Goal: Task Accomplishment & Management: Manage account settings

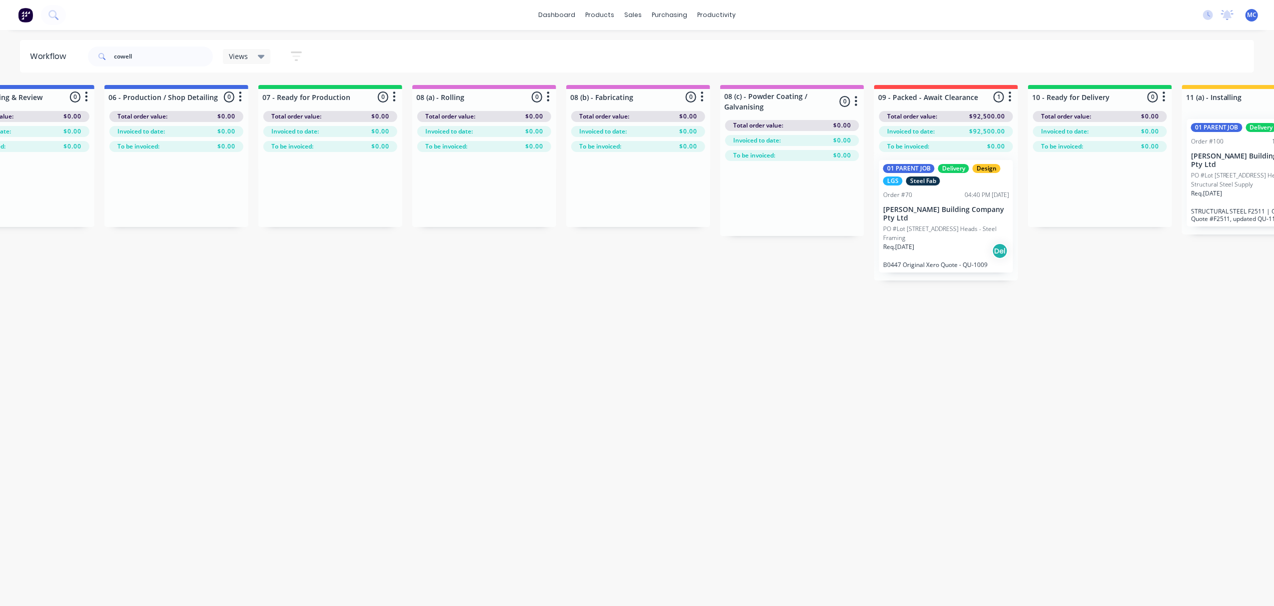
scroll to position [0, 687]
drag, startPoint x: 157, startPoint y: 62, endPoint x: 44, endPoint y: 74, distance: 113.1
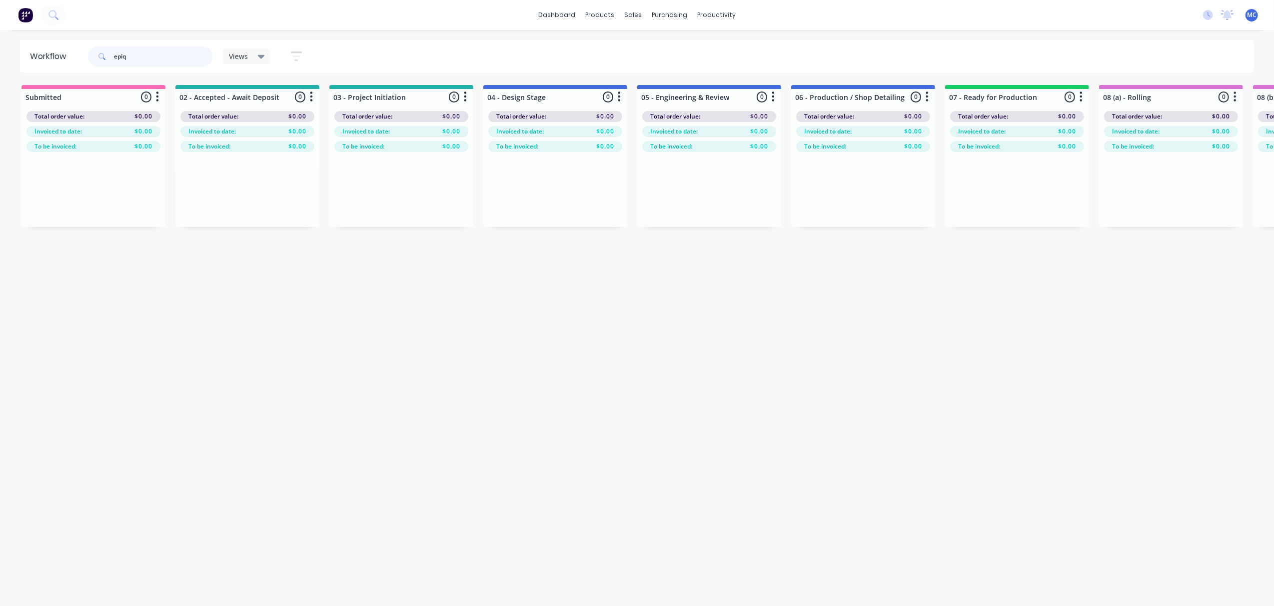
type input "epiq"
click at [553, 251] on div "Req. 09/12/25 Del" at bounding box center [555, 259] width 126 height 17
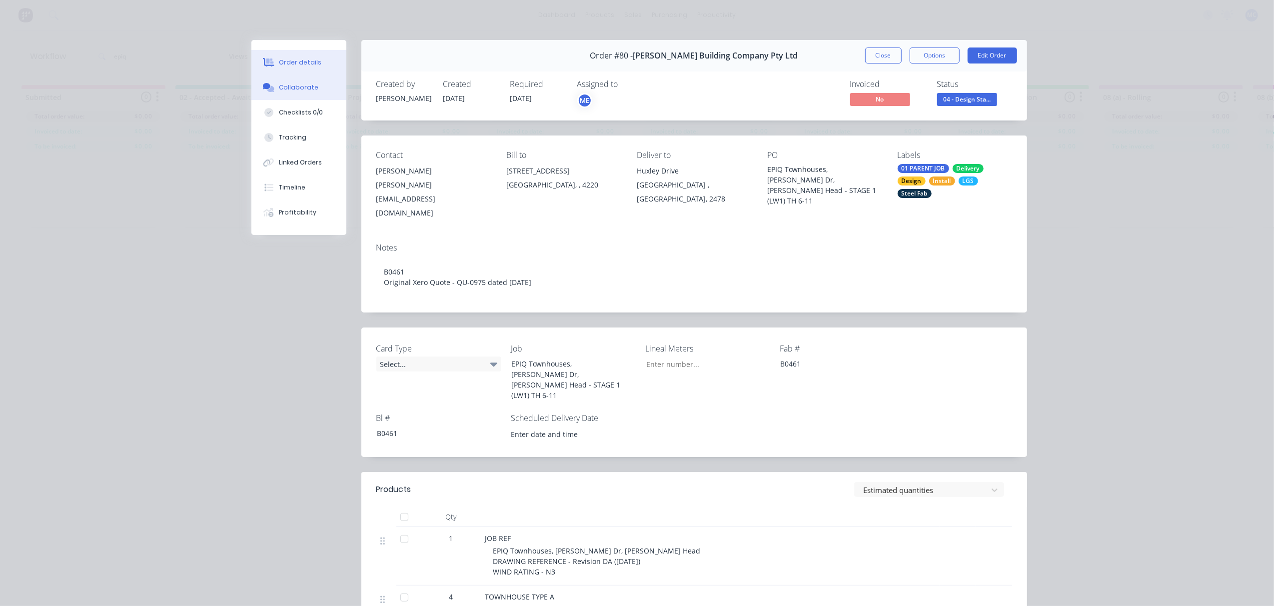
click at [274, 92] on button "Collaborate" at bounding box center [298, 87] width 95 height 25
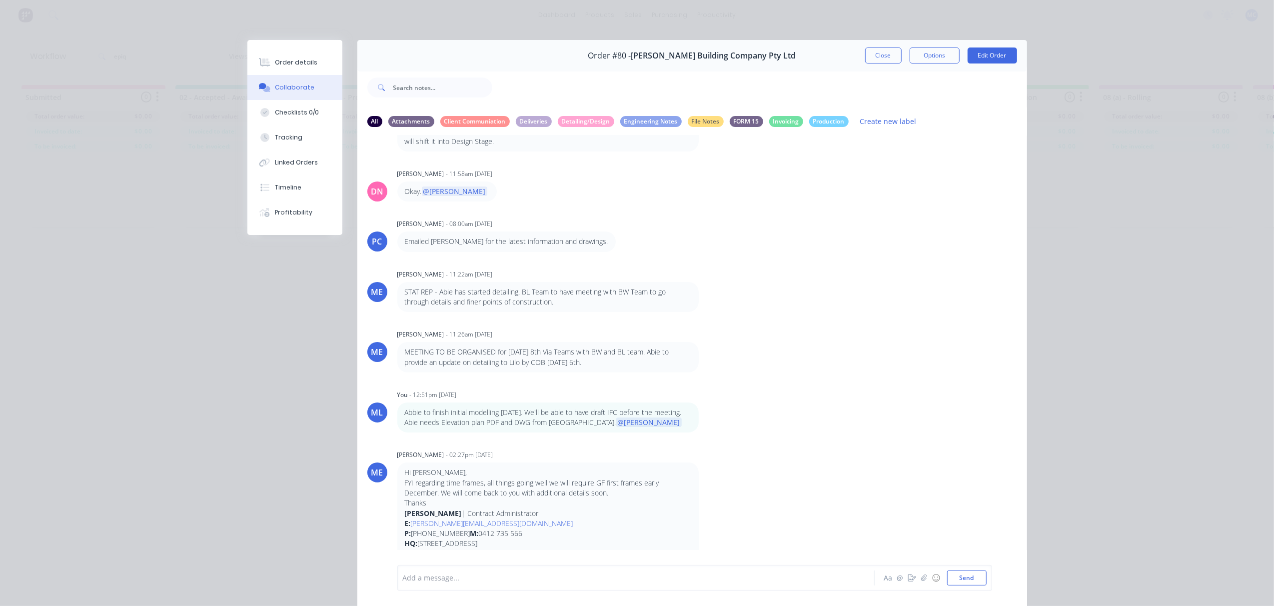
scroll to position [56, 0]
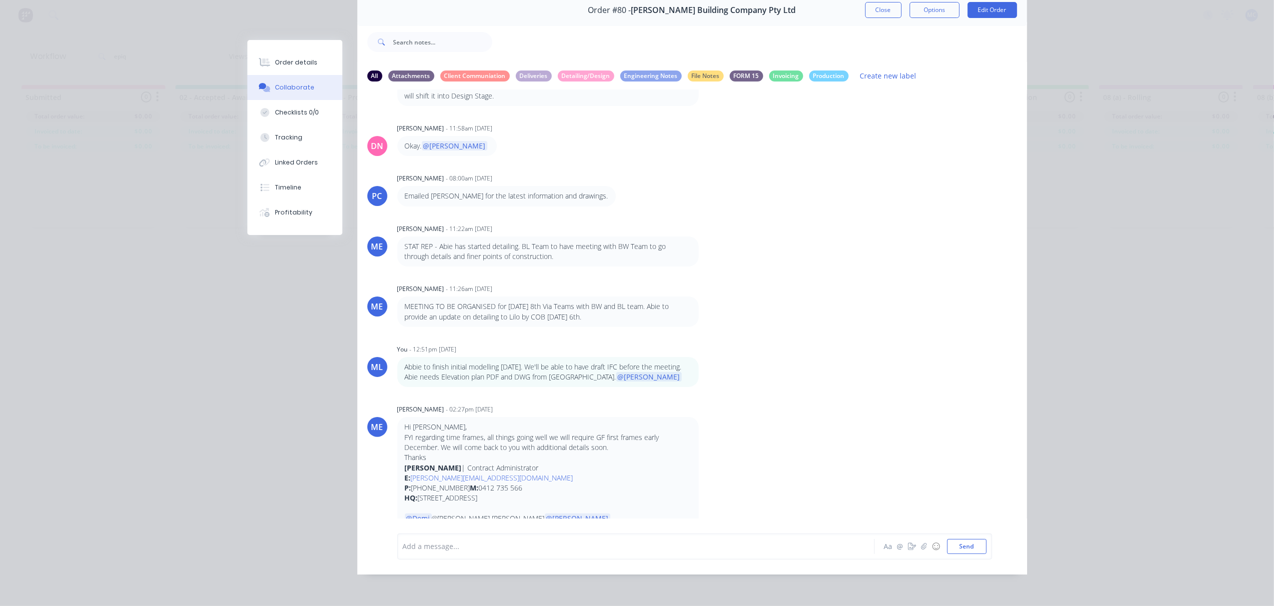
click at [649, 545] on div at bounding box center [621, 546] width 437 height 10
click at [490, 549] on span "Hi Sir Mike, Initial model IFC already in the folder." at bounding box center [500, 545] width 195 height 9
click at [955, 546] on button "Send" at bounding box center [966, 546] width 39 height 15
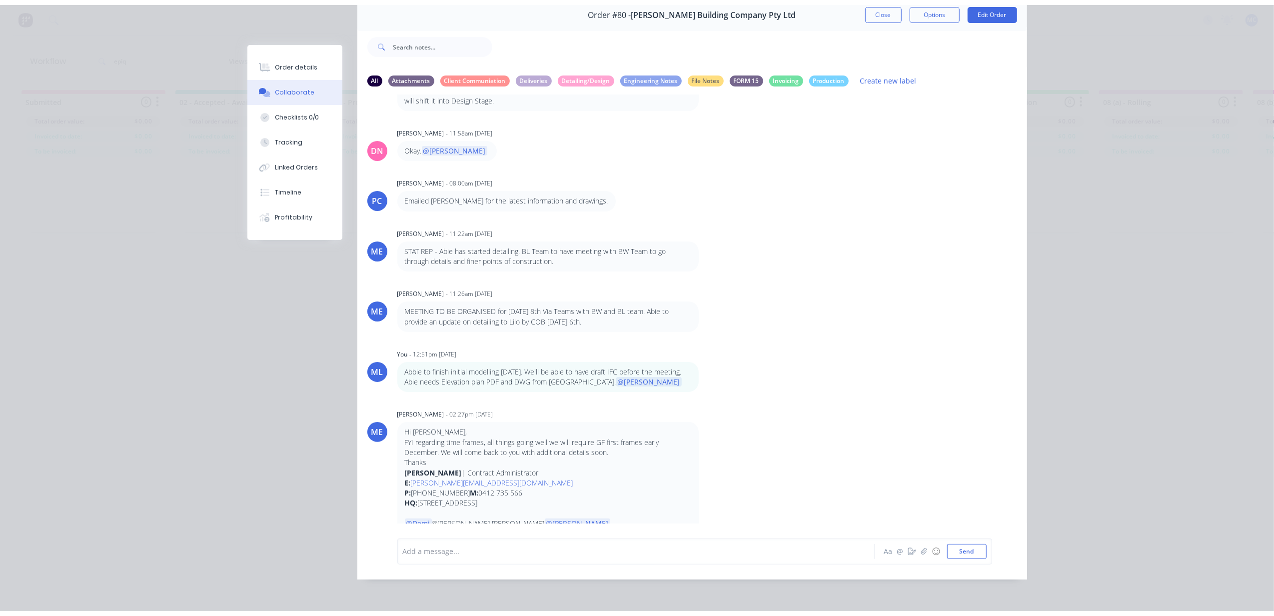
scroll to position [306, 0]
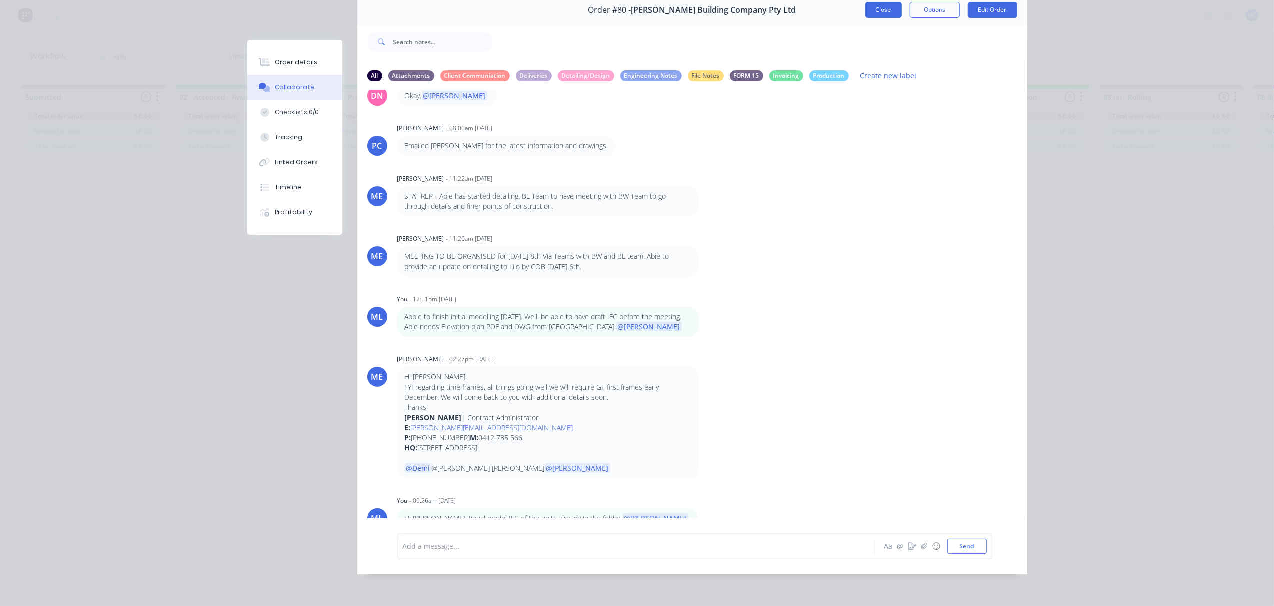
click at [882, 2] on button "Close" at bounding box center [883, 10] width 36 height 16
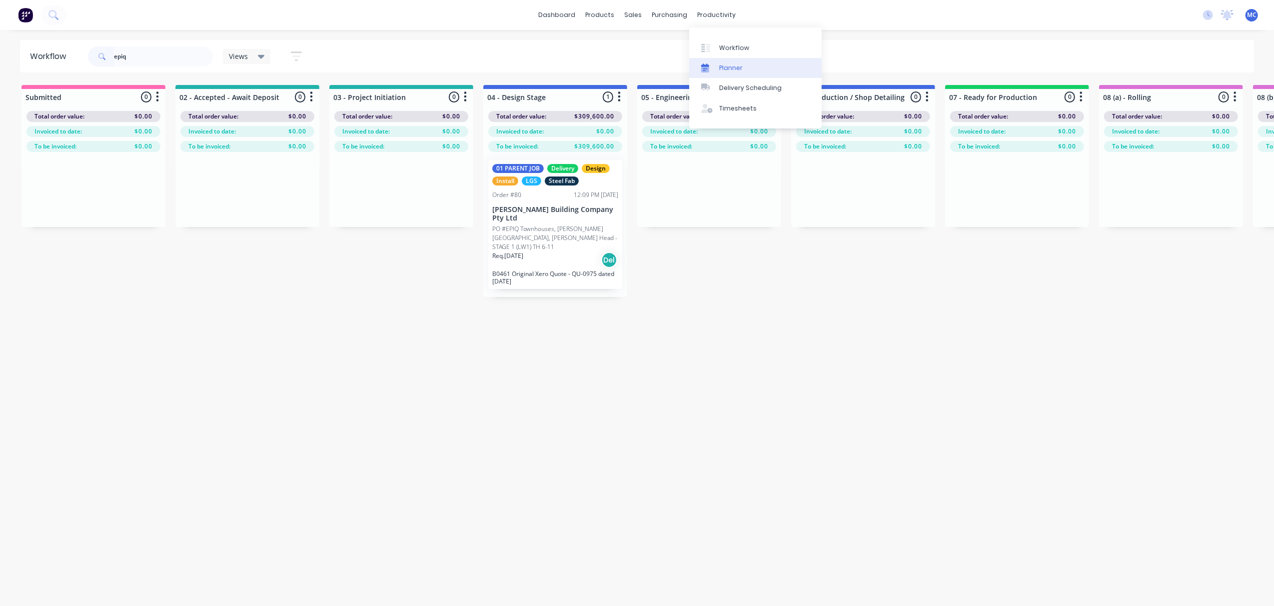
click at [736, 61] on link "Planner" at bounding box center [755, 68] width 132 height 20
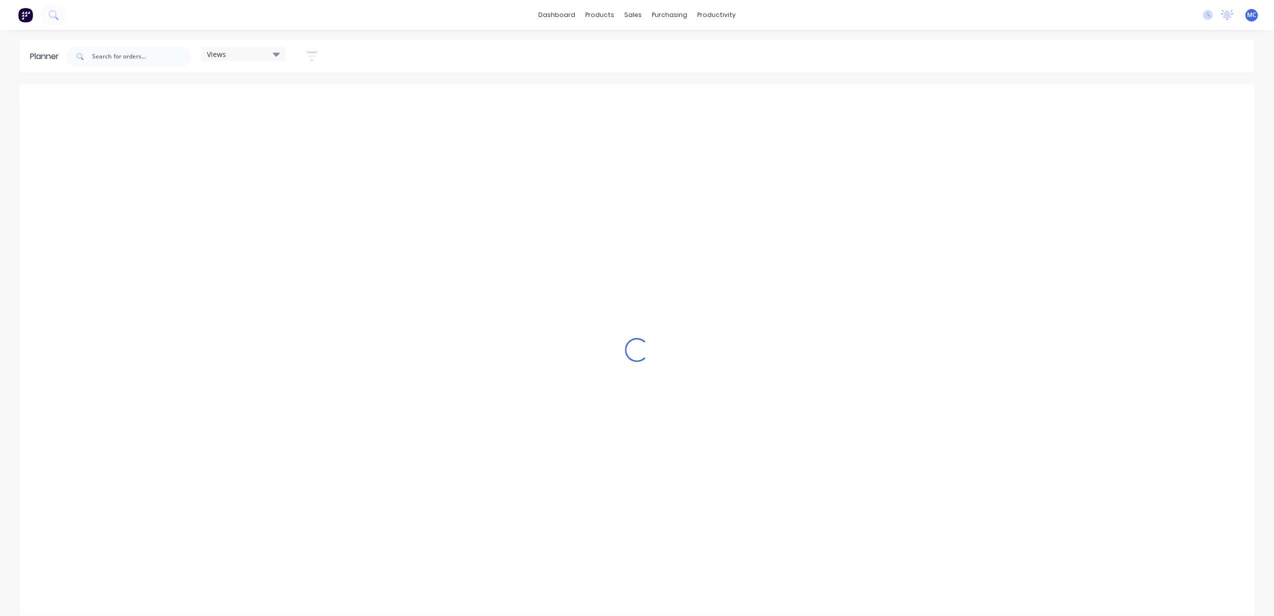
scroll to position [0, 387]
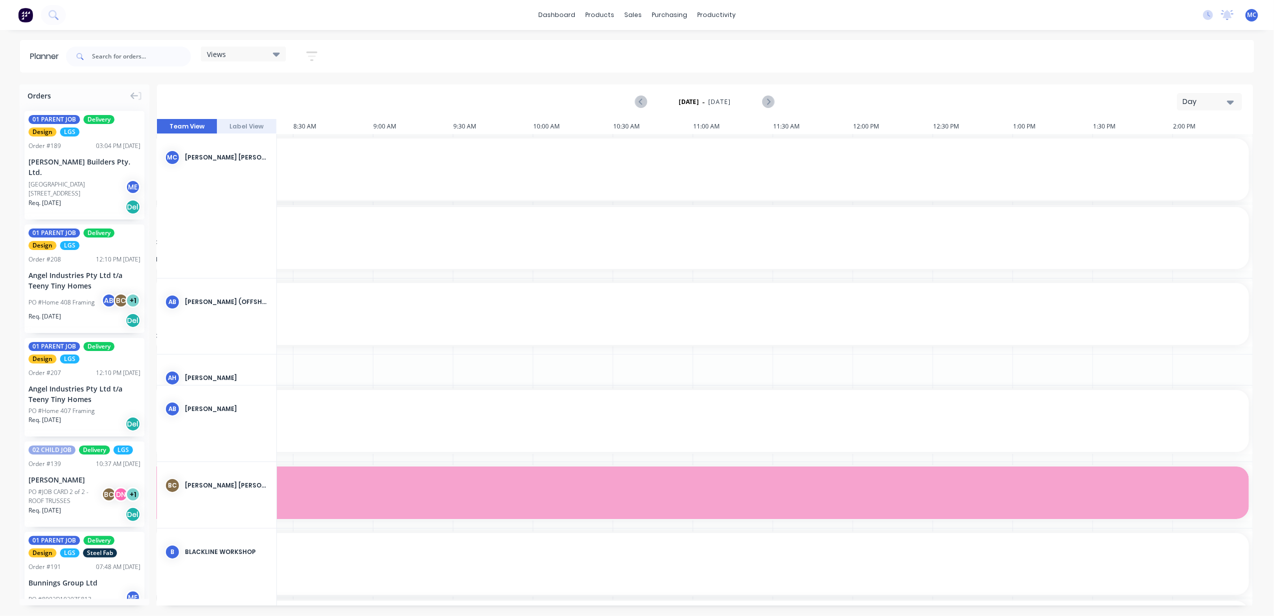
click at [1184, 102] on div "Day" at bounding box center [1206, 101] width 46 height 10
click at [1178, 148] on div "Week" at bounding box center [1191, 148] width 99 height 20
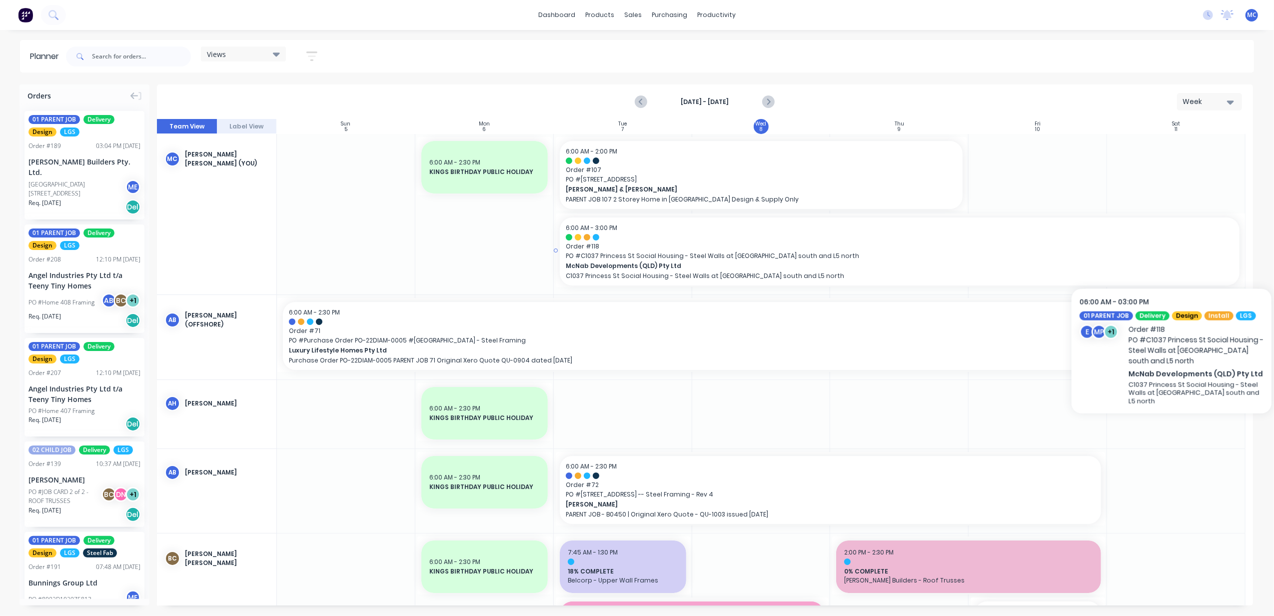
click at [1194, 248] on span "Order # 118" at bounding box center [900, 246] width 668 height 9
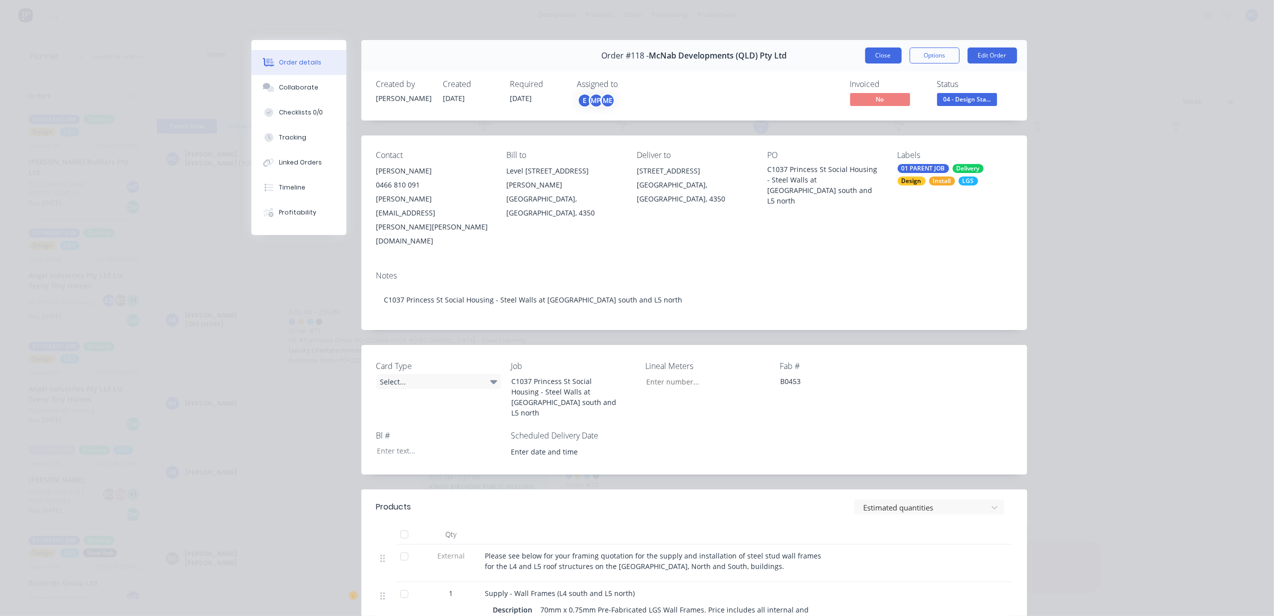
click at [873, 58] on button "Close" at bounding box center [883, 55] width 36 height 16
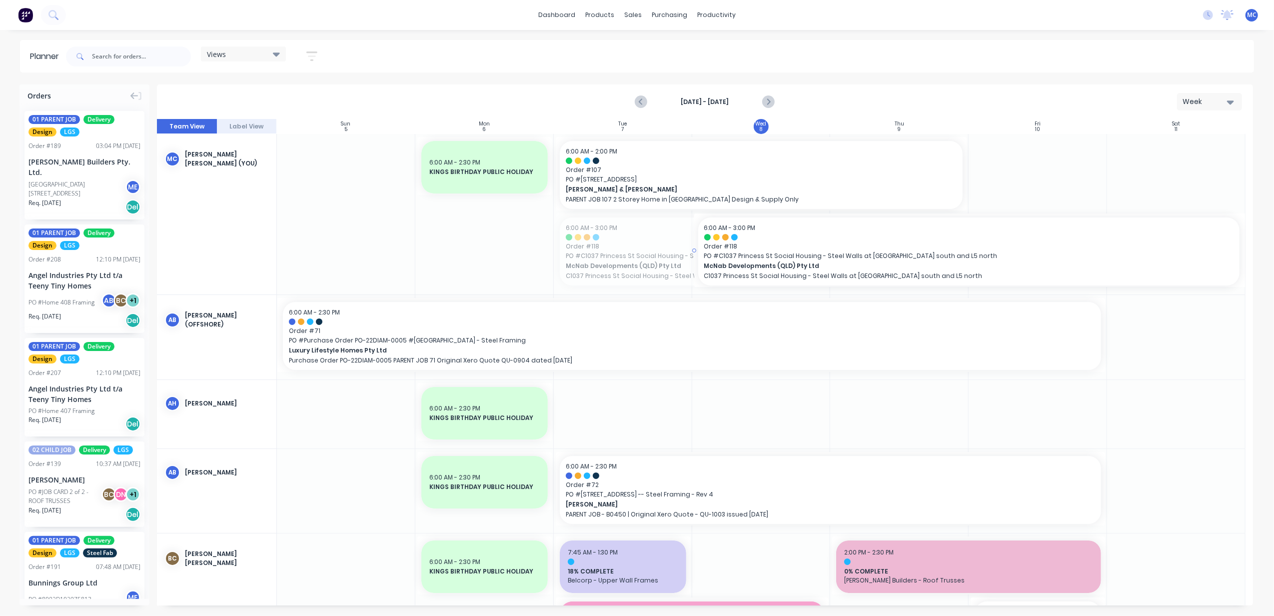
drag, startPoint x: 552, startPoint y: 249, endPoint x: 562, endPoint y: 249, distance: 10.0
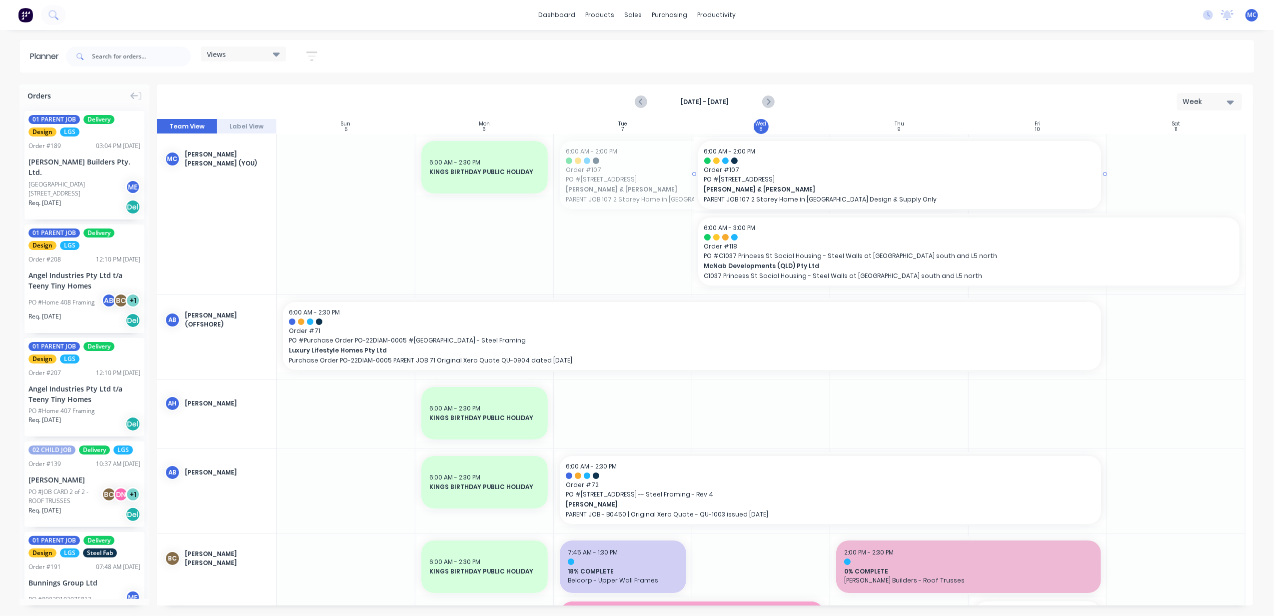
drag, startPoint x: 653, startPoint y: 173, endPoint x: 825, endPoint y: 178, distance: 172.0
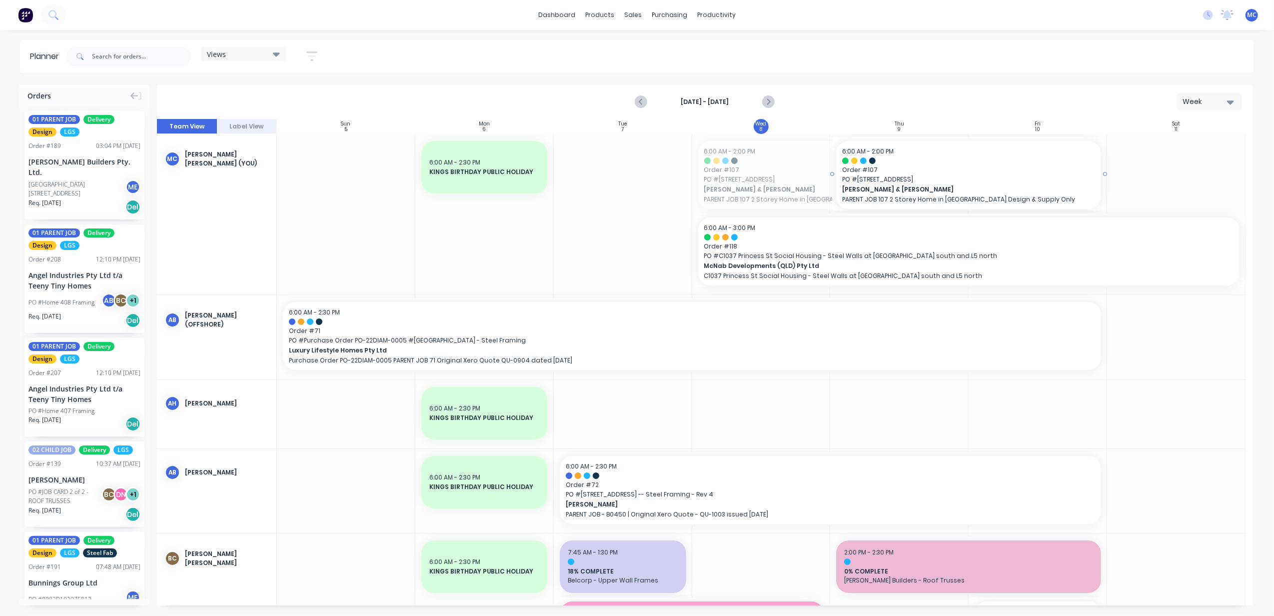
drag, startPoint x: 691, startPoint y: 173, endPoint x: 796, endPoint y: 179, distance: 105.1
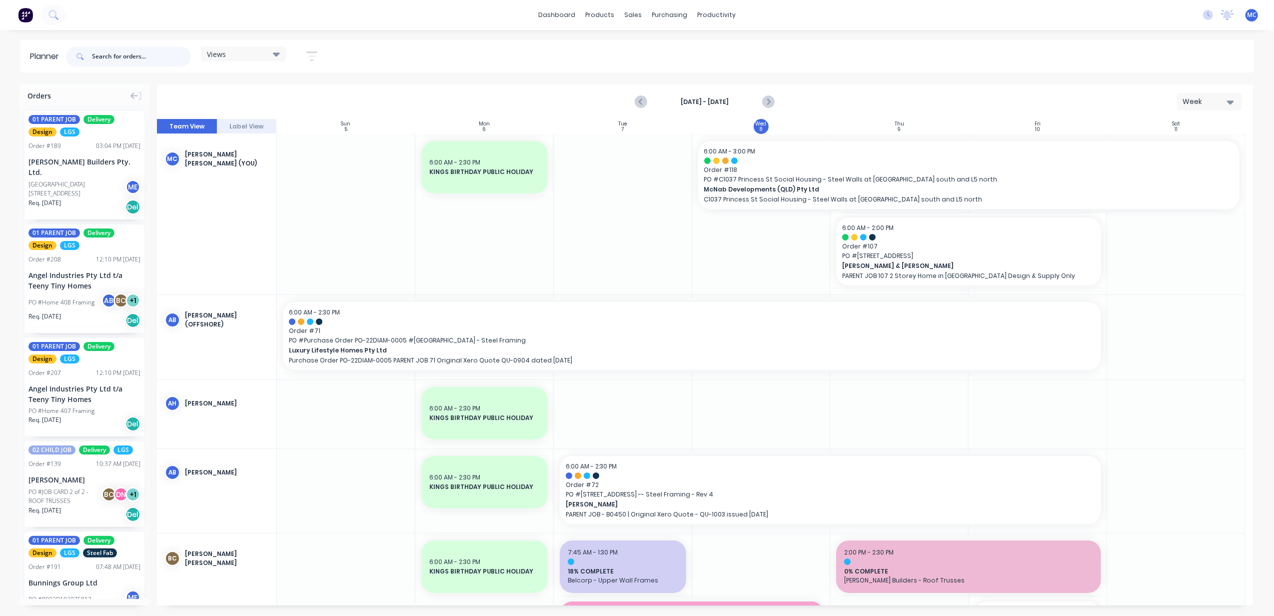
click at [130, 52] on input "text" at bounding box center [141, 56] width 99 height 20
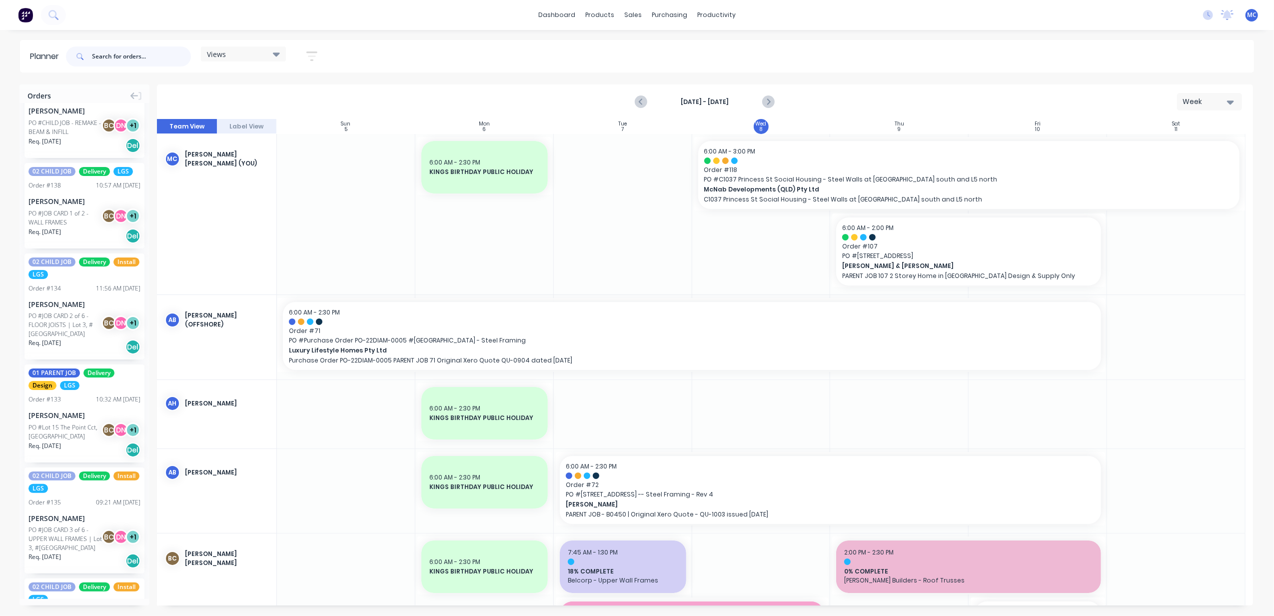
scroll to position [1728, 0]
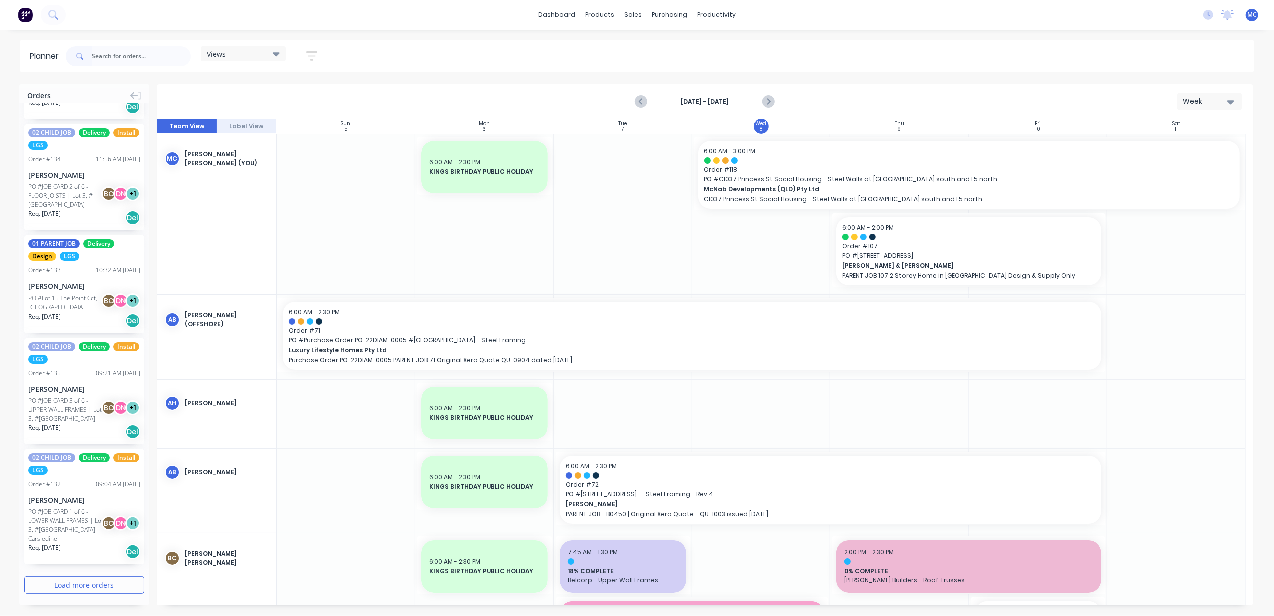
click at [93, 584] on button "Load more orders" at bounding box center [84, 584] width 120 height 17
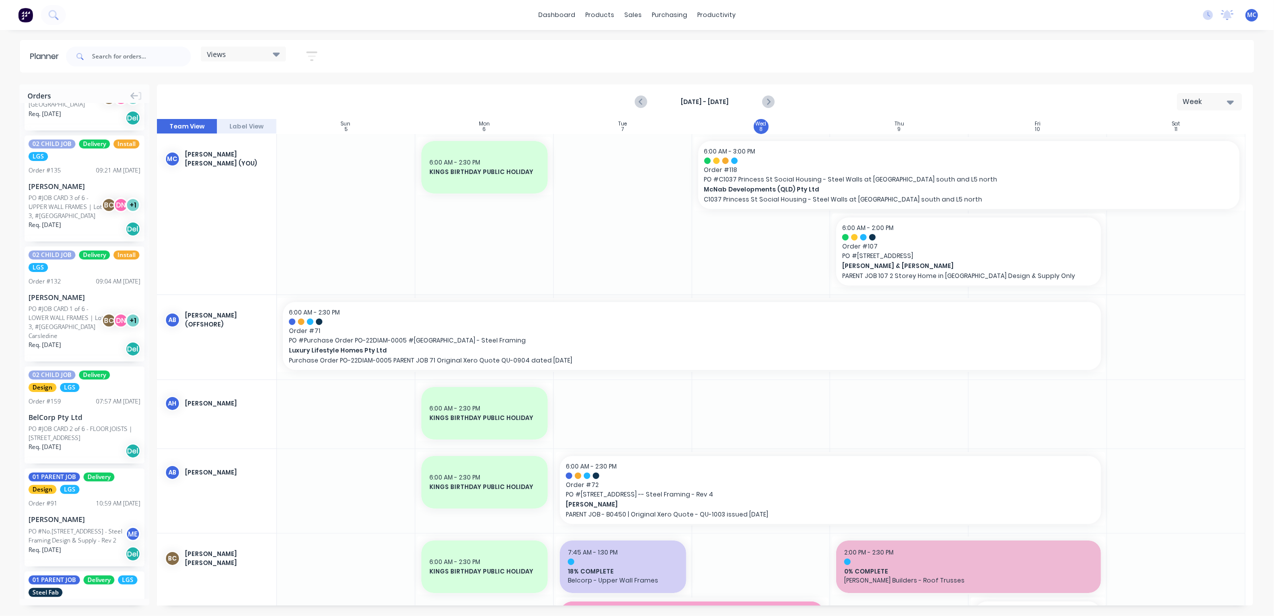
scroll to position [2262, 0]
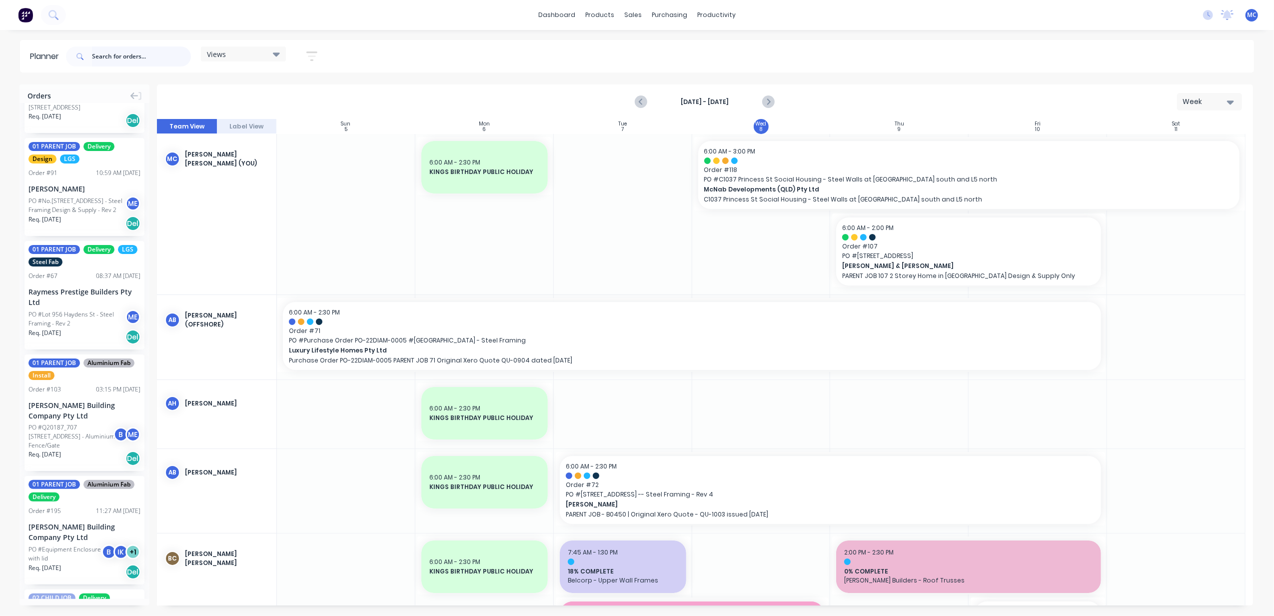
click at [109, 60] on input "text" at bounding box center [141, 56] width 99 height 20
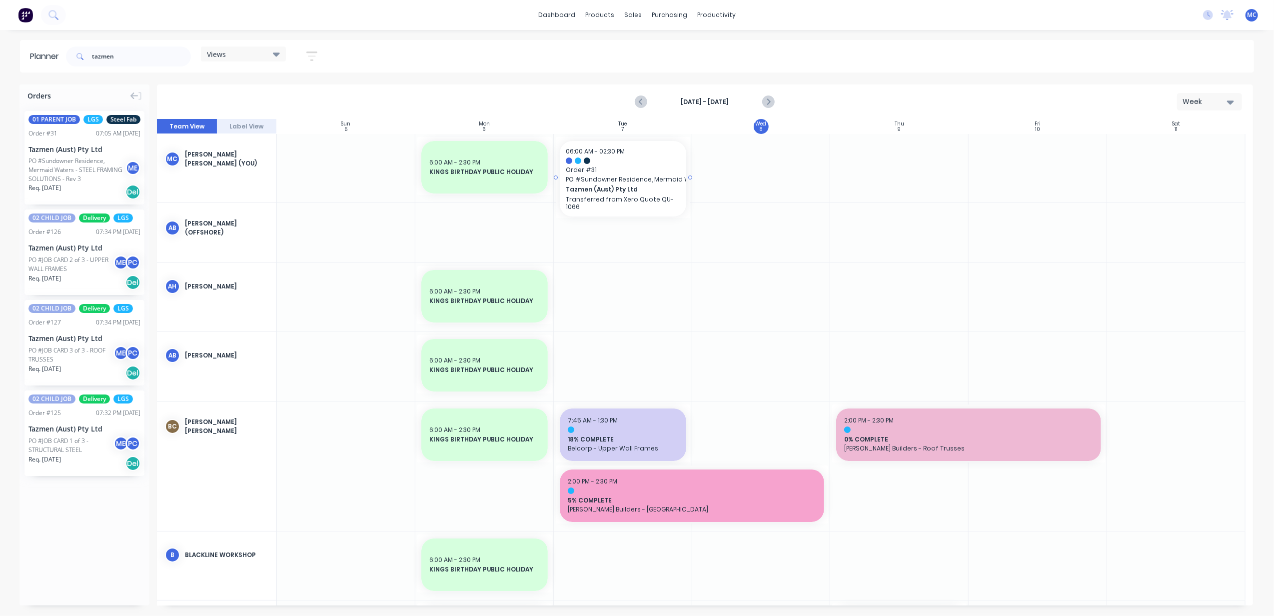
drag, startPoint x: 62, startPoint y: 168, endPoint x: 601, endPoint y: 173, distance: 538.3
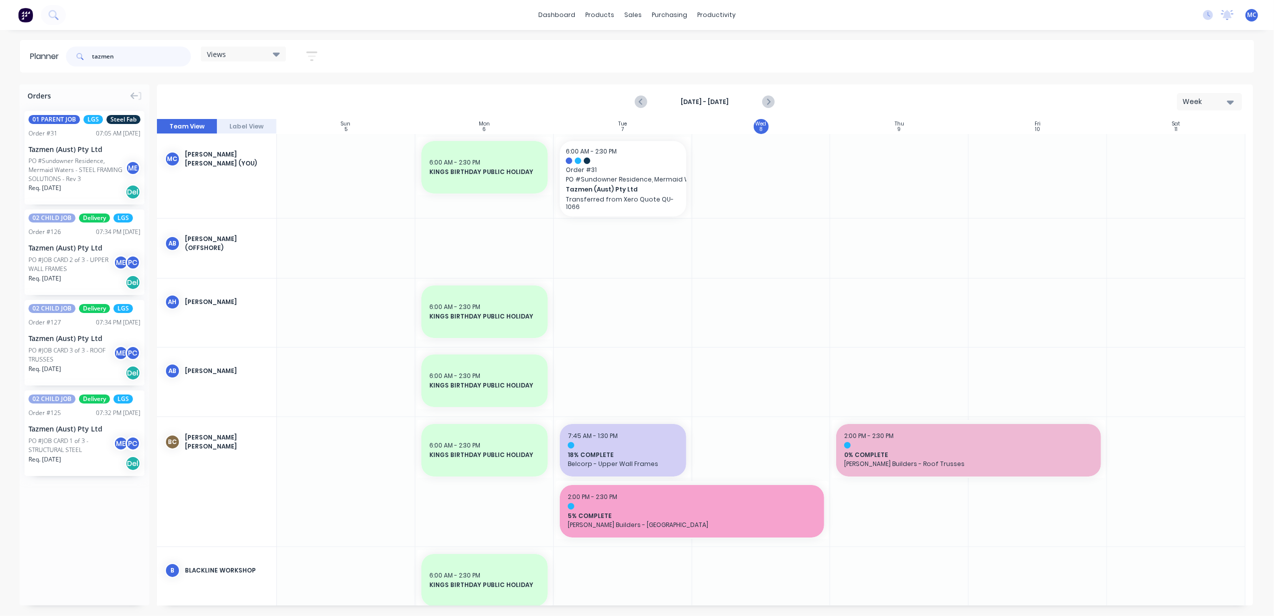
click at [126, 54] on input "tazmen" at bounding box center [141, 56] width 99 height 20
drag, startPoint x: 126, startPoint y: 54, endPoint x: 62, endPoint y: 72, distance: 66.8
click at [62, 72] on header "Planner tazmen Views Save new view None (Default) edit DESIGN TEAM (INTERNAL) e…" at bounding box center [637, 56] width 1234 height 32
click at [636, 102] on icon "Previous page" at bounding box center [642, 102] width 12 height 12
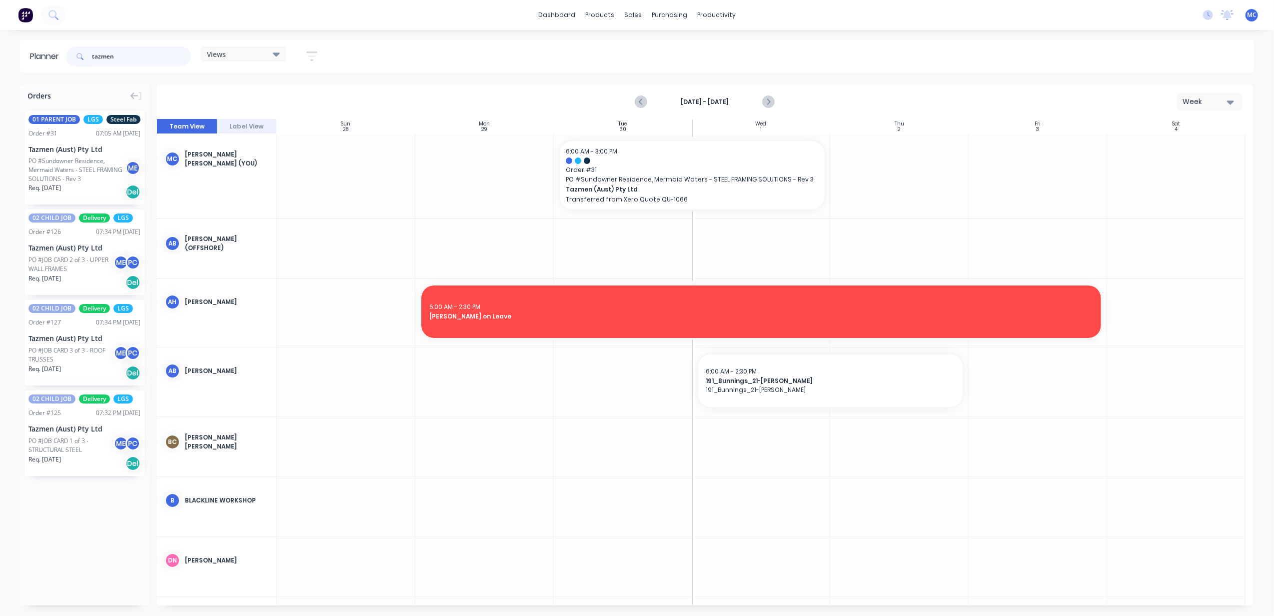
click at [154, 55] on input "tazmen" at bounding box center [141, 56] width 99 height 20
drag, startPoint x: 154, startPoint y: 55, endPoint x: 0, endPoint y: 51, distance: 154.5
click at [0, 51] on html "dashboard products sales purchasing productivity dashboard products Product Cat…" at bounding box center [637, 308] width 1274 height 616
type input "mcnab"
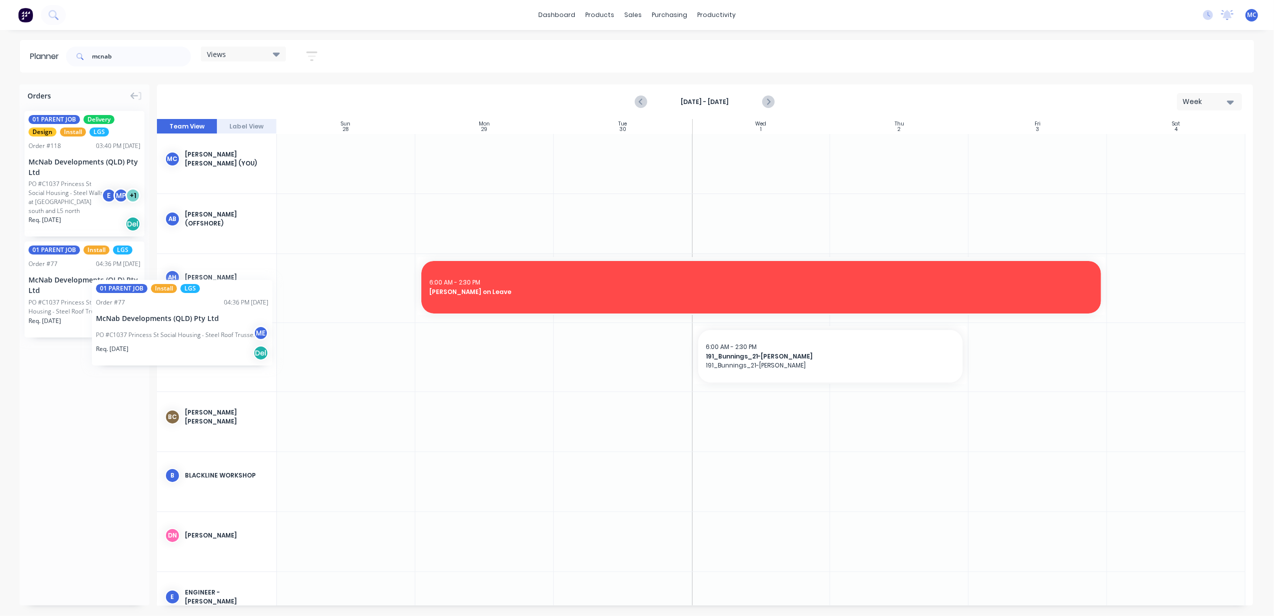
drag, startPoint x: 86, startPoint y: 274, endPoint x: 87, endPoint y: 269, distance: 5.1
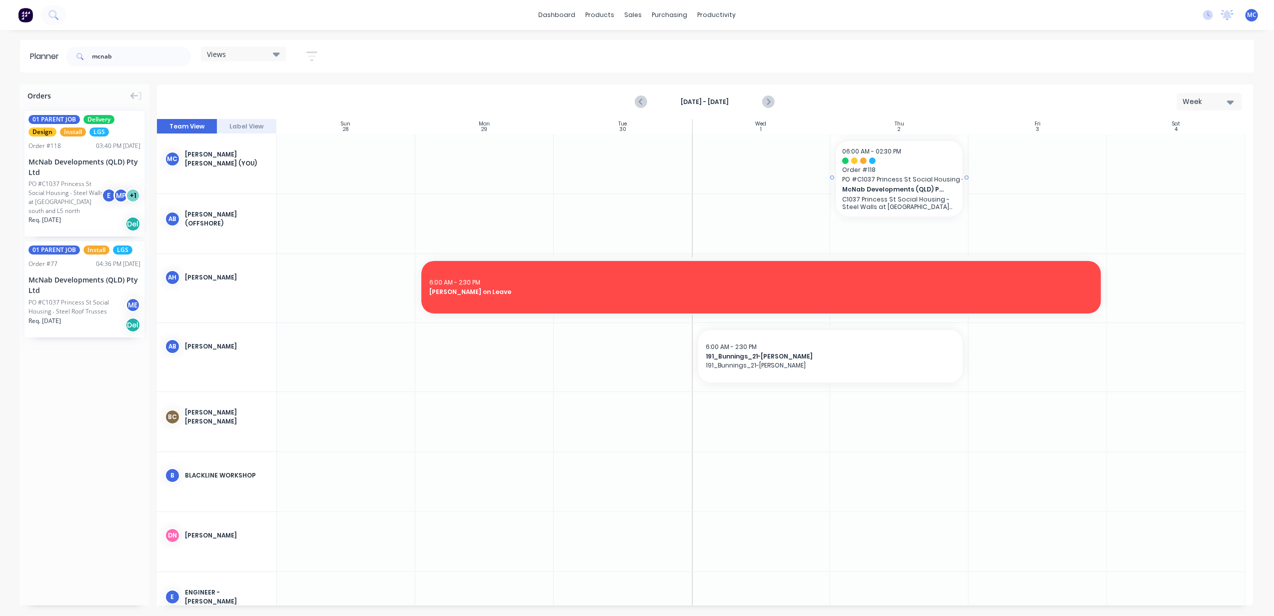
drag, startPoint x: 59, startPoint y: 182, endPoint x: 840, endPoint y: 142, distance: 782.2
click at [840, 142] on div "Orders 01 PARENT JOB Delivery Design Install LGS Order # 118 03:40 PM 20/08/25 …" at bounding box center [637, 349] width 1274 height 531
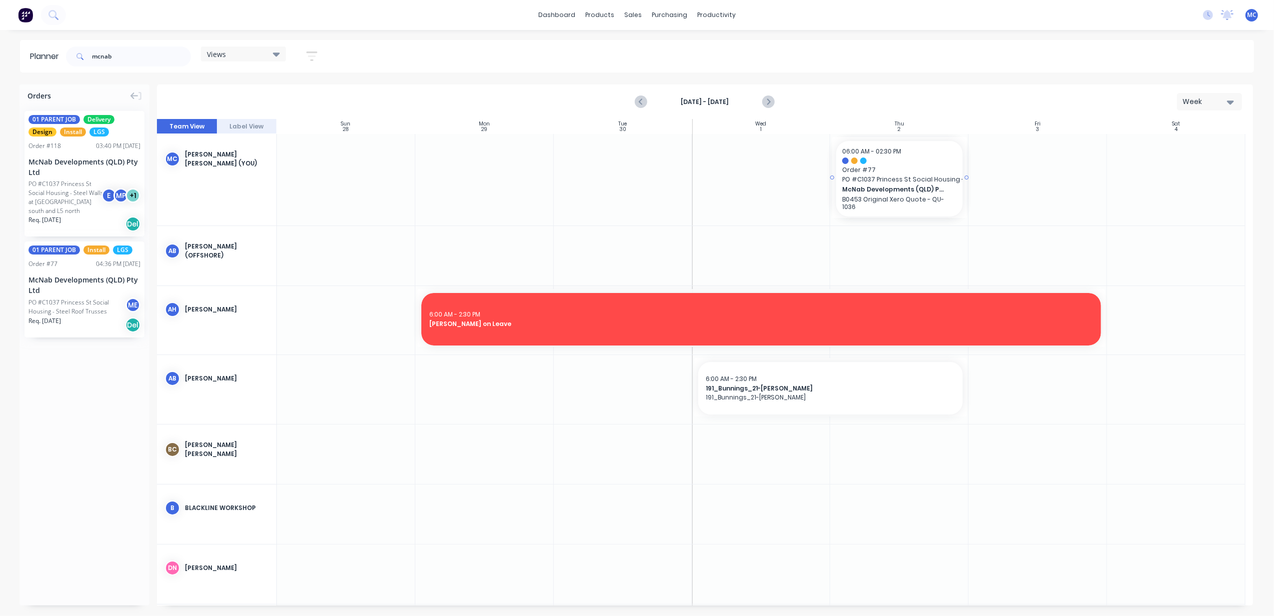
drag, startPoint x: 49, startPoint y: 288, endPoint x: 872, endPoint y: 215, distance: 825.9
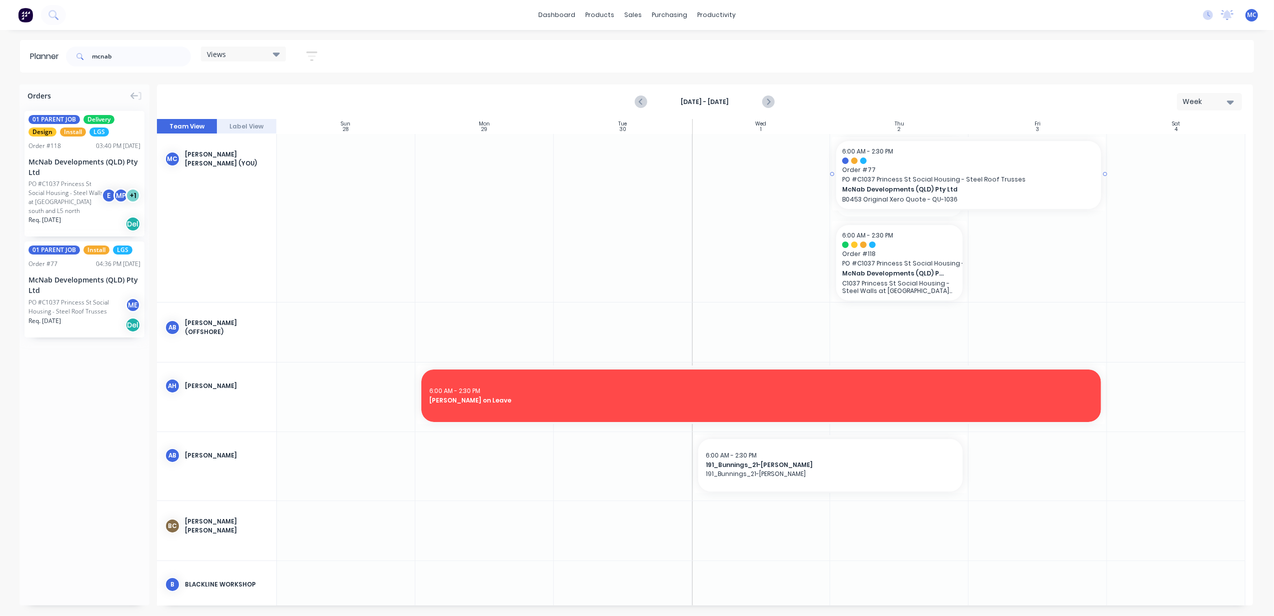
drag, startPoint x: 969, startPoint y: 172, endPoint x: 1021, endPoint y: 177, distance: 52.2
drag, startPoint x: 964, startPoint y: 253, endPoint x: 974, endPoint y: 252, distance: 10.5
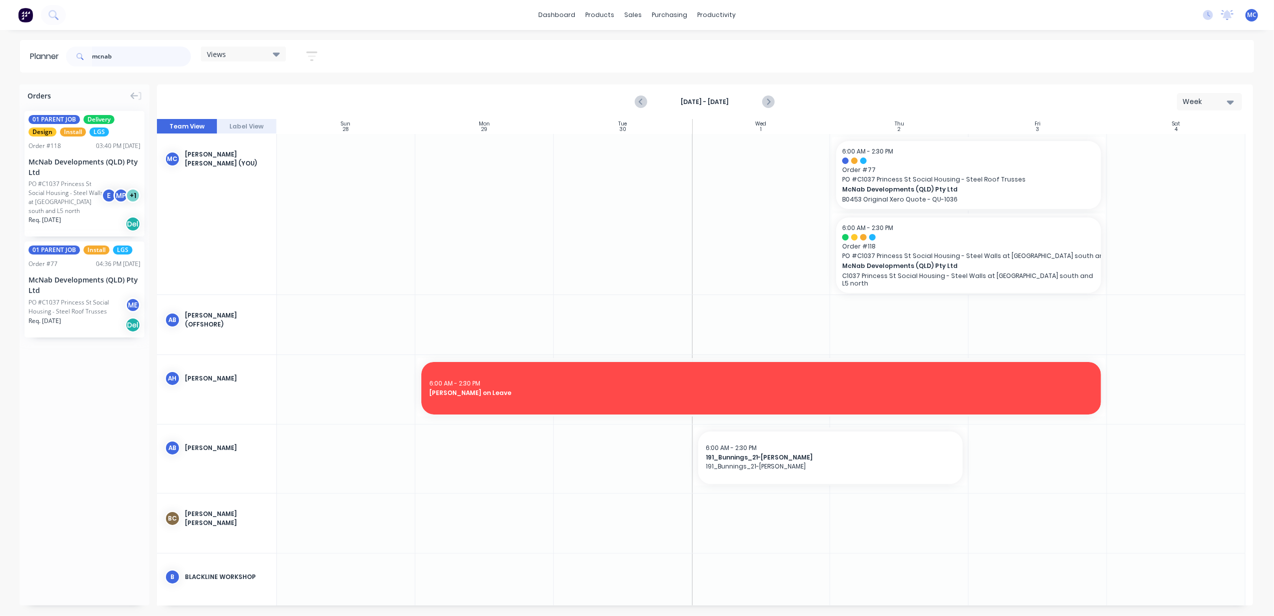
click at [136, 56] on input "mcnab" at bounding box center [141, 56] width 99 height 20
drag, startPoint x: 136, startPoint y: 56, endPoint x: 24, endPoint y: 80, distance: 114.6
click at [24, 80] on div "Planner mcnab Views Save new view None (Default) edit DESIGN TEAM (INTERNAL) ed…" at bounding box center [637, 327] width 1274 height 575
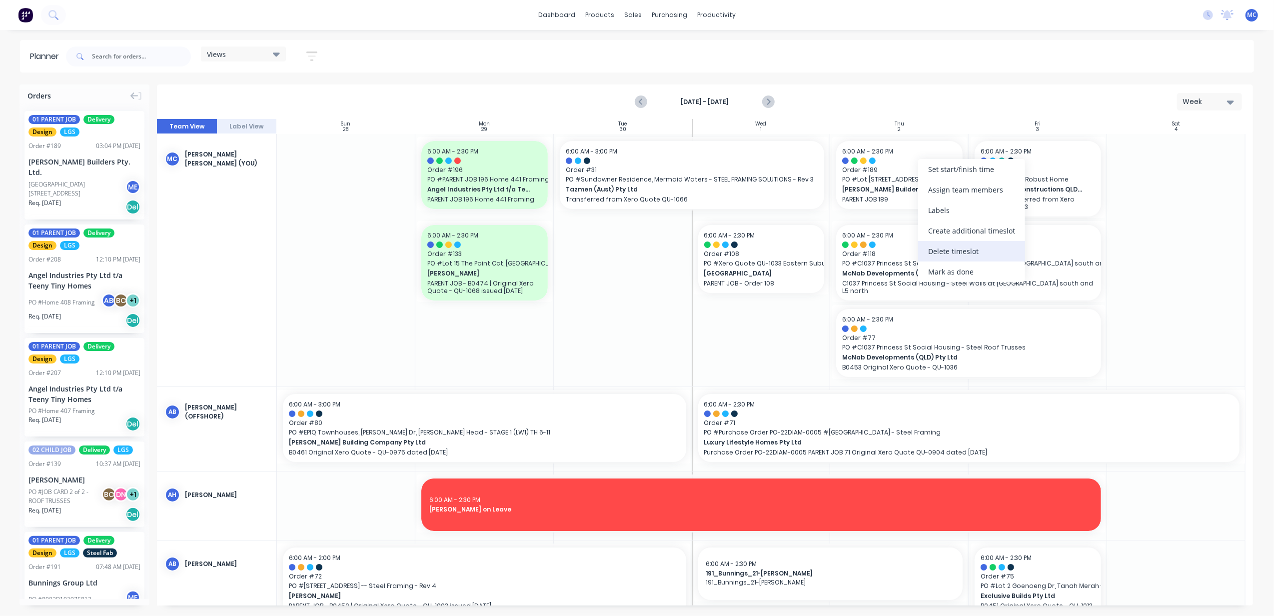
click at [948, 244] on div "Delete timeslot" at bounding box center [971, 251] width 107 height 20
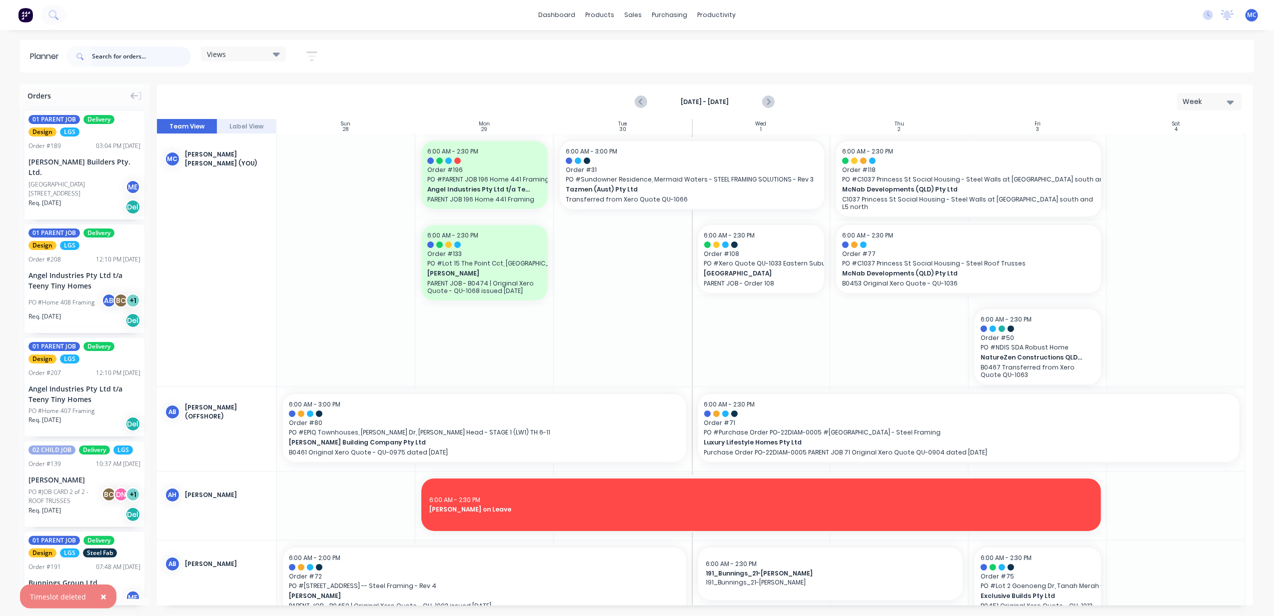
click at [110, 50] on input "text" at bounding box center [141, 56] width 99 height 20
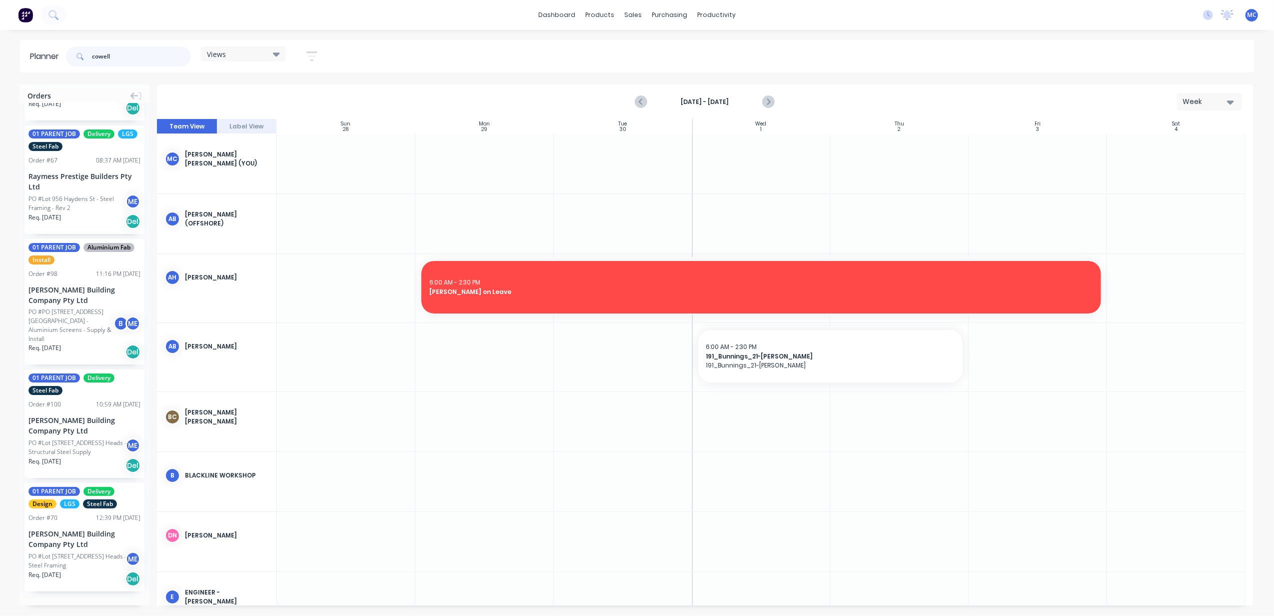
scroll to position [100, 0]
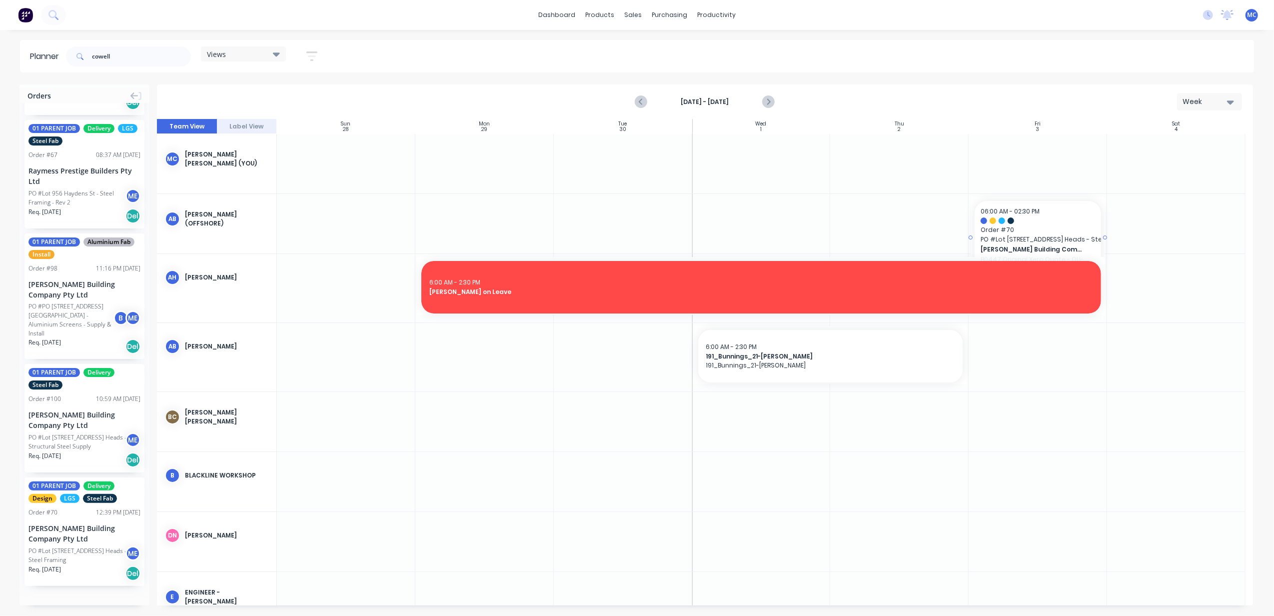
drag, startPoint x: 72, startPoint y: 528, endPoint x: 1064, endPoint y: 229, distance: 1036.2
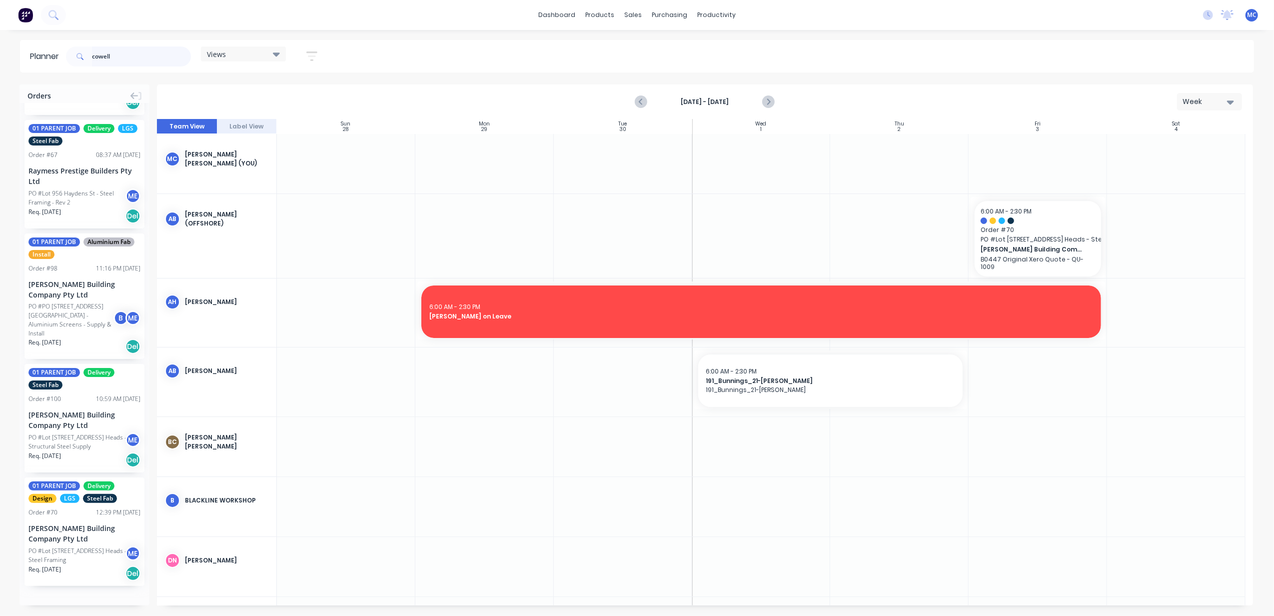
click at [134, 53] on input "cowell" at bounding box center [141, 56] width 99 height 20
drag, startPoint x: 102, startPoint y: 58, endPoint x: 40, endPoint y: 55, distance: 62.5
click at [40, 55] on header "Planner cowell Views Save new view None (Default) edit DESIGN TEAM (INTERNAL) e…" at bounding box center [637, 56] width 1234 height 32
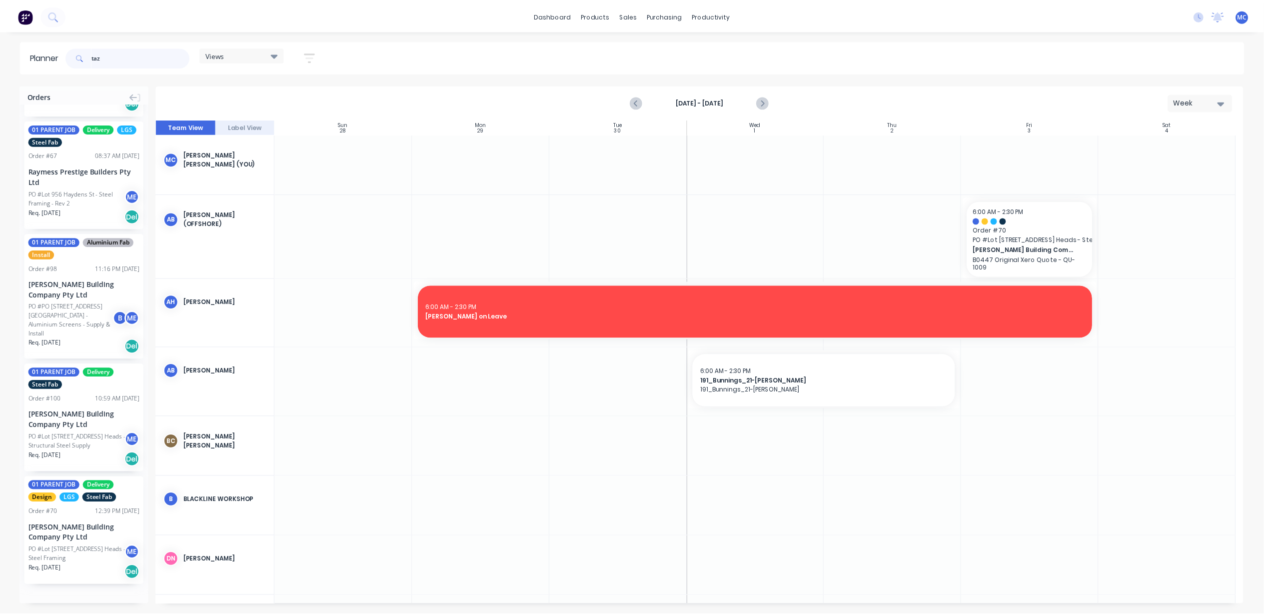
scroll to position [0, 0]
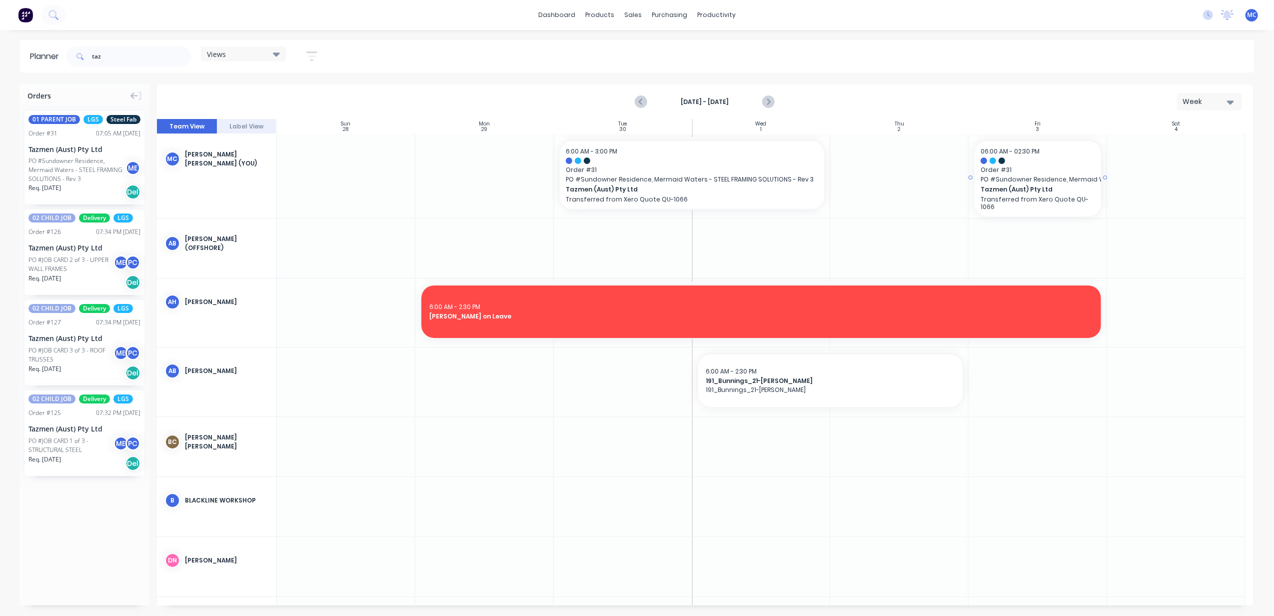
drag, startPoint x: 65, startPoint y: 167, endPoint x: 995, endPoint y: 200, distance: 930.2
drag, startPoint x: 133, startPoint y: 55, endPoint x: 30, endPoint y: 81, distance: 106.2
click at [30, 81] on div "Planner taz Views Save new view None (Default) edit DESIGN TEAM (INTERNAL) edit…" at bounding box center [637, 327] width 1274 height 575
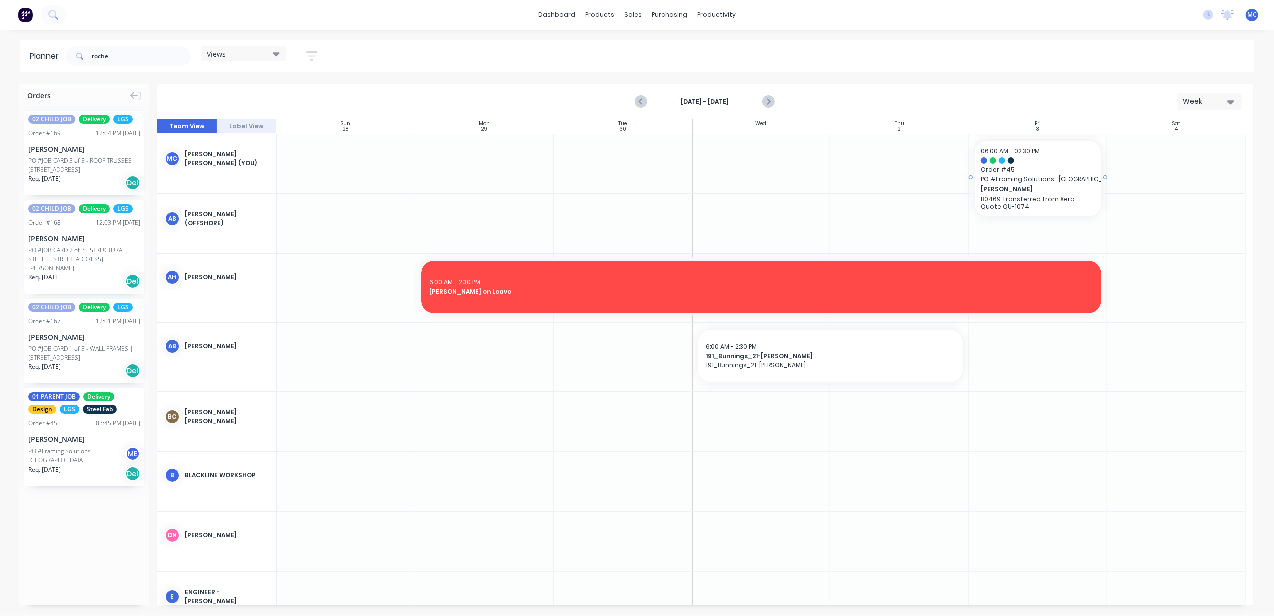
drag, startPoint x: 75, startPoint y: 434, endPoint x: 1017, endPoint y: 178, distance: 975.8
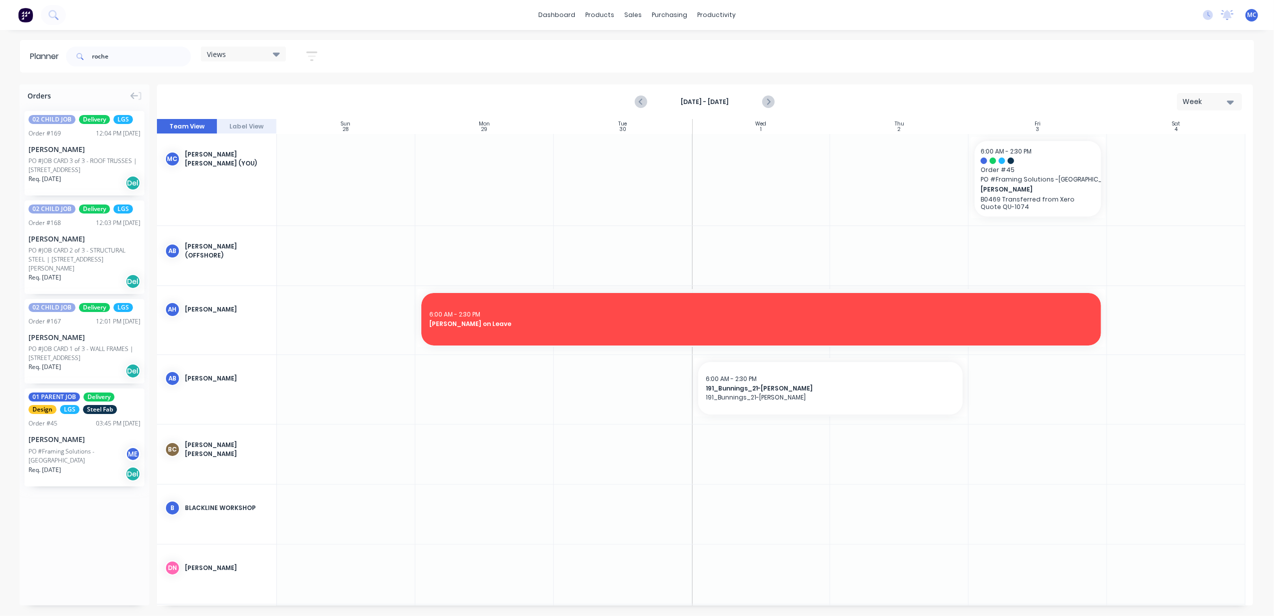
click at [1204, 96] on div "Week" at bounding box center [1206, 101] width 46 height 10
drag, startPoint x: 146, startPoint y: 56, endPoint x: 87, endPoint y: 47, distance: 60.2
click at [98, 50] on input "roche" at bounding box center [141, 56] width 99 height 20
type input "r"
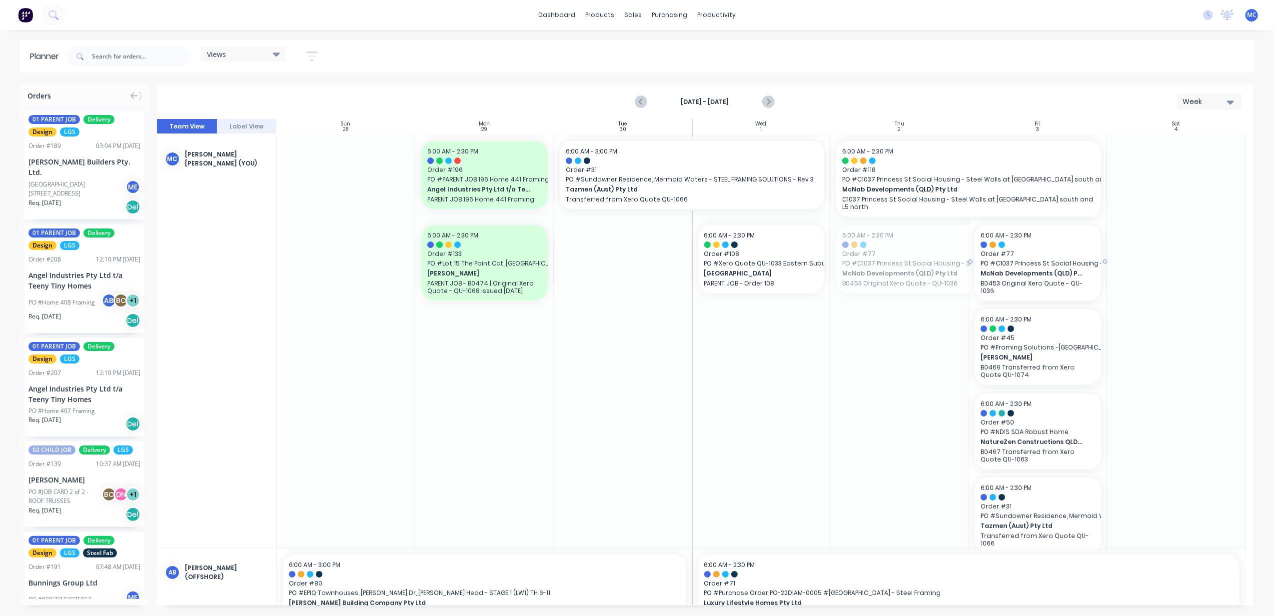
drag, startPoint x: 830, startPoint y: 247, endPoint x: 946, endPoint y: 256, distance: 116.3
drag, startPoint x: 1102, startPoint y: 170, endPoint x: 946, endPoint y: 199, distance: 158.6
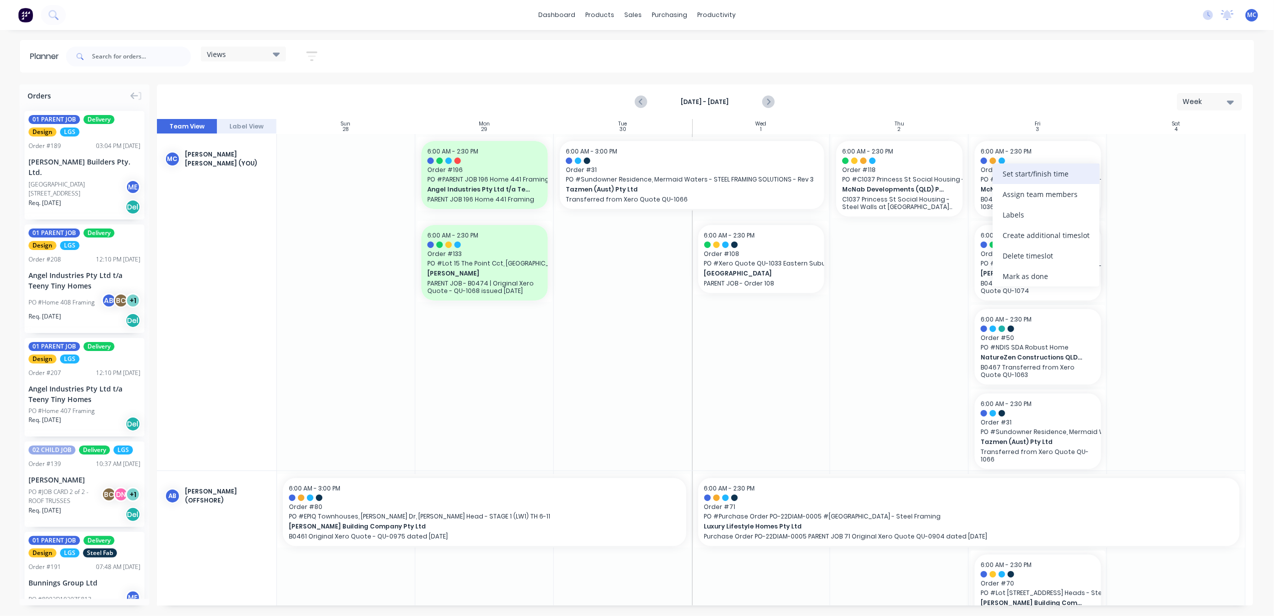
click at [1036, 175] on div "Set start/finish time" at bounding box center [1046, 173] width 107 height 20
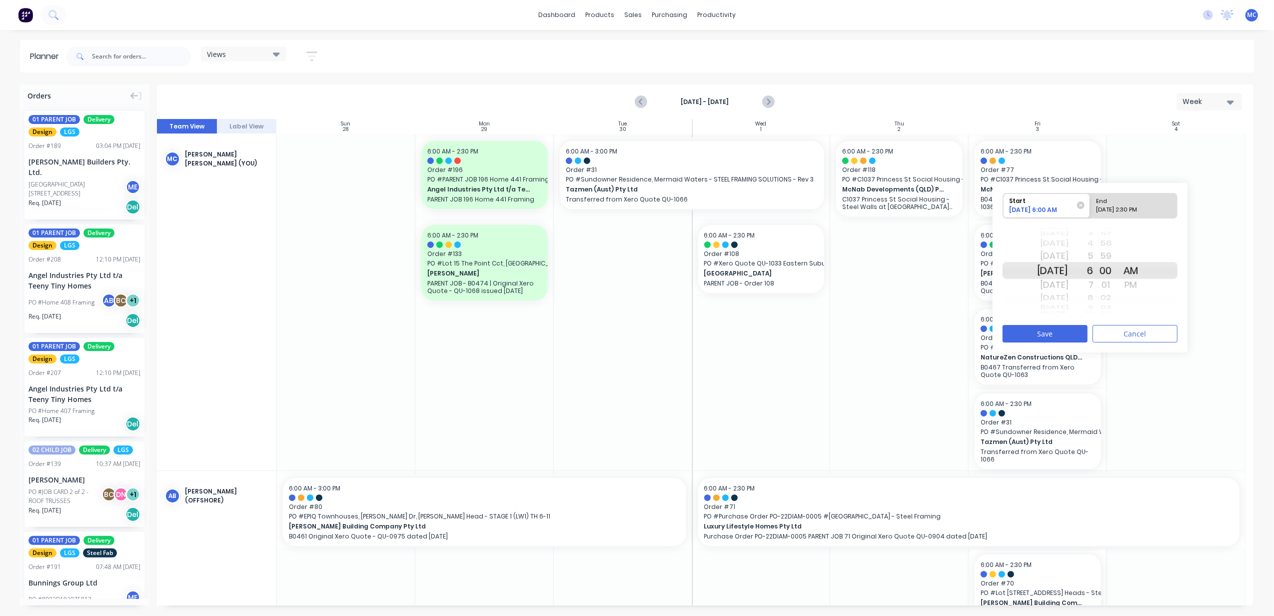
click at [1124, 208] on div "10/03/2025 2:30 PM" at bounding box center [1129, 211] width 72 height 12
click at [1091, 208] on input "End 10/03/2025 2:30 PM" at bounding box center [1090, 205] width 0 height 24
radio input "true"
click at [1053, 324] on div "Start 10/03/2025 6:00 AM End 10/03/2025 12:30 PM Fri Oct 3 Sat Oct 4 Sun Oct 5 …" at bounding box center [1090, 267] width 195 height 169
click at [1060, 332] on button "Save" at bounding box center [1045, 333] width 85 height 17
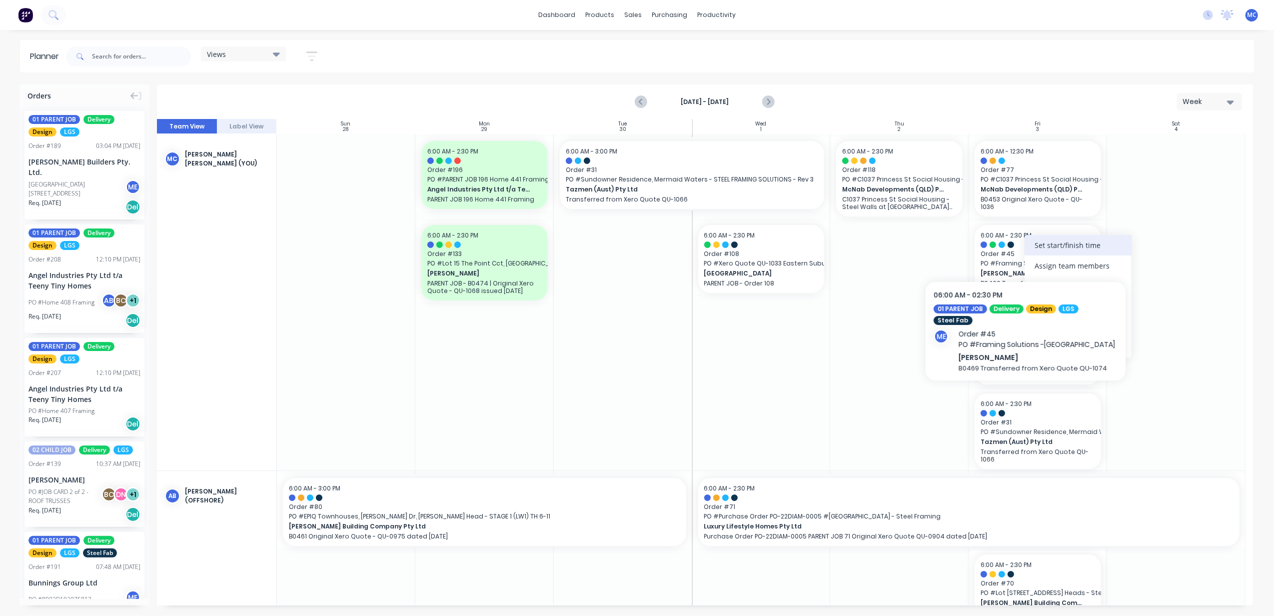
click at [1038, 243] on div "Set start/finish time" at bounding box center [1078, 245] width 107 height 20
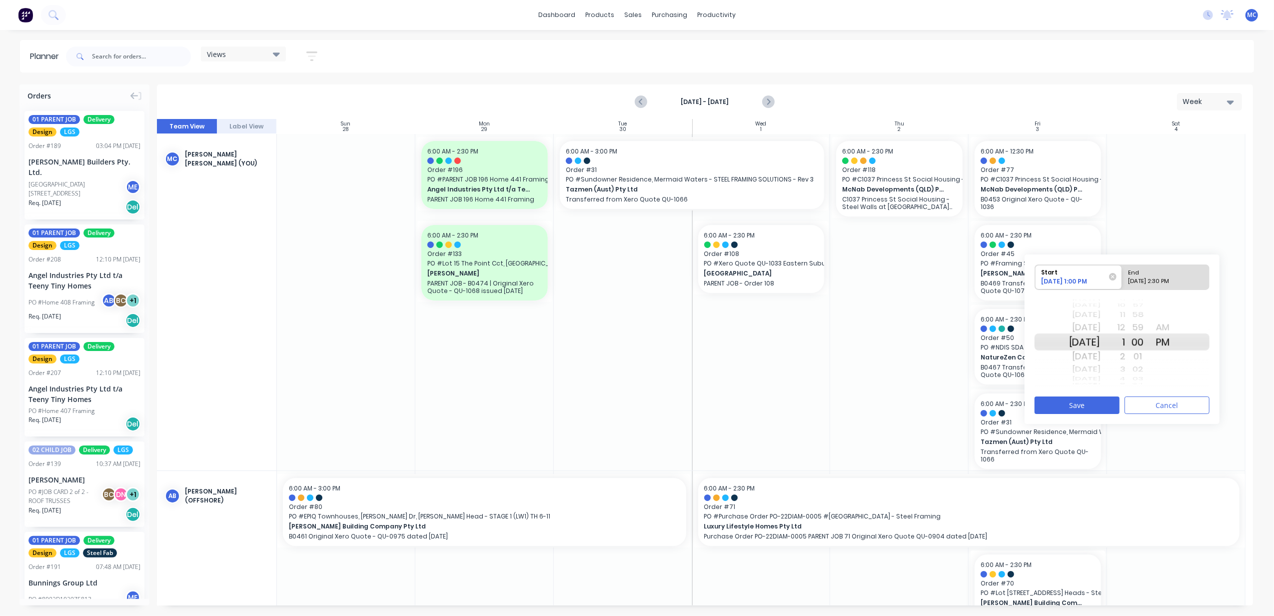
click at [1178, 280] on div "10/03/2025 2:30 PM" at bounding box center [1161, 283] width 72 height 12
click at [1123, 280] on input "End 10/03/2025 2:30 PM" at bounding box center [1122, 277] width 0 height 24
radio input "true"
click at [1087, 403] on button "Save" at bounding box center [1077, 404] width 85 height 17
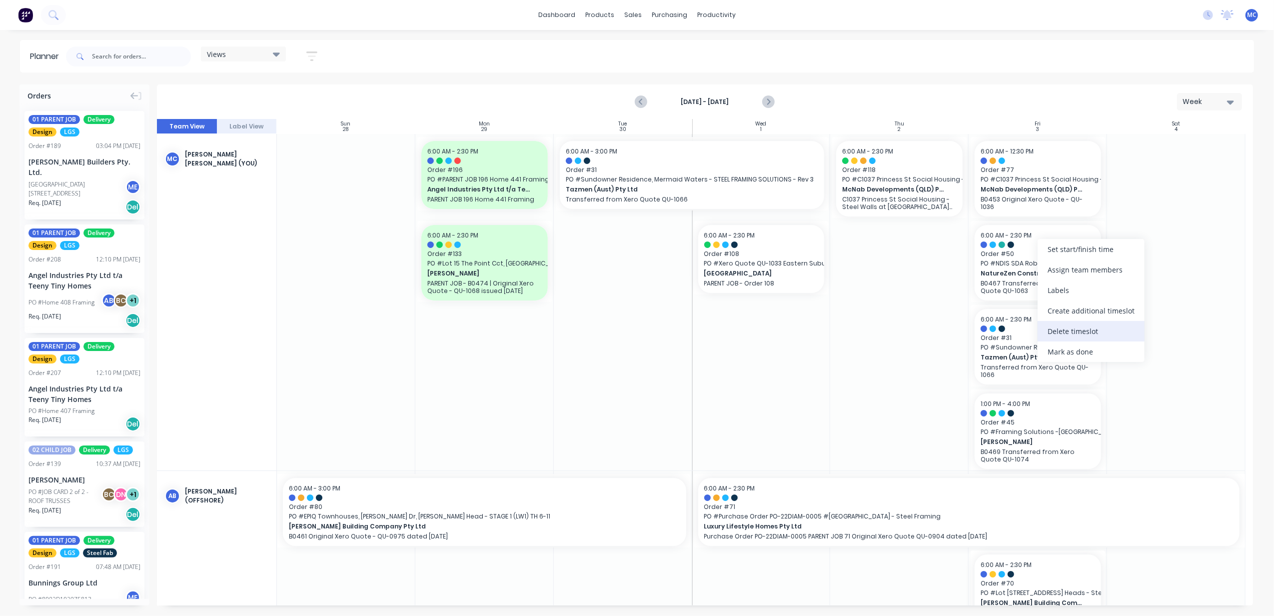
click at [1082, 334] on div "Delete timeslot" at bounding box center [1091, 331] width 107 height 20
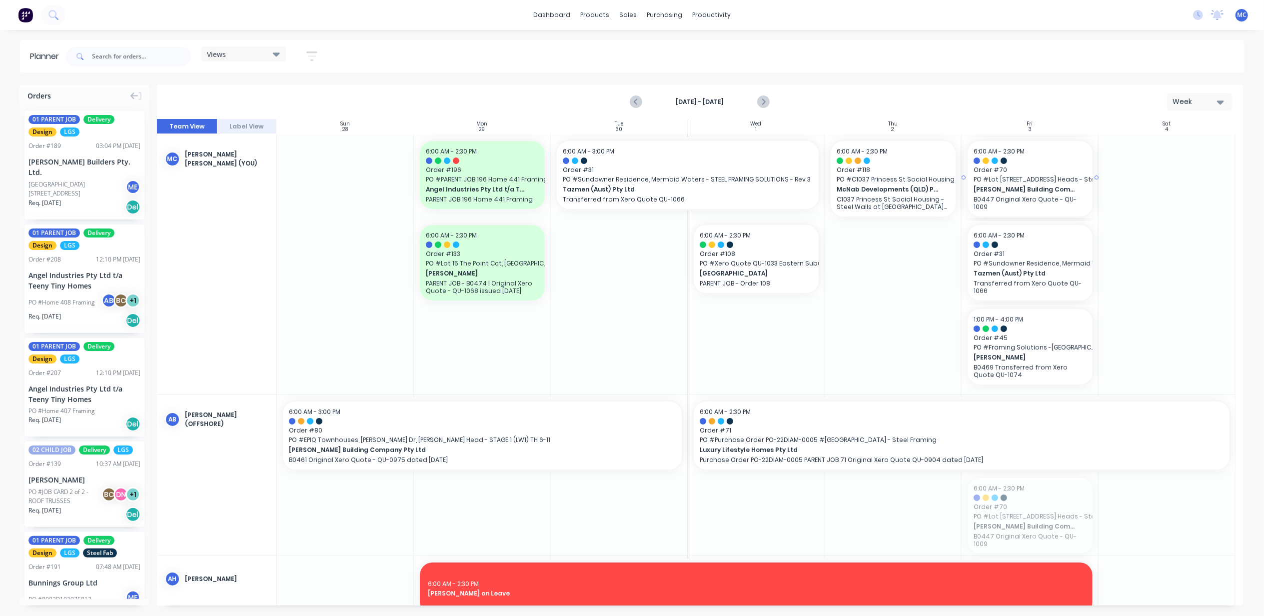
drag, startPoint x: 1016, startPoint y: 507, endPoint x: 1008, endPoint y: 365, distance: 142.2
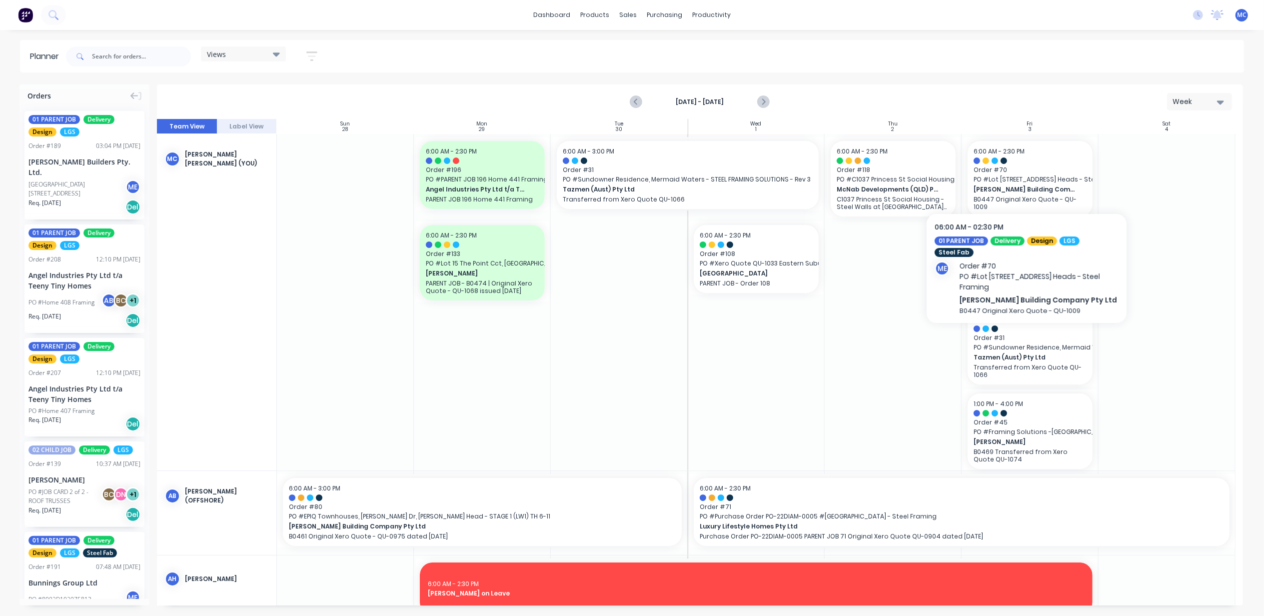
drag, startPoint x: 1045, startPoint y: 178, endPoint x: 1116, endPoint y: 153, distance: 75.2
click at [1116, 153] on div at bounding box center [1167, 302] width 137 height 336
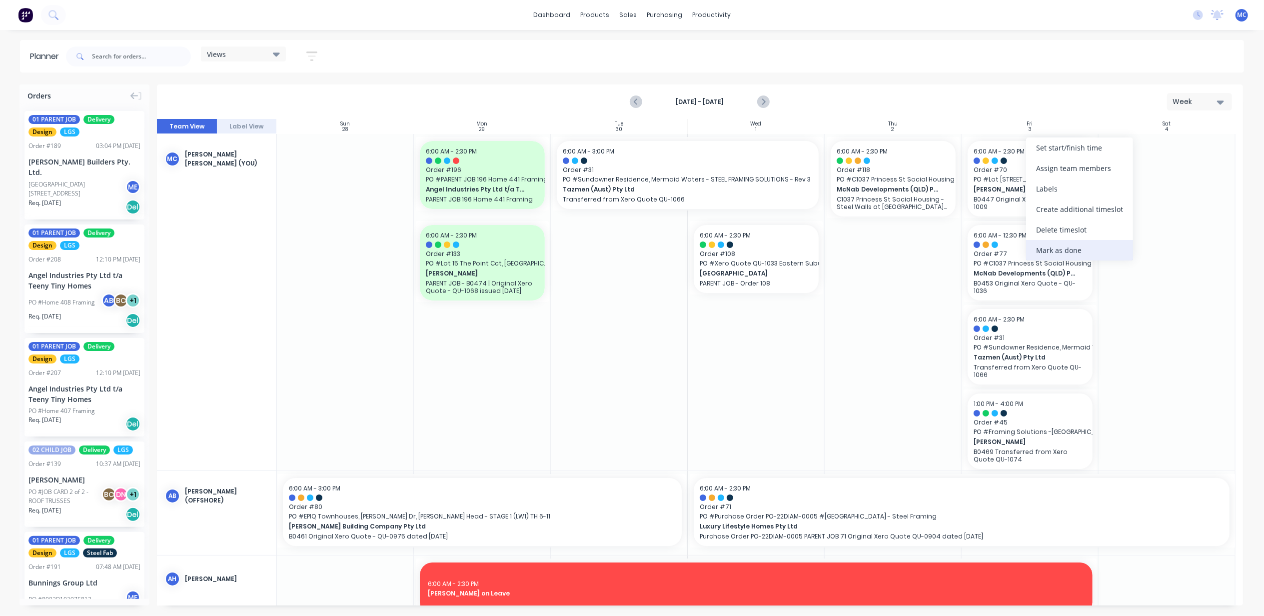
click at [1088, 246] on div "Mark as done" at bounding box center [1079, 250] width 107 height 20
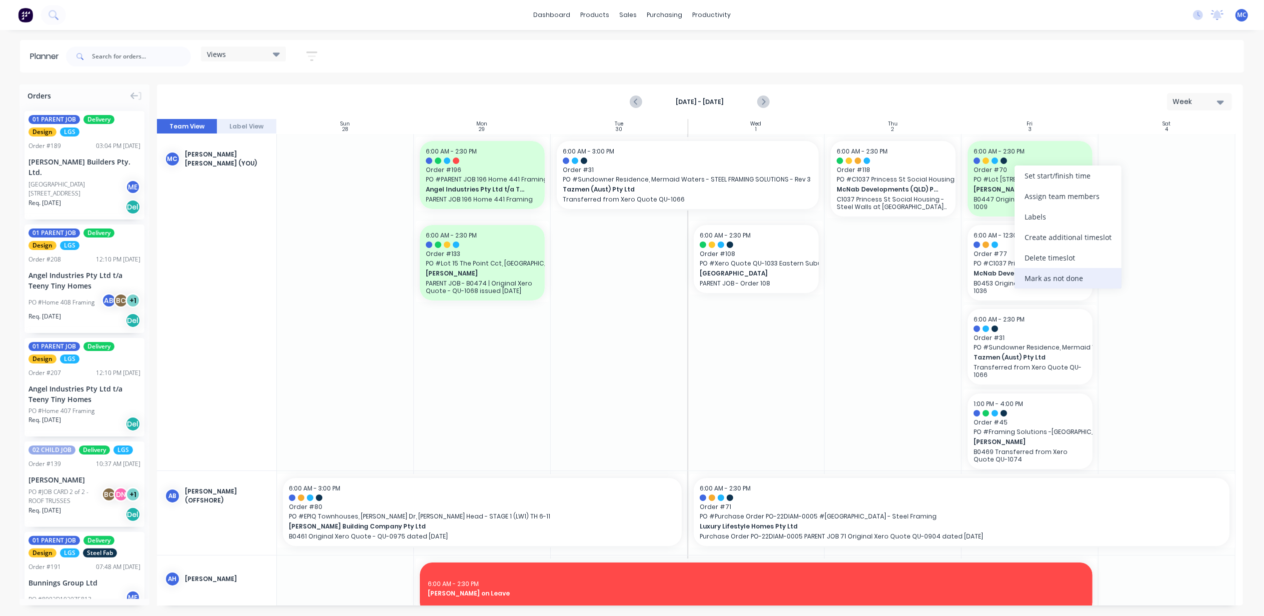
click at [1062, 279] on div "Mark as not done" at bounding box center [1068, 278] width 107 height 20
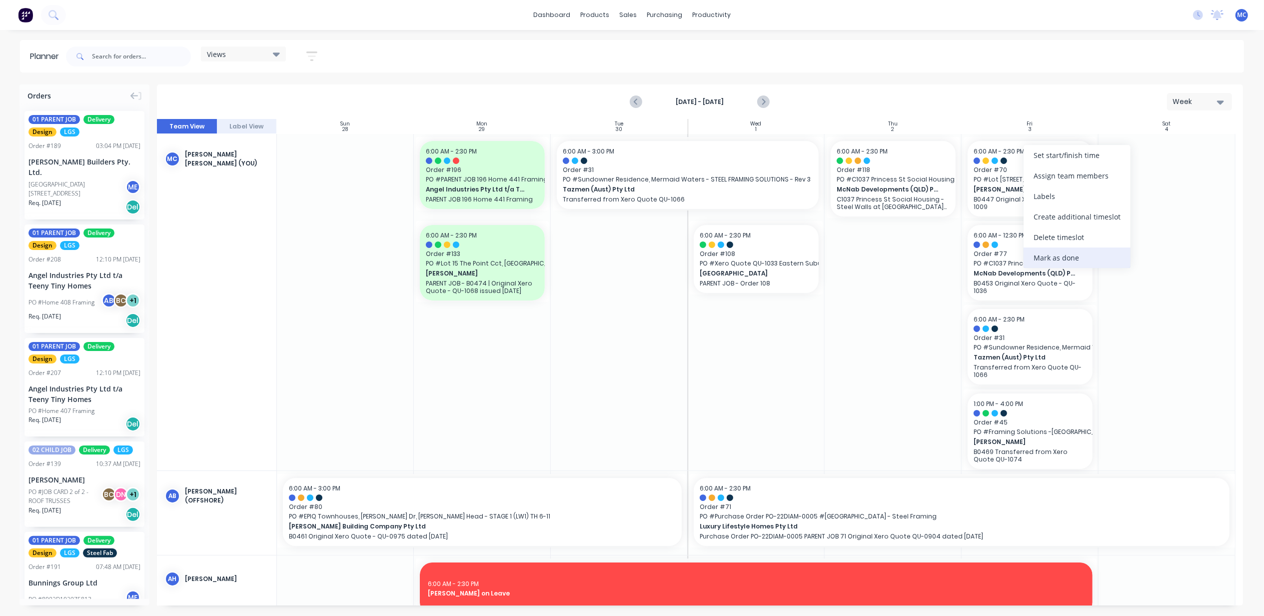
click at [1046, 260] on div "Mark as done" at bounding box center [1077, 257] width 107 height 20
click at [1068, 156] on div "Set start/finish time" at bounding box center [1081, 152] width 107 height 20
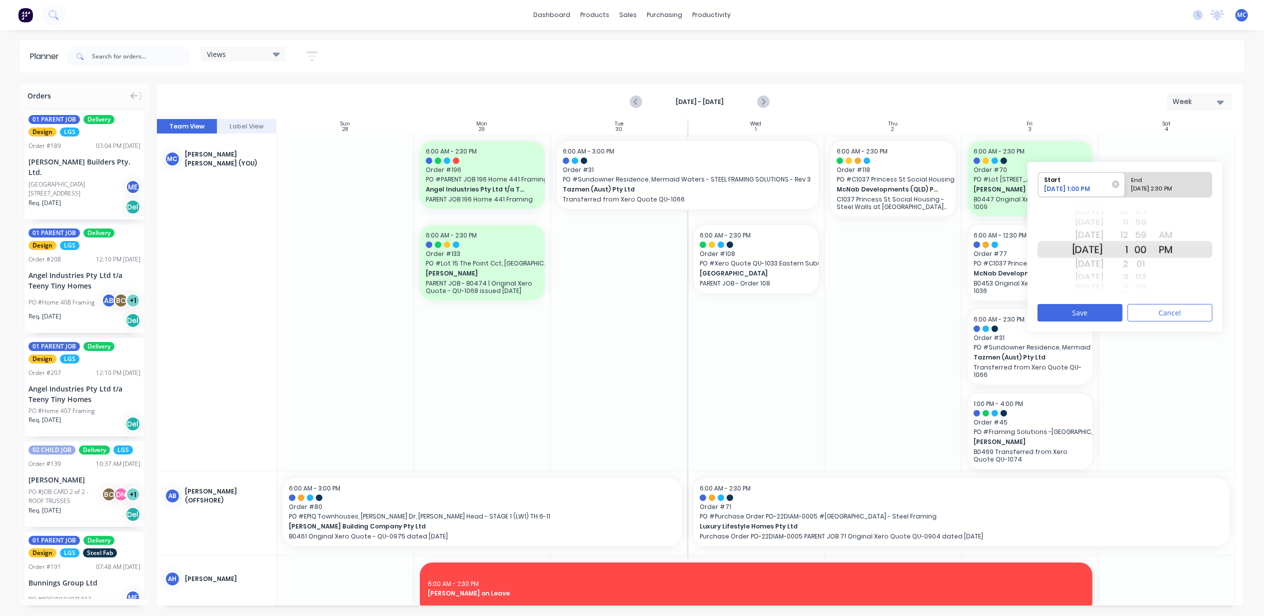
click at [1168, 178] on div "End" at bounding box center [1164, 178] width 72 height 12
click at [1126, 178] on input "End 10/03/2025 2:30 PM" at bounding box center [1125, 184] width 0 height 24
radio input "true"
click at [1070, 317] on button "Save" at bounding box center [1080, 312] width 85 height 17
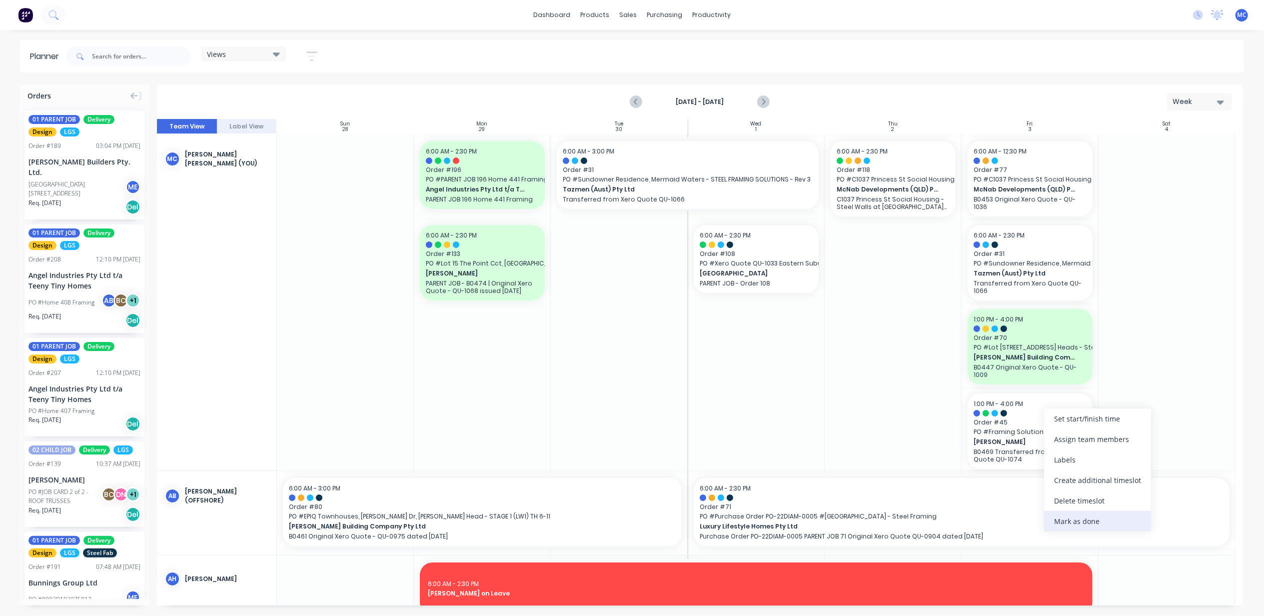
click at [1100, 514] on div "Mark as done" at bounding box center [1097, 521] width 107 height 20
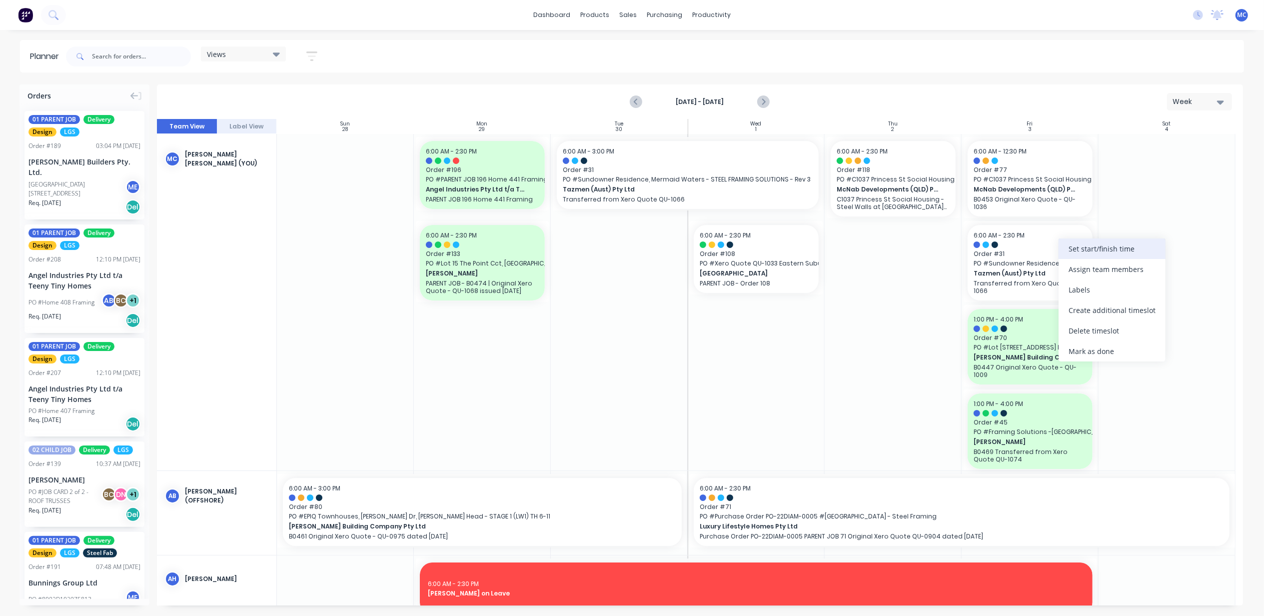
click at [1106, 251] on div "Set start/finish time" at bounding box center [1112, 248] width 107 height 20
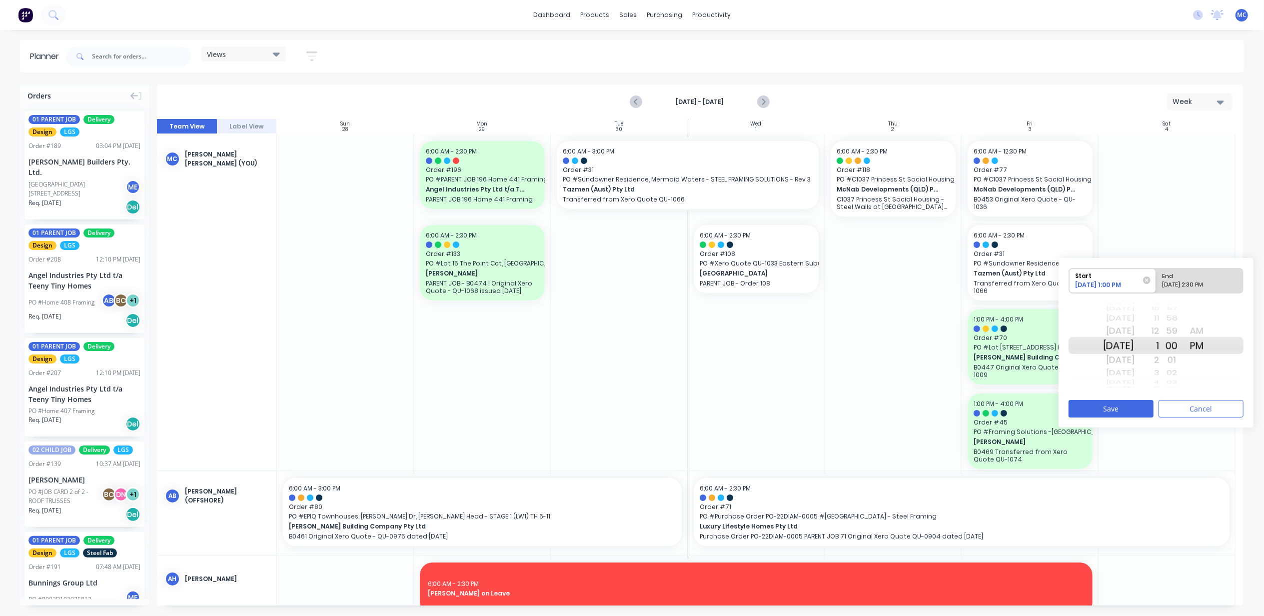
click at [1190, 285] on div "10/03/2025 2:30 PM" at bounding box center [1195, 286] width 72 height 12
click at [1157, 285] on input "End 10/03/2025 2:30 PM" at bounding box center [1156, 280] width 0 height 24
radio input "true"
click at [1120, 404] on button "Save" at bounding box center [1111, 408] width 85 height 17
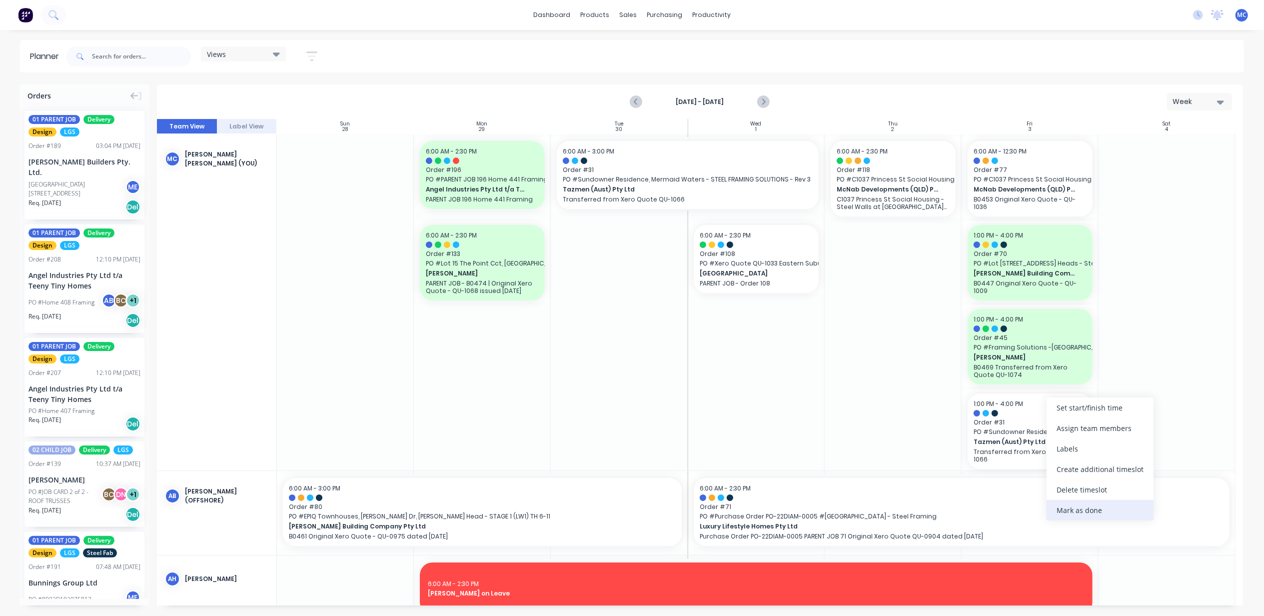
click at [1094, 503] on div "Mark as done" at bounding box center [1100, 510] width 107 height 20
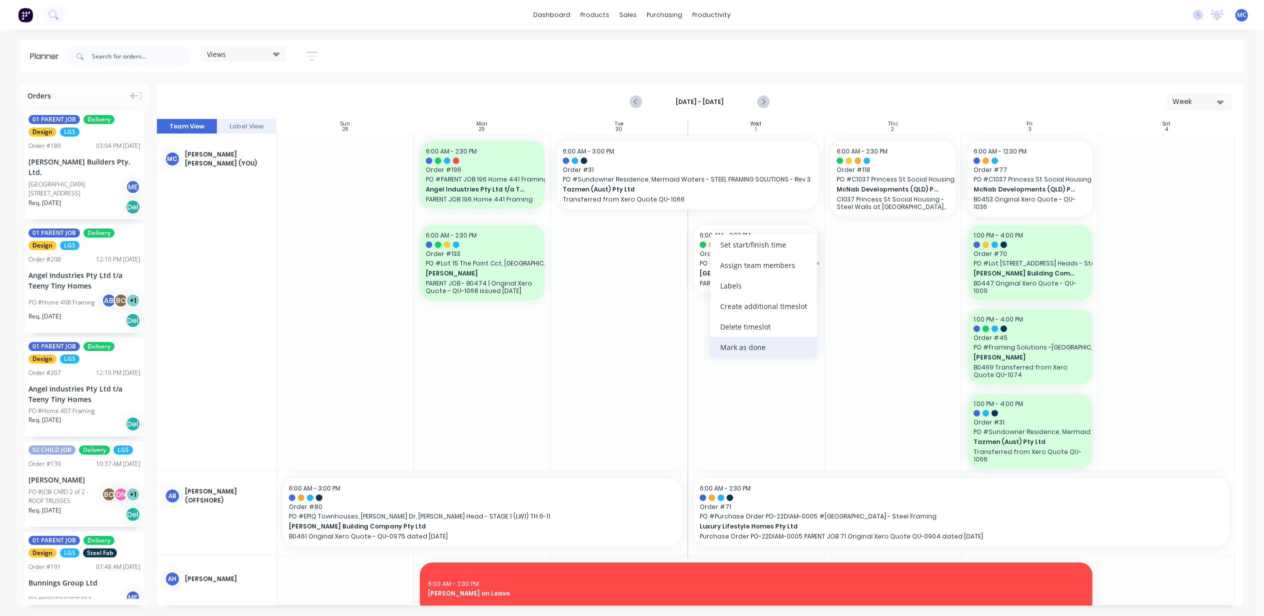
click at [767, 350] on div "Mark as done" at bounding box center [763, 347] width 107 height 20
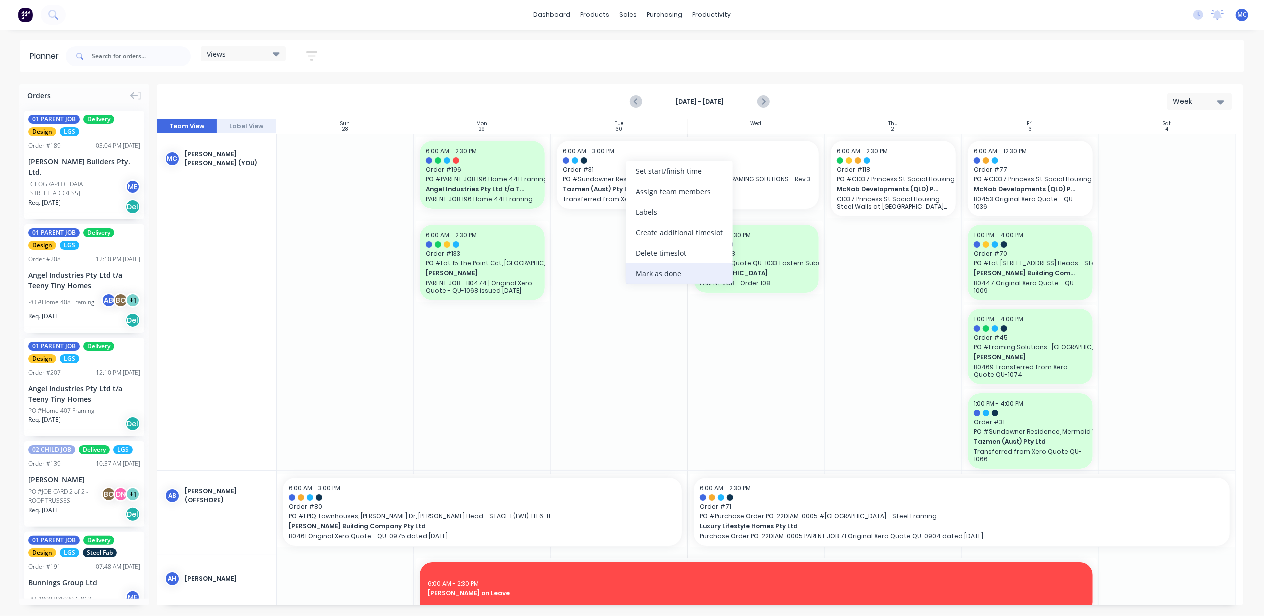
click at [690, 272] on div "Mark as done" at bounding box center [679, 273] width 107 height 20
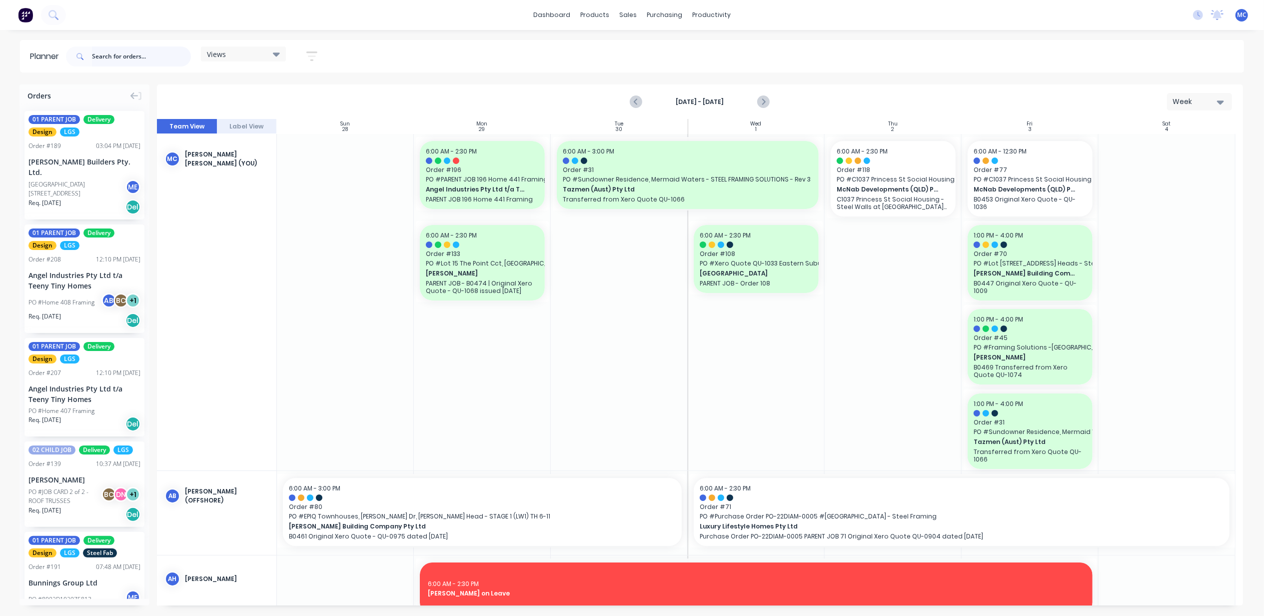
click at [109, 58] on input "text" at bounding box center [141, 56] width 99 height 20
click at [108, 53] on input "text" at bounding box center [141, 56] width 99 height 20
type input "raymess"
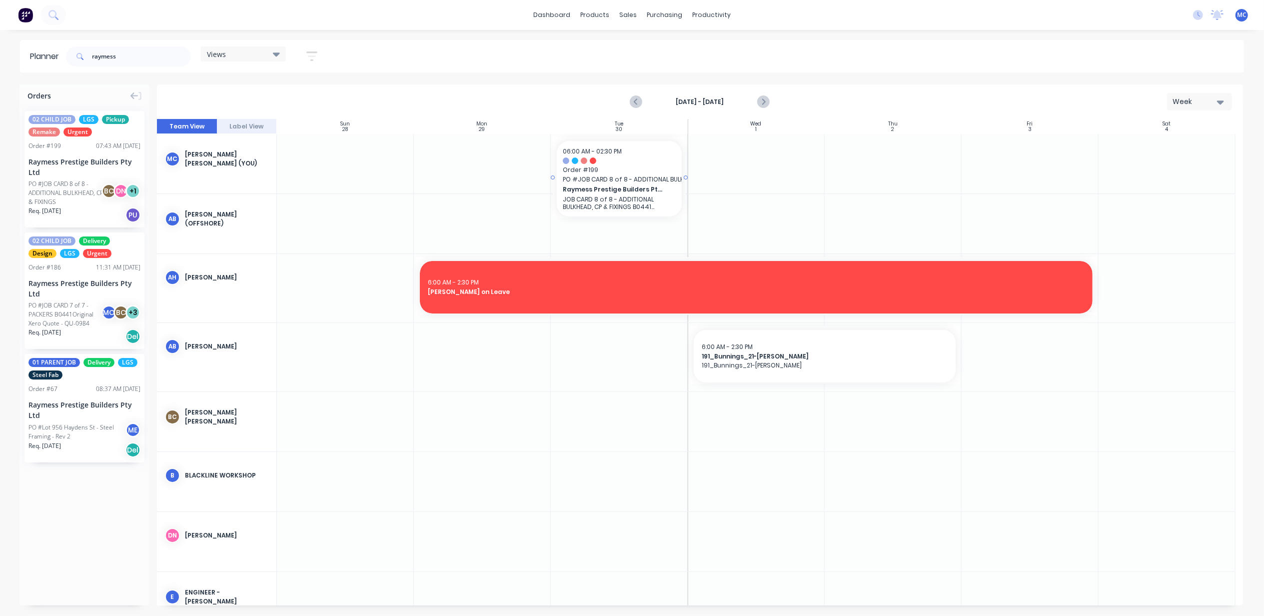
drag, startPoint x: 70, startPoint y: 179, endPoint x: 595, endPoint y: 171, distance: 524.9
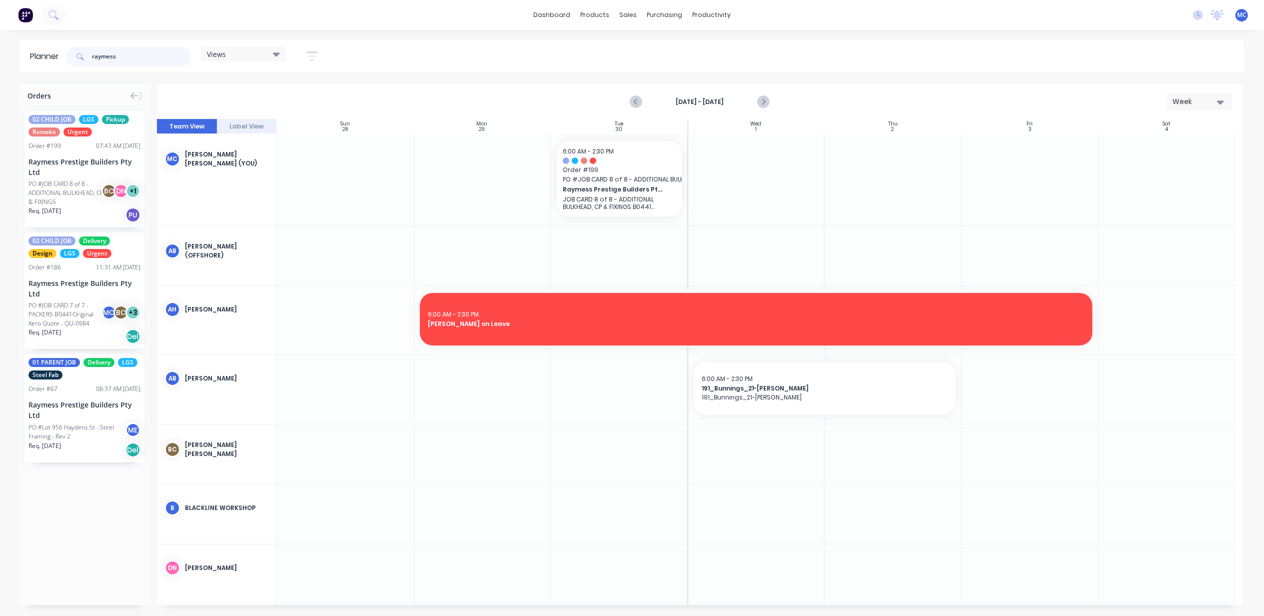
drag, startPoint x: 143, startPoint y: 54, endPoint x: 52, endPoint y: 52, distance: 91.0
click at [52, 52] on header "Planner raymess Views Save new view None (Default) edit DESIGN TEAM (INTERNAL) …" at bounding box center [632, 56] width 1224 height 32
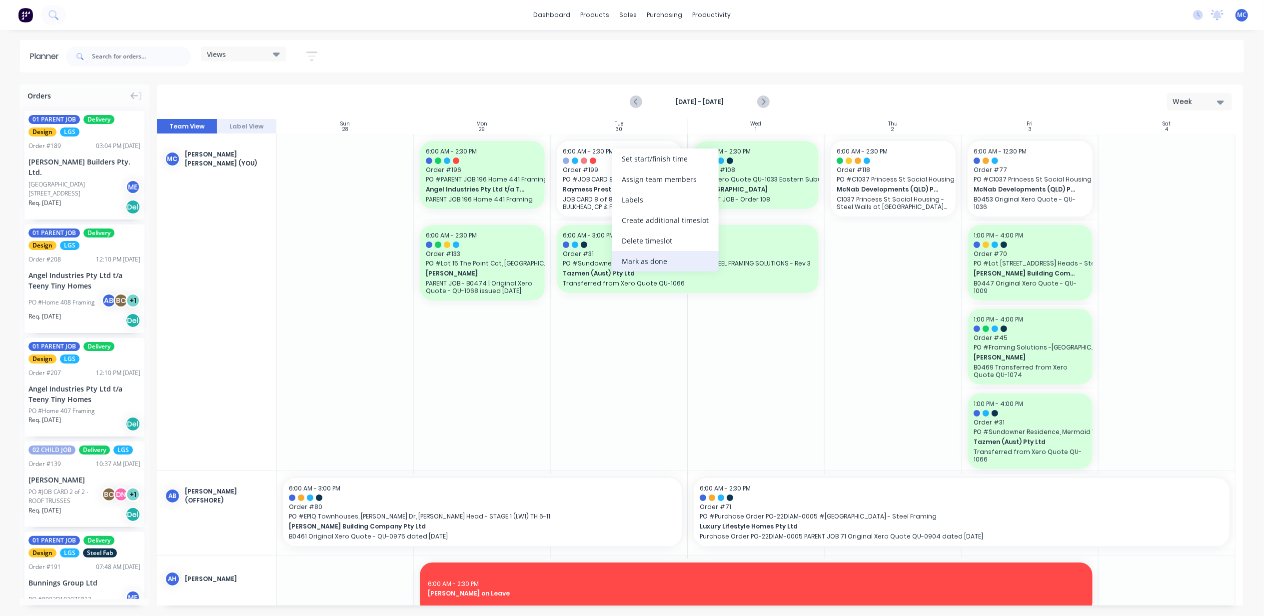
click at [646, 257] on div "Mark as done" at bounding box center [665, 261] width 107 height 20
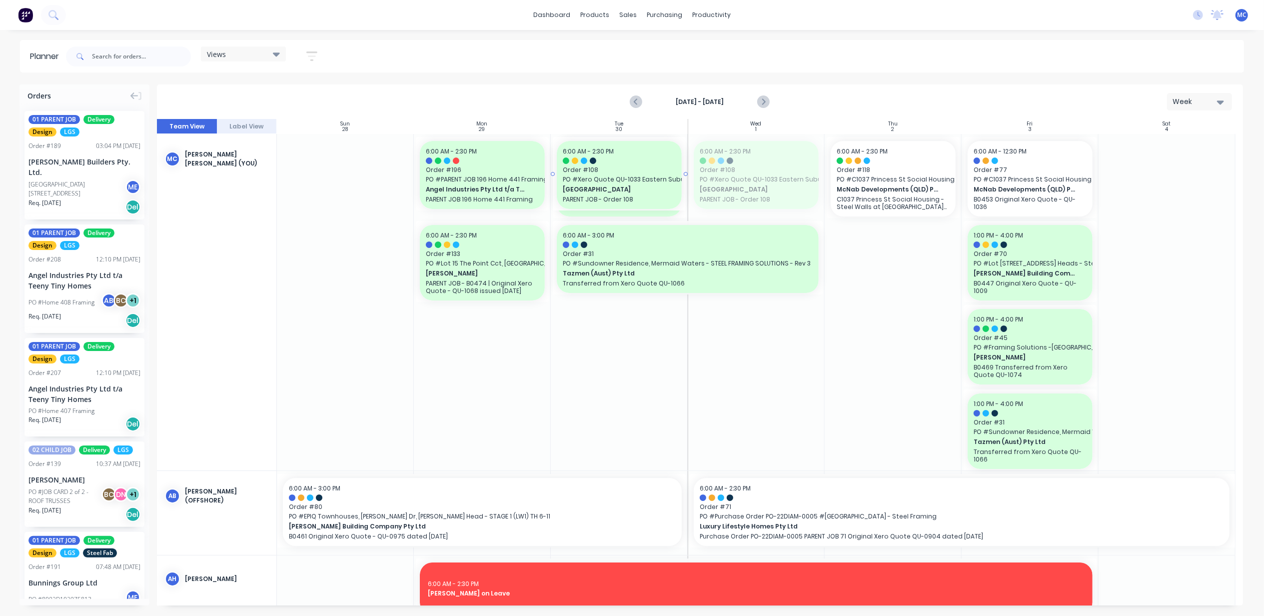
drag, startPoint x: 747, startPoint y: 174, endPoint x: 638, endPoint y: 242, distance: 127.7
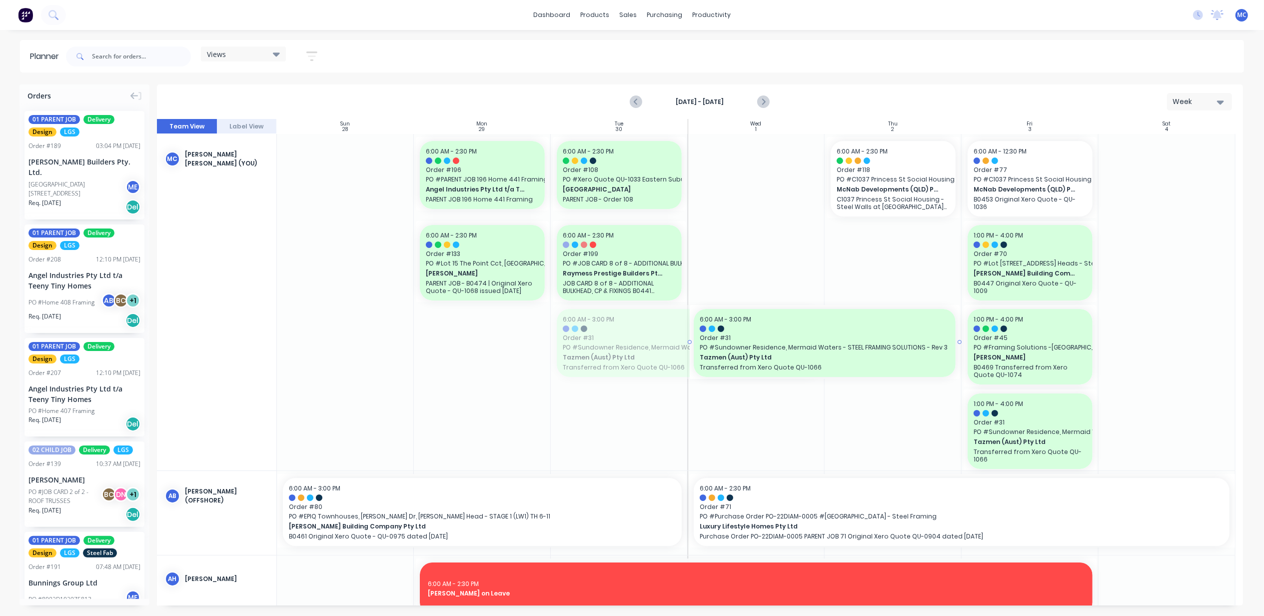
drag, startPoint x: 674, startPoint y: 347, endPoint x: 682, endPoint y: 336, distance: 13.3
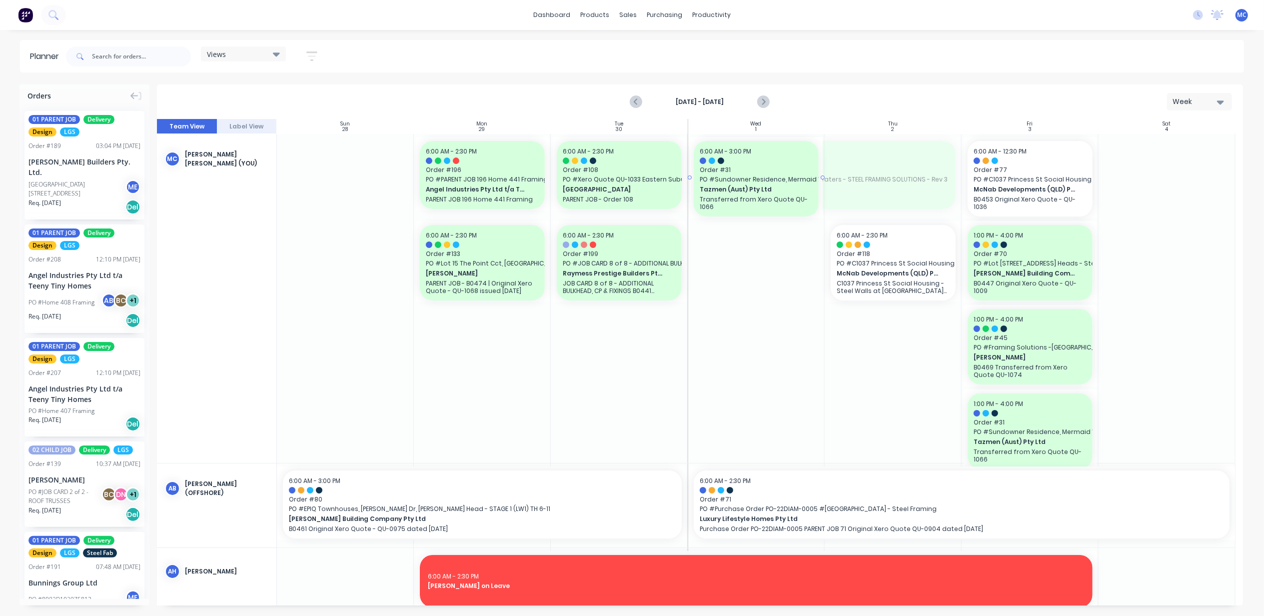
drag, startPoint x: 958, startPoint y: 170, endPoint x: 800, endPoint y: 211, distance: 163.0
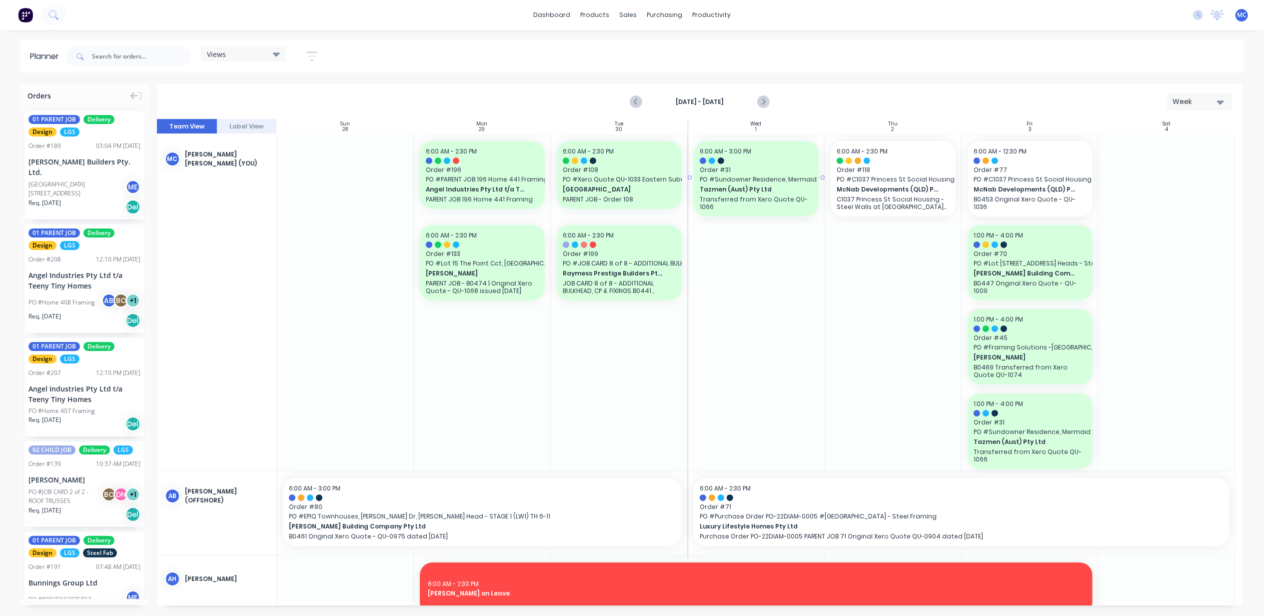
drag, startPoint x: 821, startPoint y: 173, endPoint x: 767, endPoint y: 176, distance: 54.1
click at [134, 55] on input "text" at bounding box center [141, 56] width 99 height 20
type input "mcnab"
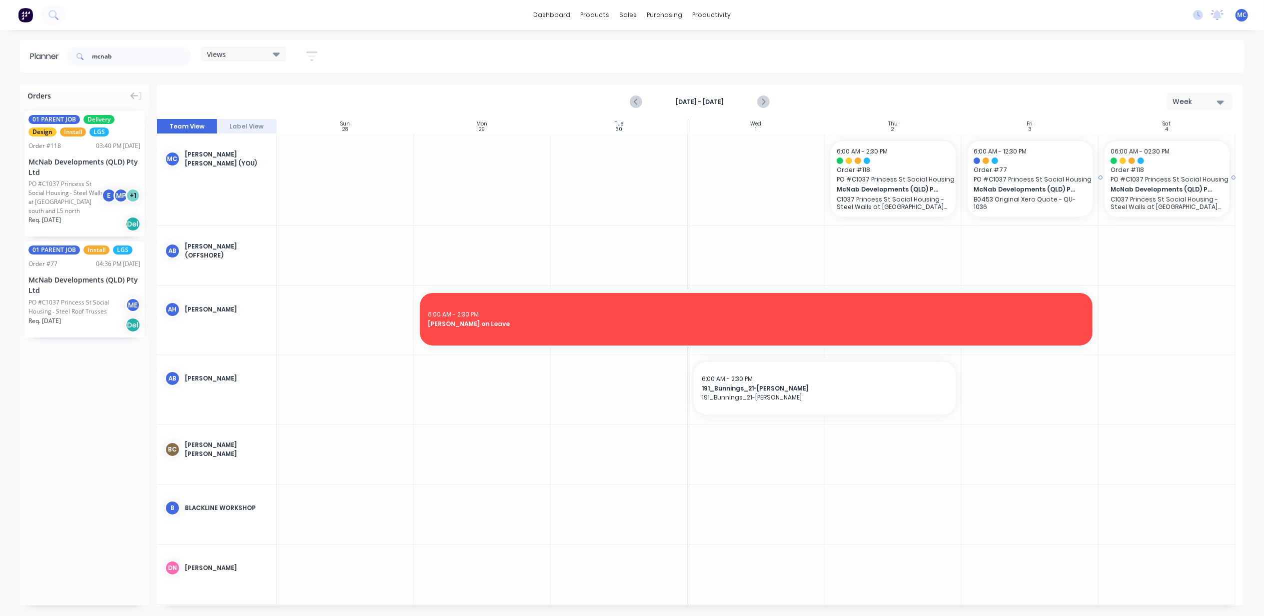
drag, startPoint x: 56, startPoint y: 172, endPoint x: 1131, endPoint y: 193, distance: 1074.8
click at [122, 55] on input "mcnab" at bounding box center [141, 56] width 99 height 20
click at [50, 75] on div "Planner mcnab Views Save new view None (Default) edit DESIGN TEAM (INTERNAL) ed…" at bounding box center [632, 327] width 1264 height 575
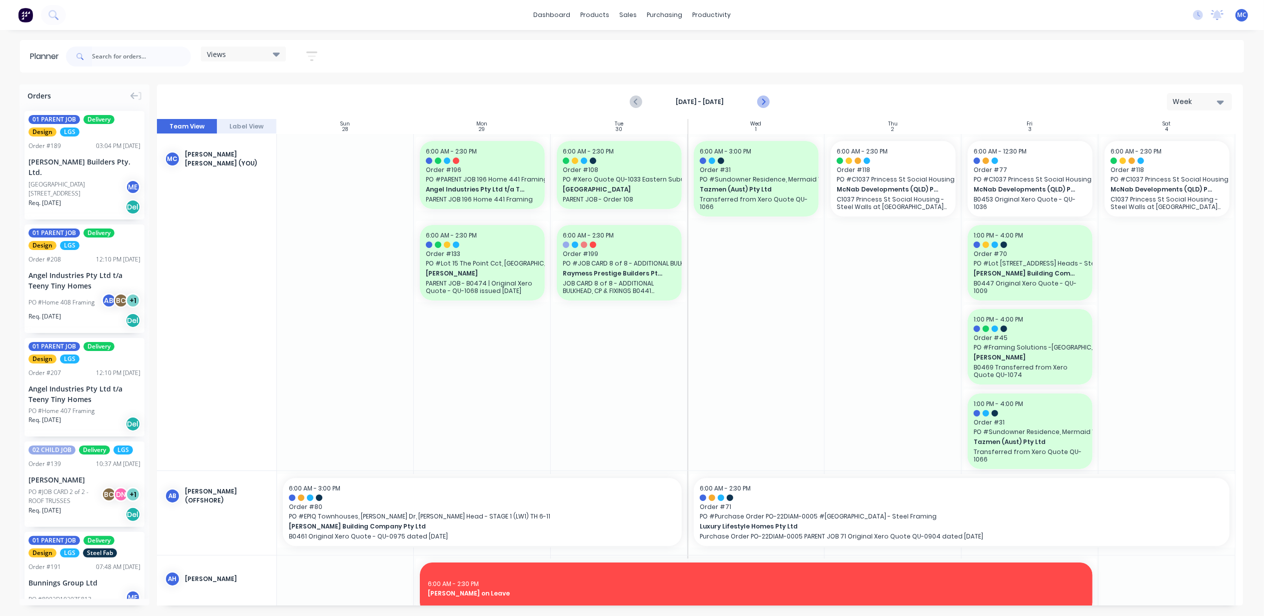
click at [759, 99] on icon "Next page" at bounding box center [763, 102] width 12 height 12
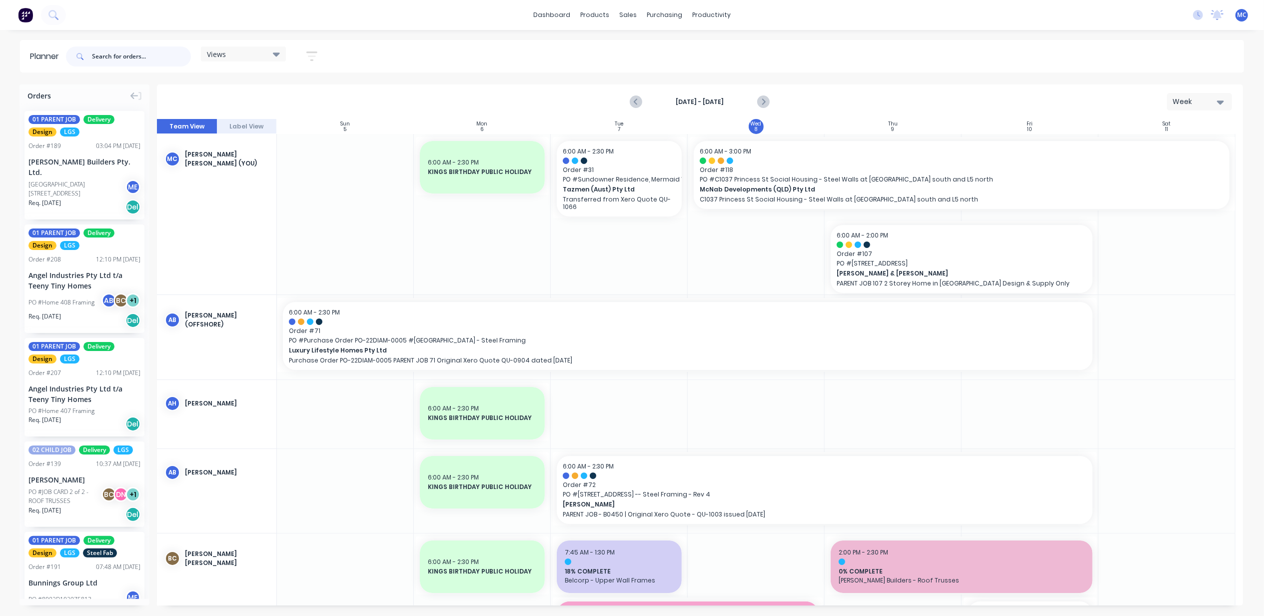
click at [135, 51] on input "text" at bounding box center [141, 56] width 99 height 20
click at [155, 51] on input "text" at bounding box center [141, 56] width 99 height 20
type input "alders"
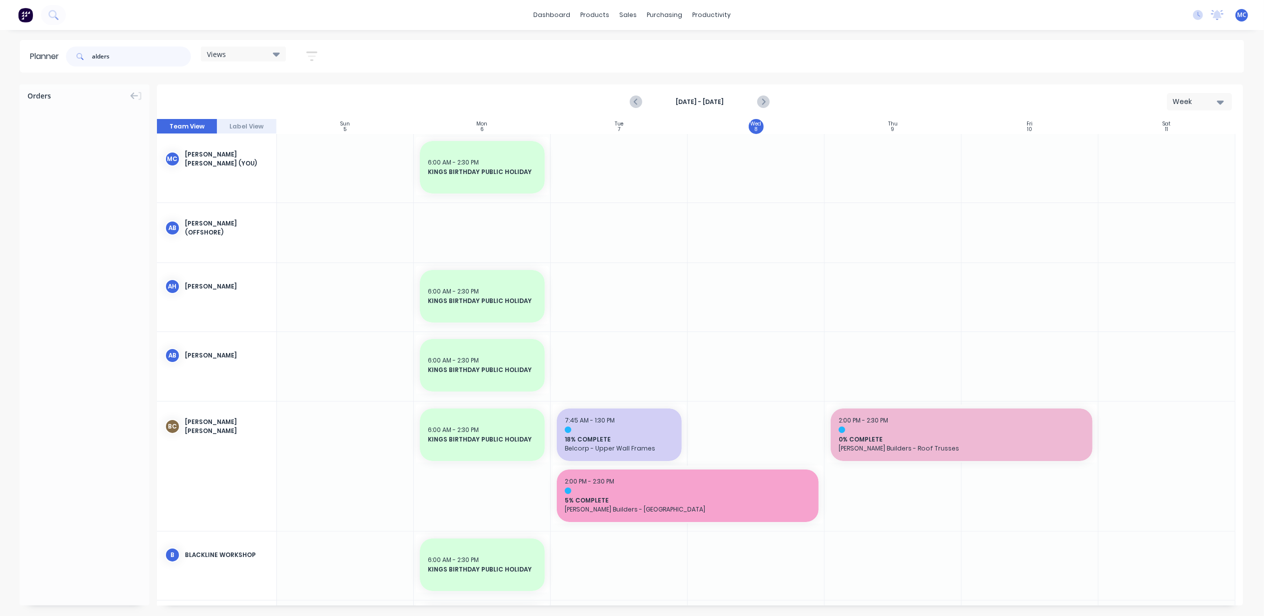
drag, startPoint x: 129, startPoint y: 60, endPoint x: 58, endPoint y: 56, distance: 70.6
click at [58, 56] on header "Planner alders Views Save new view None (Default) edit DESIGN TEAM (INTERNAL) e…" at bounding box center [632, 56] width 1224 height 32
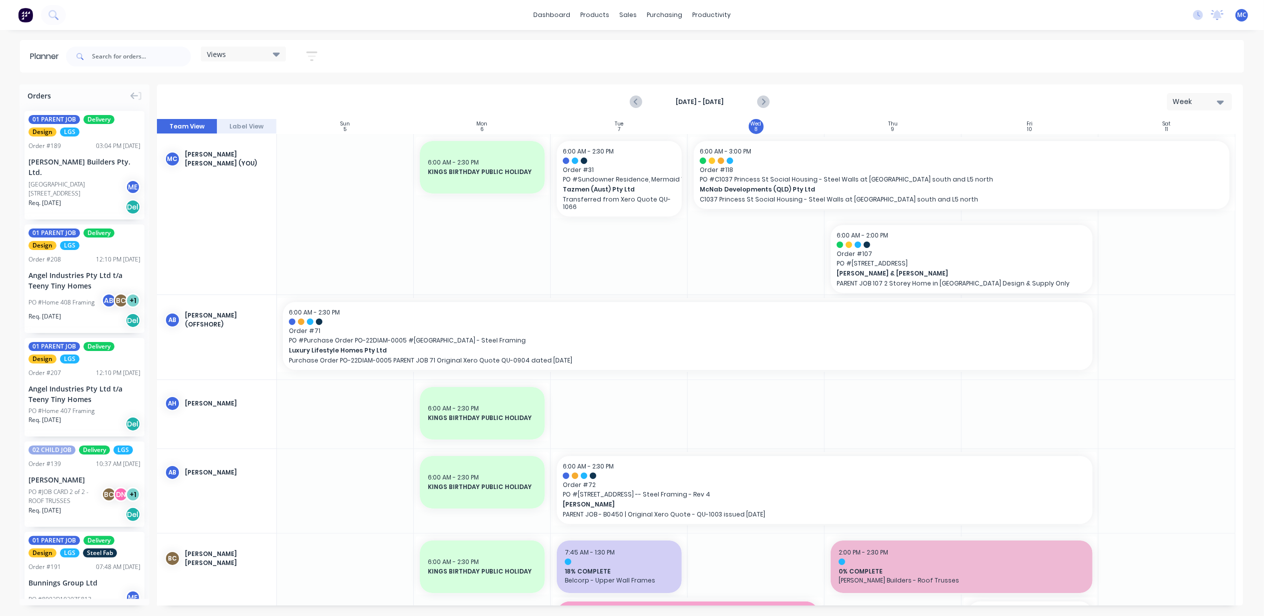
drag, startPoint x: 653, startPoint y: 243, endPoint x: 606, endPoint y: 237, distance: 46.9
click at [606, 237] on div at bounding box center [619, 214] width 137 height 160
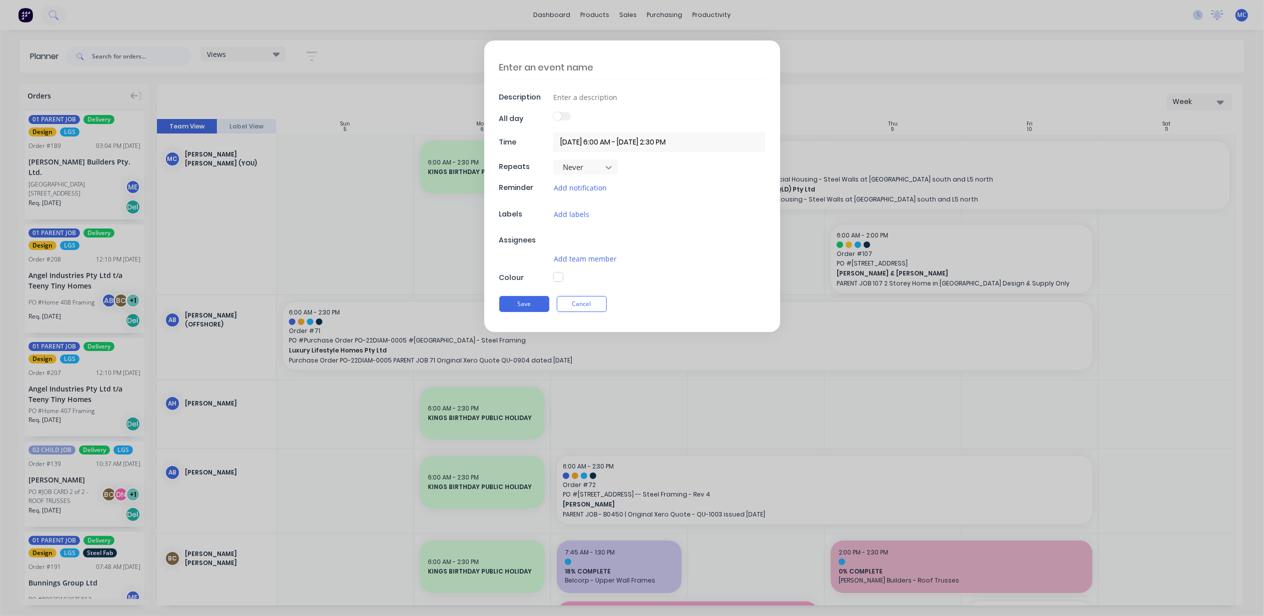
type textarea "x"
click at [578, 101] on input at bounding box center [659, 96] width 212 height 15
type input "A"
type textarea "x"
type input "Al"
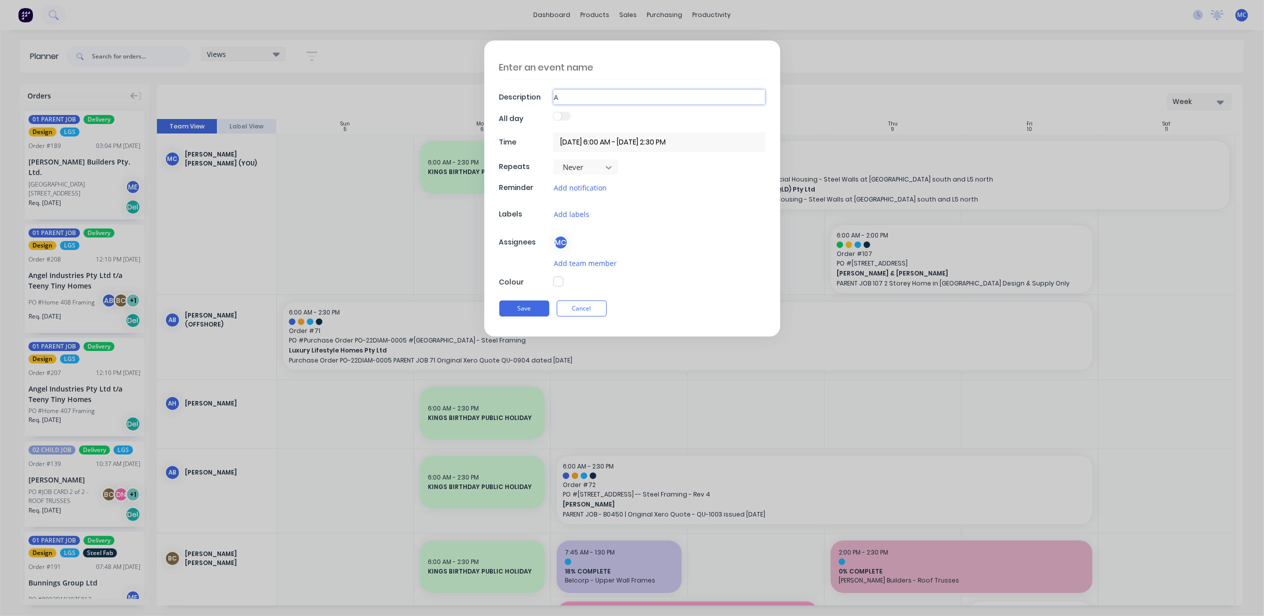
type textarea "x"
type input "Ald"
type textarea "x"
type input "Alde"
type textarea "x"
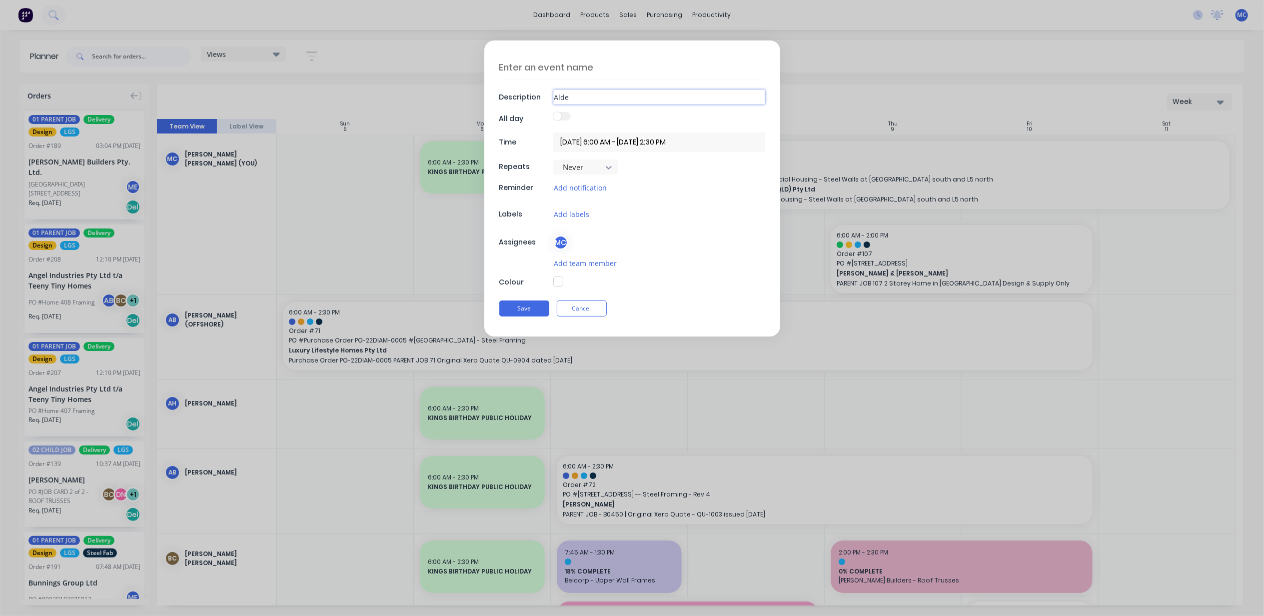
type input "Alder"
type textarea "x"
type input "Alders"
type textarea "x"
type input "Alders"
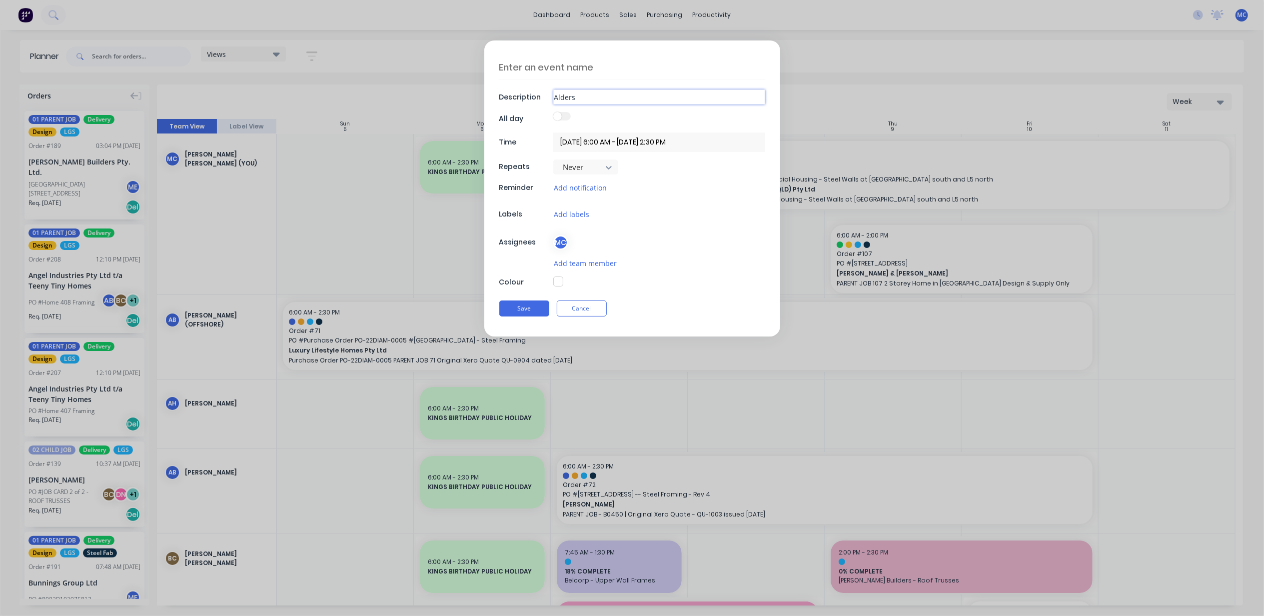
type textarea "x"
type input "Alders O"
type textarea "x"
type input "Alders Ou"
type textarea "x"
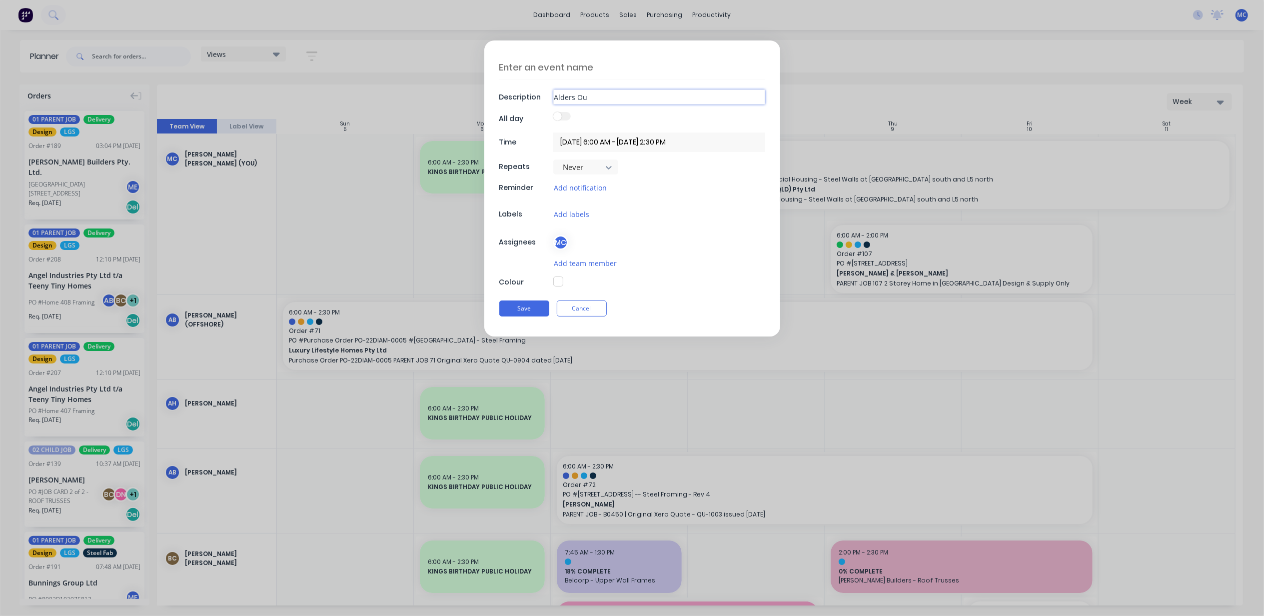
type input "Alders Out"
type textarea "x"
type input "Alders Outr"
type textarea "x"
type input "Alders Outri"
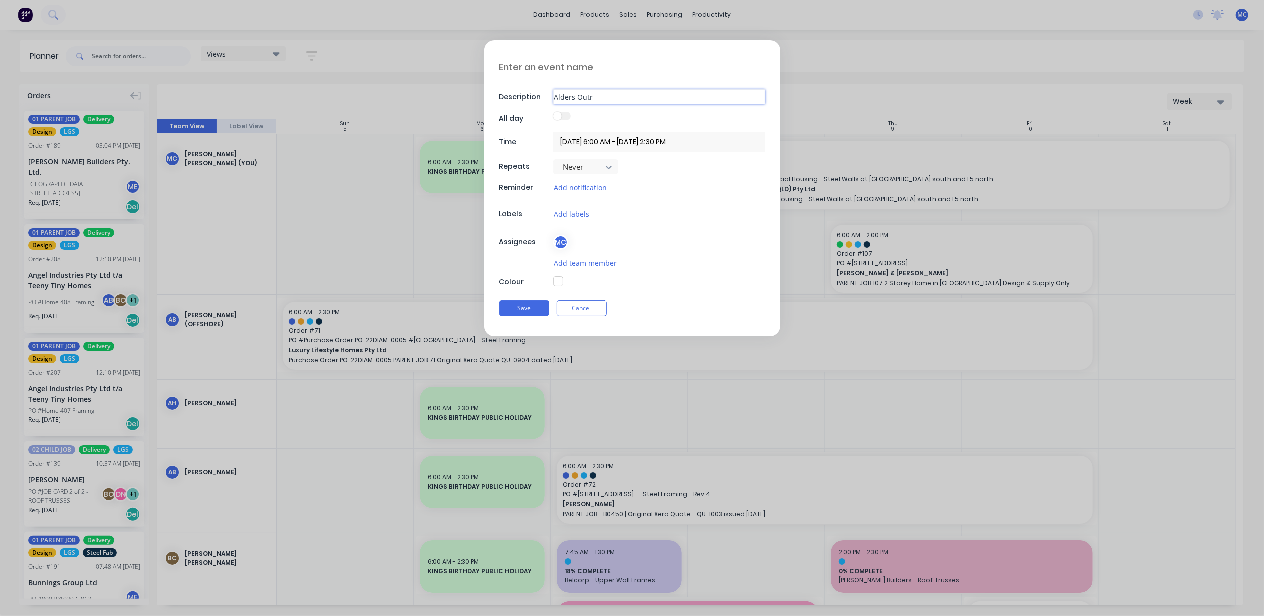
type textarea "x"
type input "Alders Outrig"
type textarea "x"
type input "Alders Outrigg"
type textarea "x"
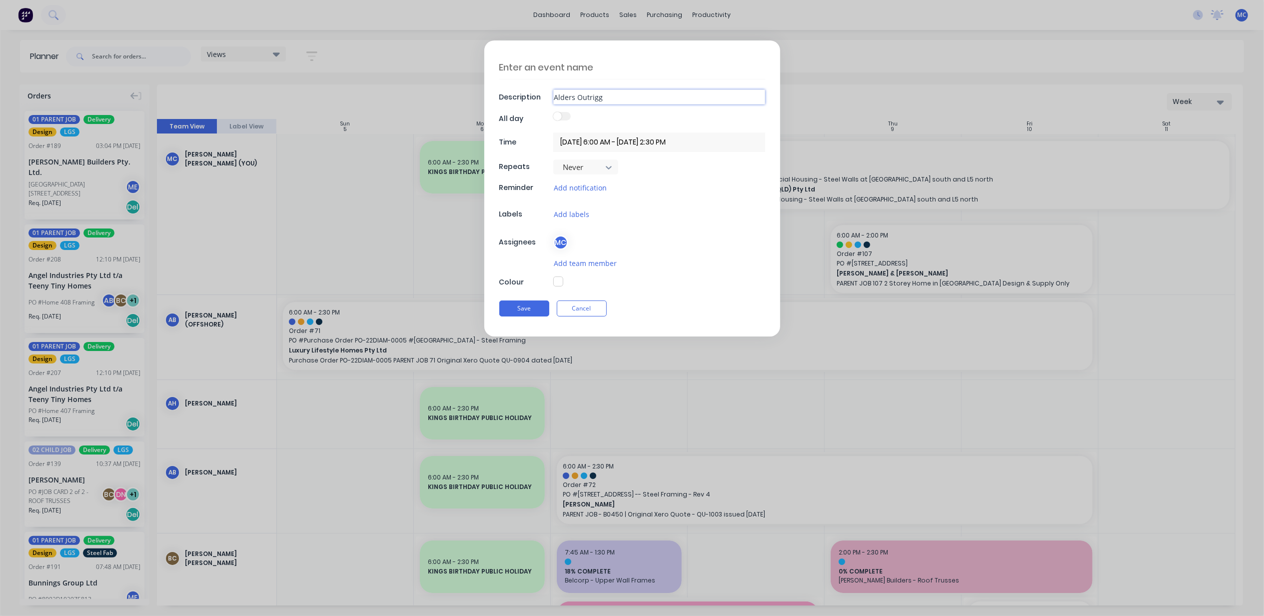
type input "Alders Outriggr"
type textarea "x"
type input "Alders Outriggre"
type textarea "x"
type input "Alders Outriggres"
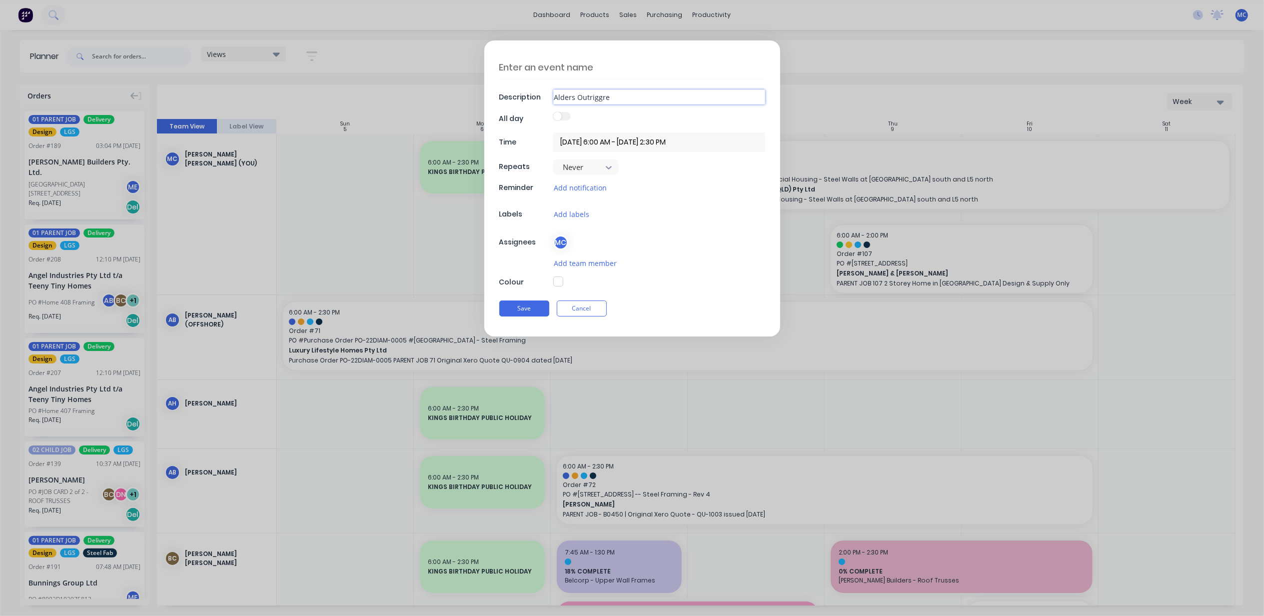
type textarea "x"
type input "Alders Outriggres"
click at [526, 307] on button "Save" at bounding box center [524, 308] width 50 height 16
drag, startPoint x: 603, startPoint y: 104, endPoint x: 528, endPoint y: 97, distance: 75.3
click at [528, 97] on div "Description Alders Outriggres" at bounding box center [632, 97] width 266 height 15
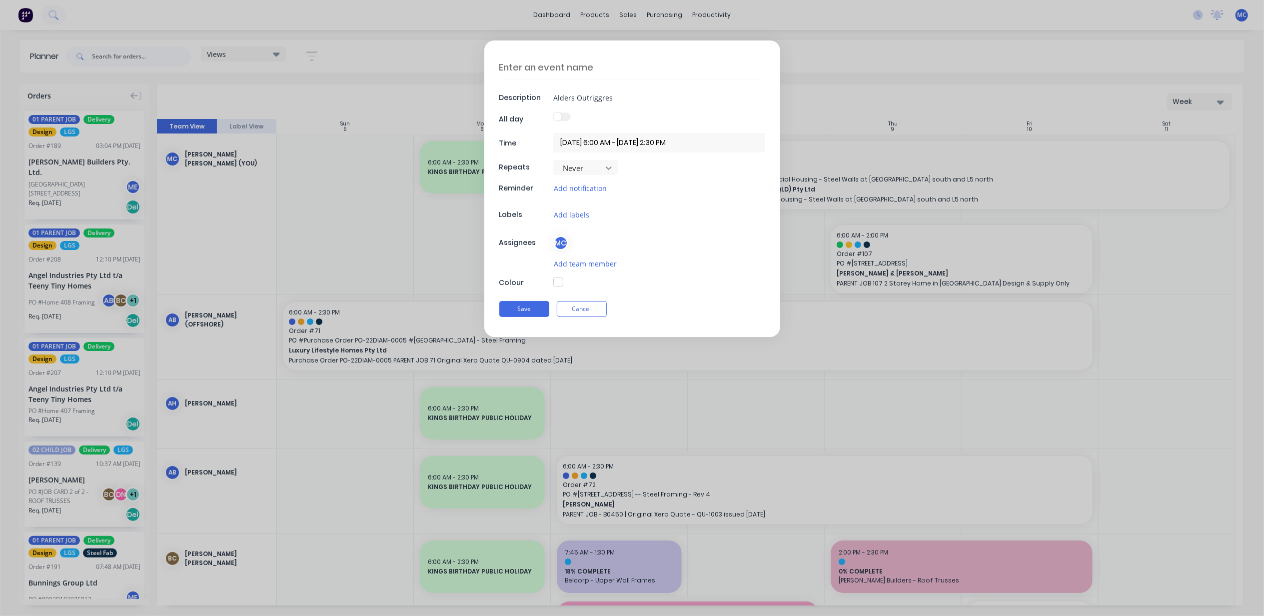
type textarea "x"
click at [586, 63] on textarea at bounding box center [632, 67] width 266 height 24
paste textarea "Alders Outriggres"
type textarea "Alders Outriggres"
type textarea "x"
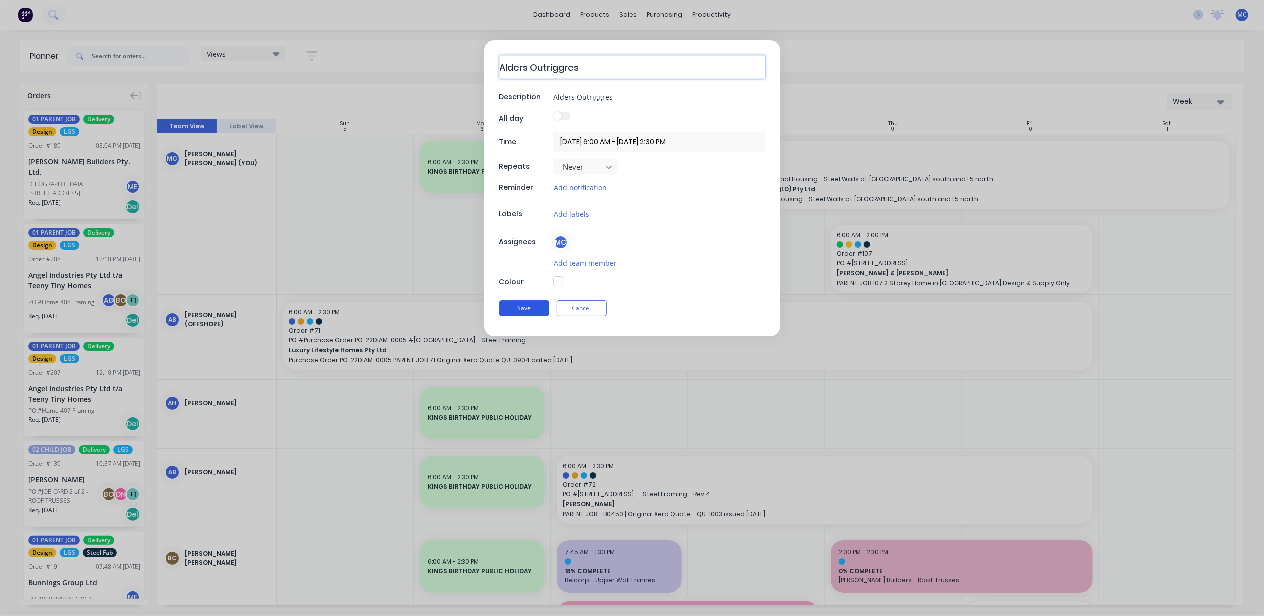
type textarea "Alders Outriggres"
click at [509, 314] on button "Save" at bounding box center [524, 308] width 50 height 16
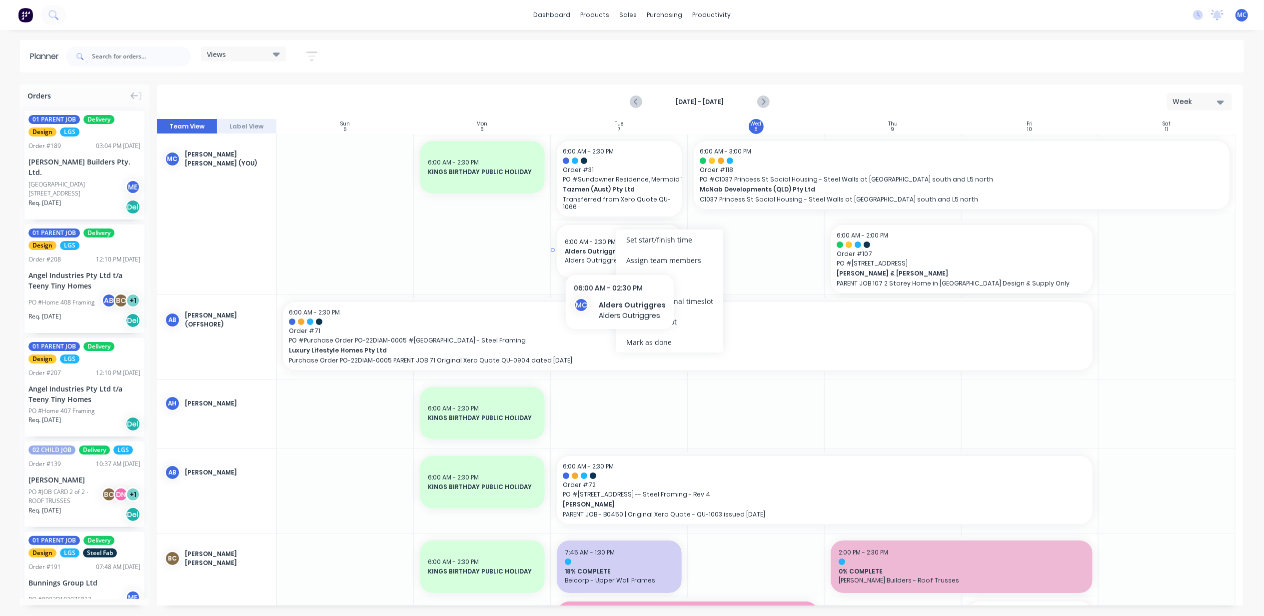
click at [591, 247] on span "Alders Outriggres" at bounding box center [619, 251] width 109 height 9
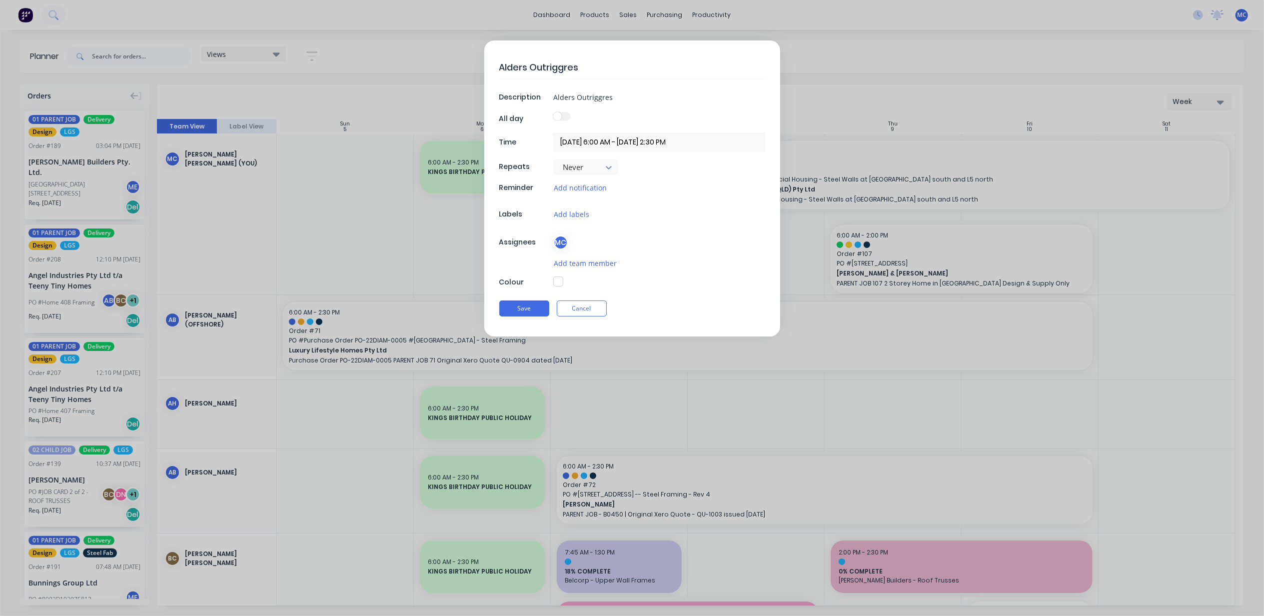
click at [591, 247] on div "MC" at bounding box center [659, 242] width 212 height 15
drag, startPoint x: 591, startPoint y: 247, endPoint x: 590, endPoint y: 96, distance: 150.4
click at [590, 96] on input "Alders Outriggres" at bounding box center [659, 96] width 212 height 15
type textarea "x"
type input "Alders Outriggers"
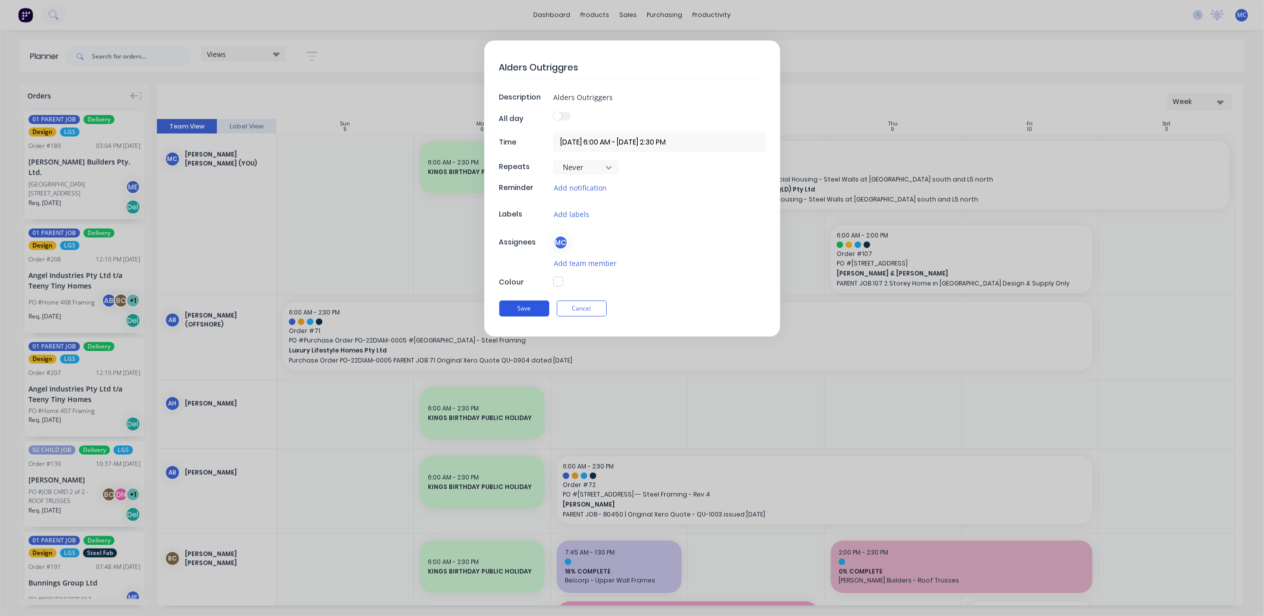
click at [521, 312] on button "Save" at bounding box center [524, 308] width 50 height 16
type textarea "x"
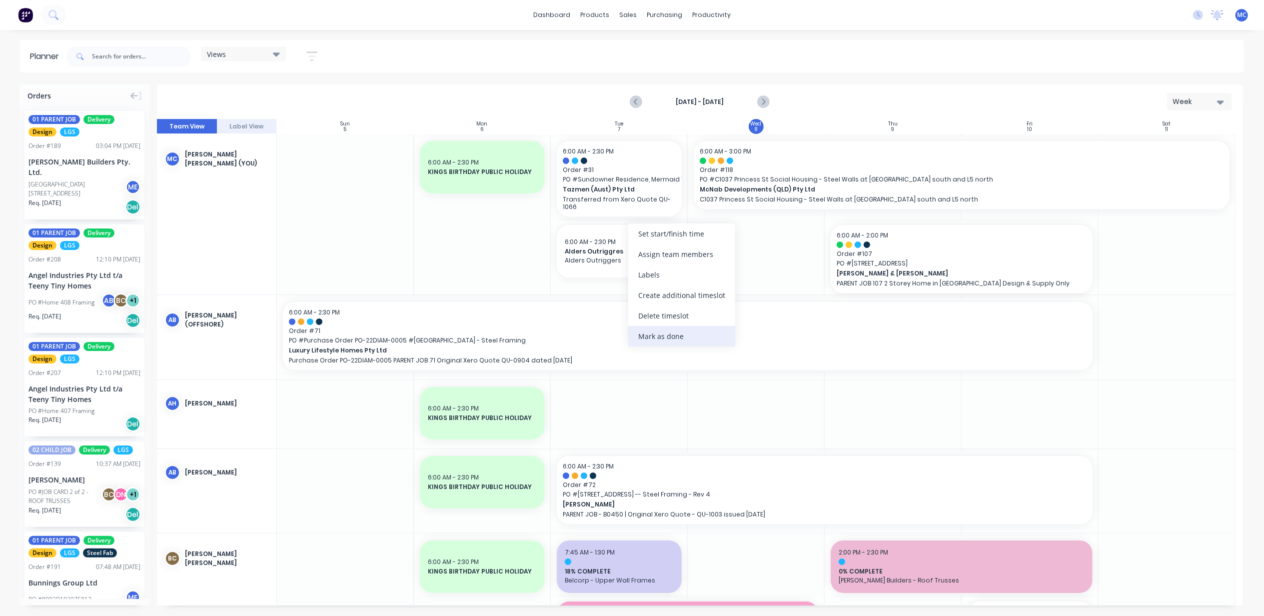
click at [685, 336] on div "Mark as done" at bounding box center [681, 336] width 107 height 20
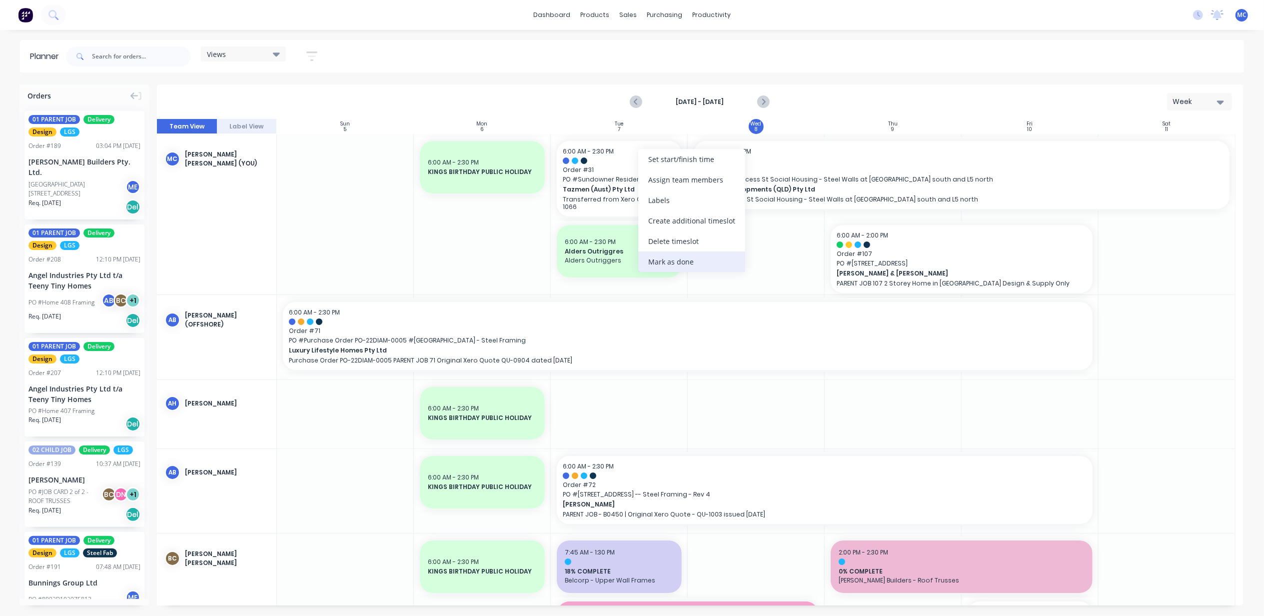
click at [682, 260] on div "Mark as done" at bounding box center [691, 261] width 107 height 20
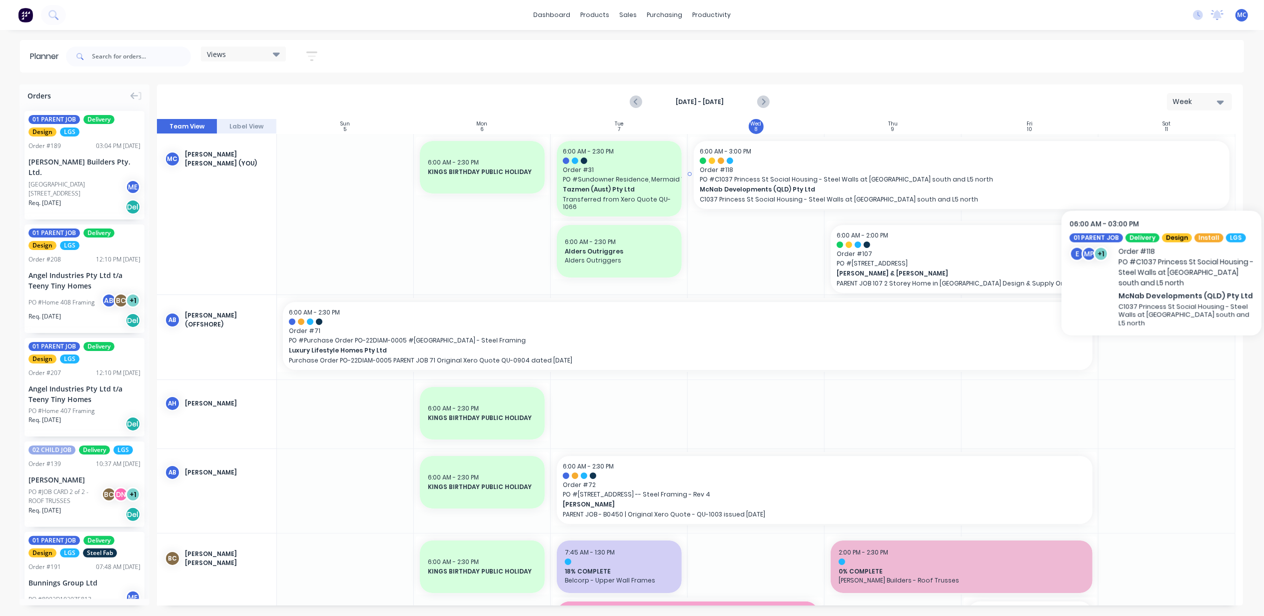
click at [1202, 170] on span "Order # 118" at bounding box center [962, 169] width 524 height 9
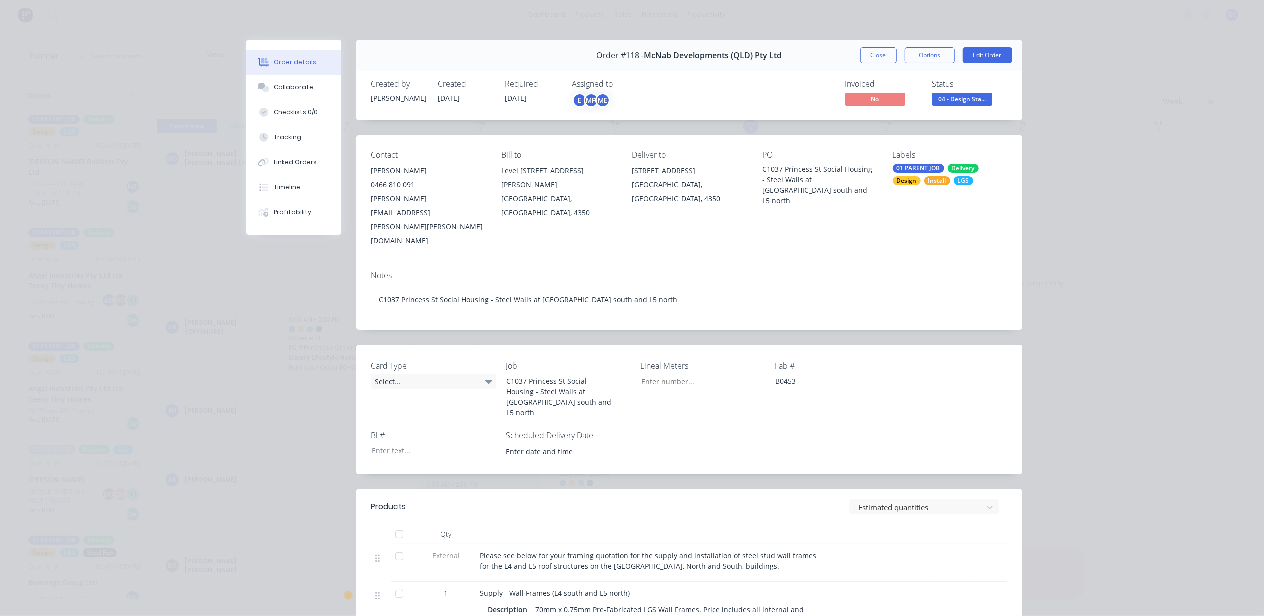
click at [865, 53] on button "Close" at bounding box center [878, 55] width 36 height 16
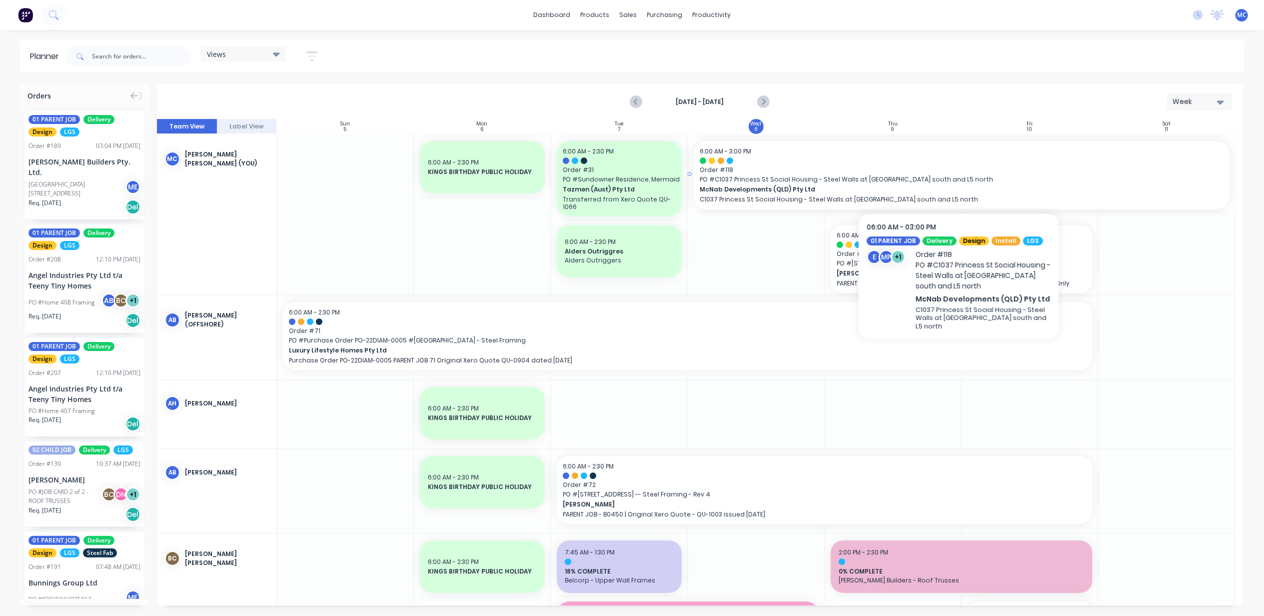
drag, startPoint x: 1160, startPoint y: 169, endPoint x: 1078, endPoint y: 180, distance: 83.3
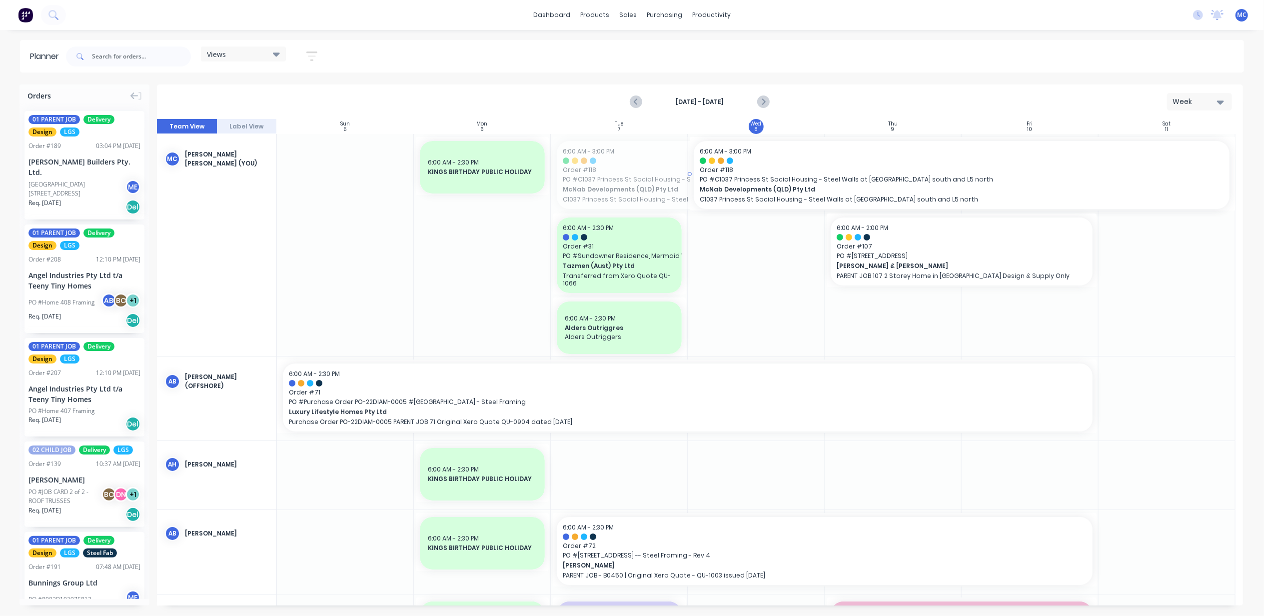
drag, startPoint x: 661, startPoint y: 184, endPoint x: 712, endPoint y: 178, distance: 51.9
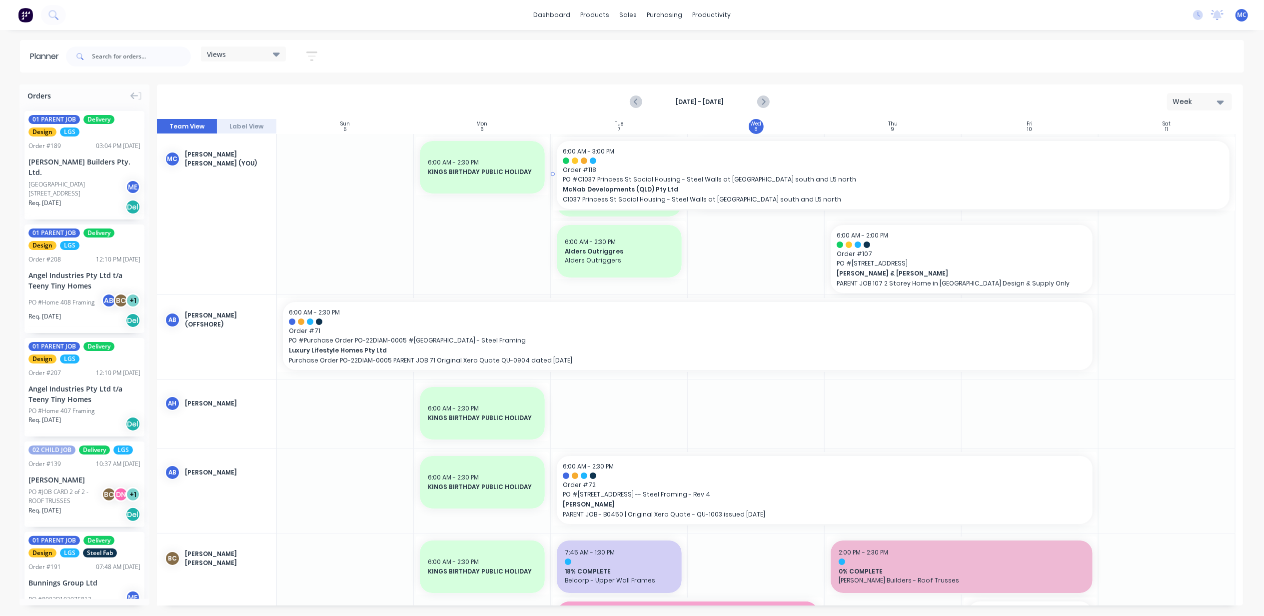
drag, startPoint x: 758, startPoint y: 160, endPoint x: 670, endPoint y: 174, distance: 89.1
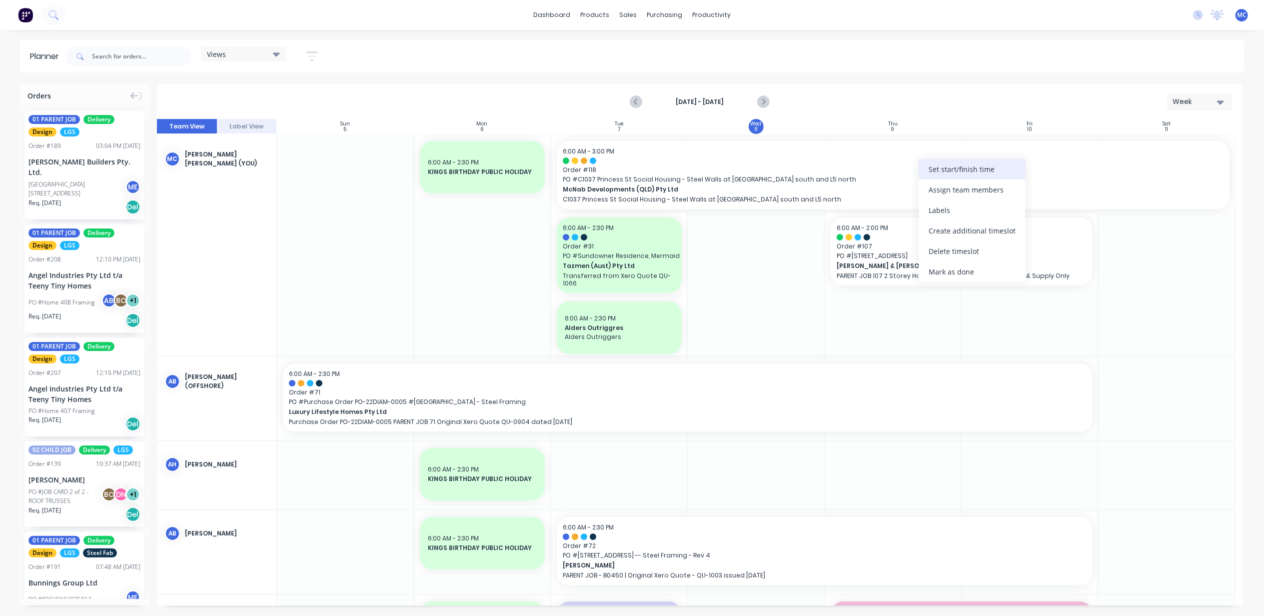
click at [956, 178] on div "Set start/finish time" at bounding box center [972, 169] width 107 height 20
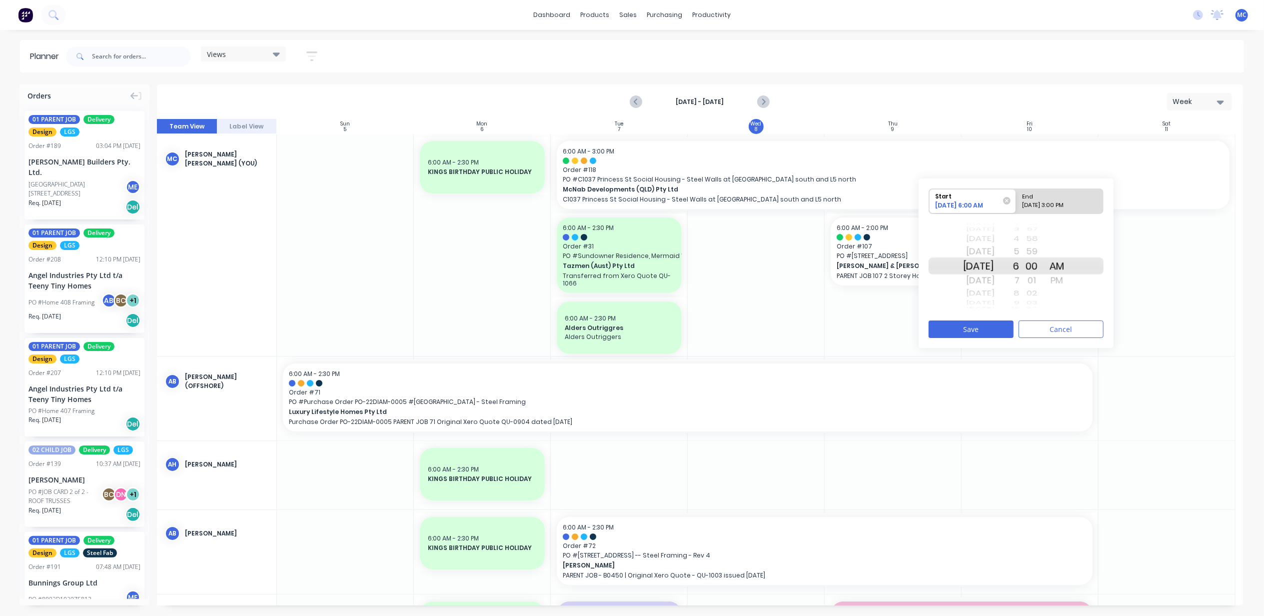
click at [1044, 198] on div "End" at bounding box center [1055, 195] width 72 height 12
click at [1017, 198] on input "End 10/13/2025 3:00 PM" at bounding box center [1016, 201] width 0 height 24
radio input "true"
click at [991, 324] on button "Save" at bounding box center [971, 328] width 85 height 17
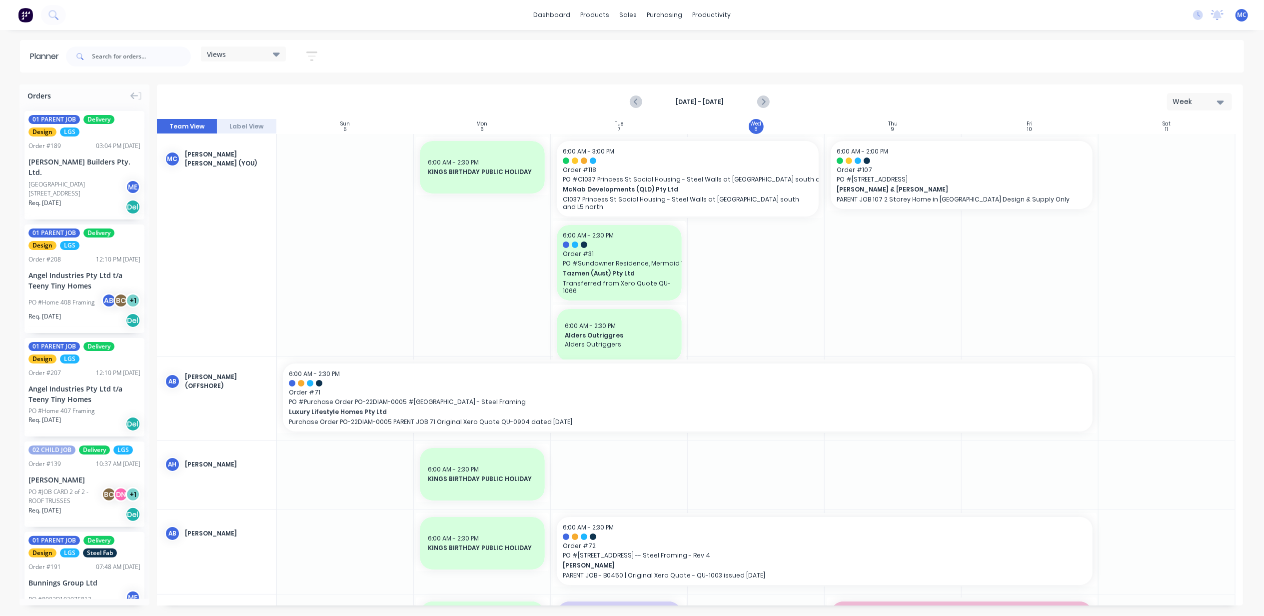
click at [868, 260] on div at bounding box center [893, 245] width 137 height 222
click at [766, 99] on icon "Next page" at bounding box center [763, 102] width 12 height 12
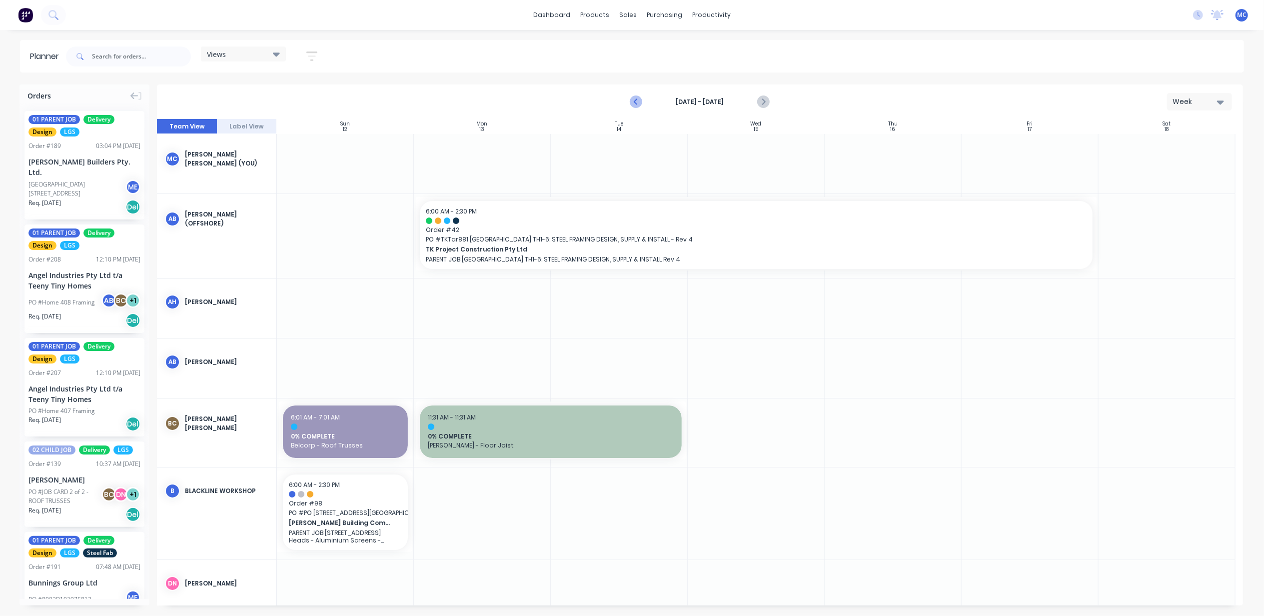
click at [633, 92] on button "Previous page" at bounding box center [637, 102] width 20 height 20
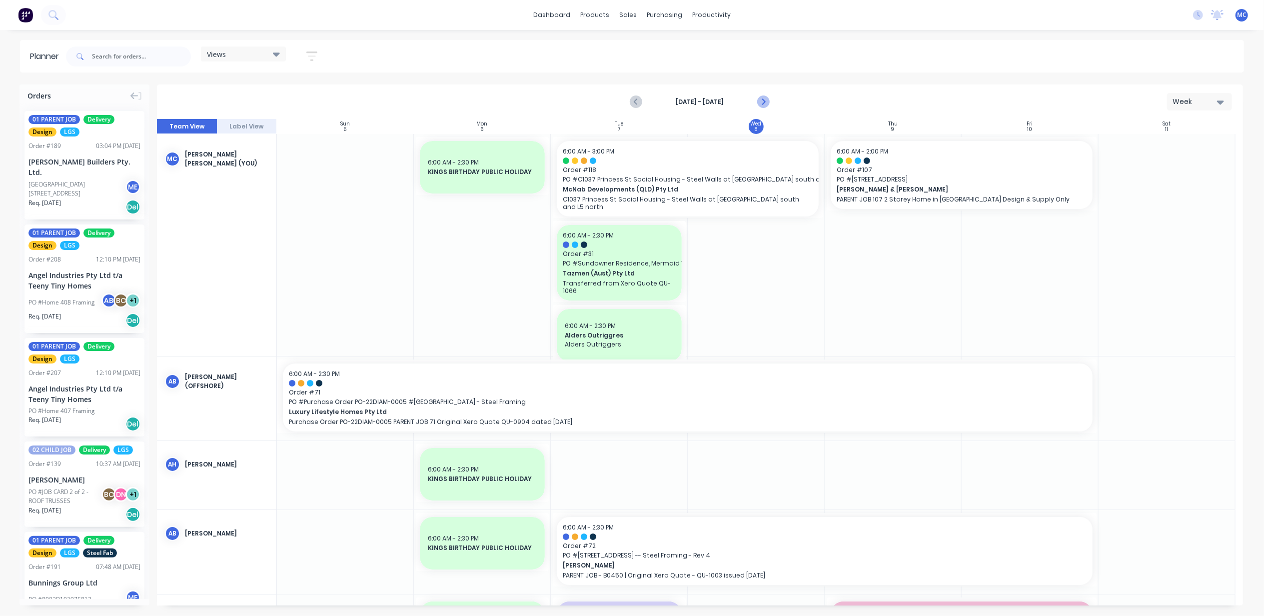
click at [765, 94] on button "Next page" at bounding box center [763, 102] width 20 height 20
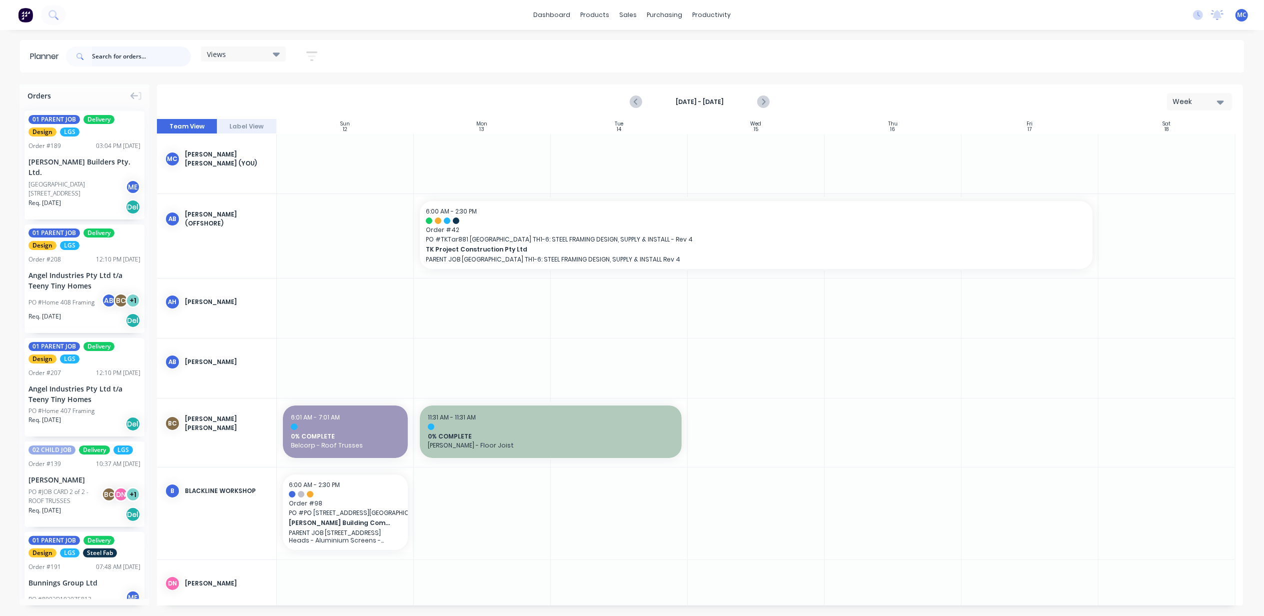
click at [120, 56] on input "text" at bounding box center [141, 56] width 99 height 20
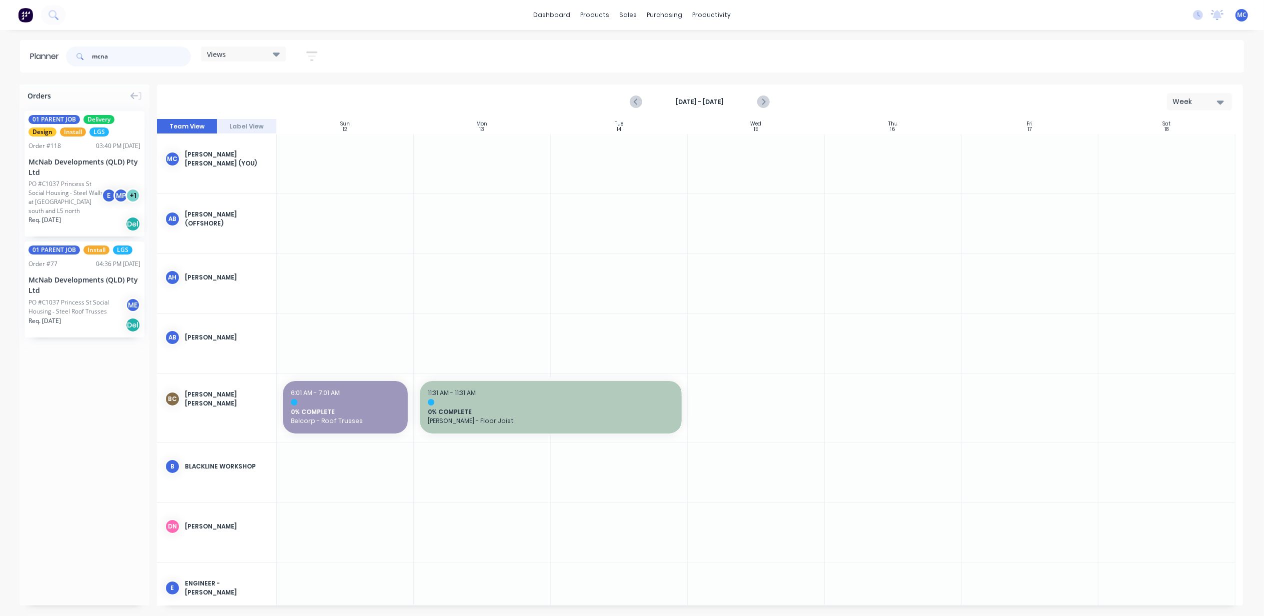
type input "mcna"
drag, startPoint x: 87, startPoint y: 305, endPoint x: 464, endPoint y: 152, distance: 406.5
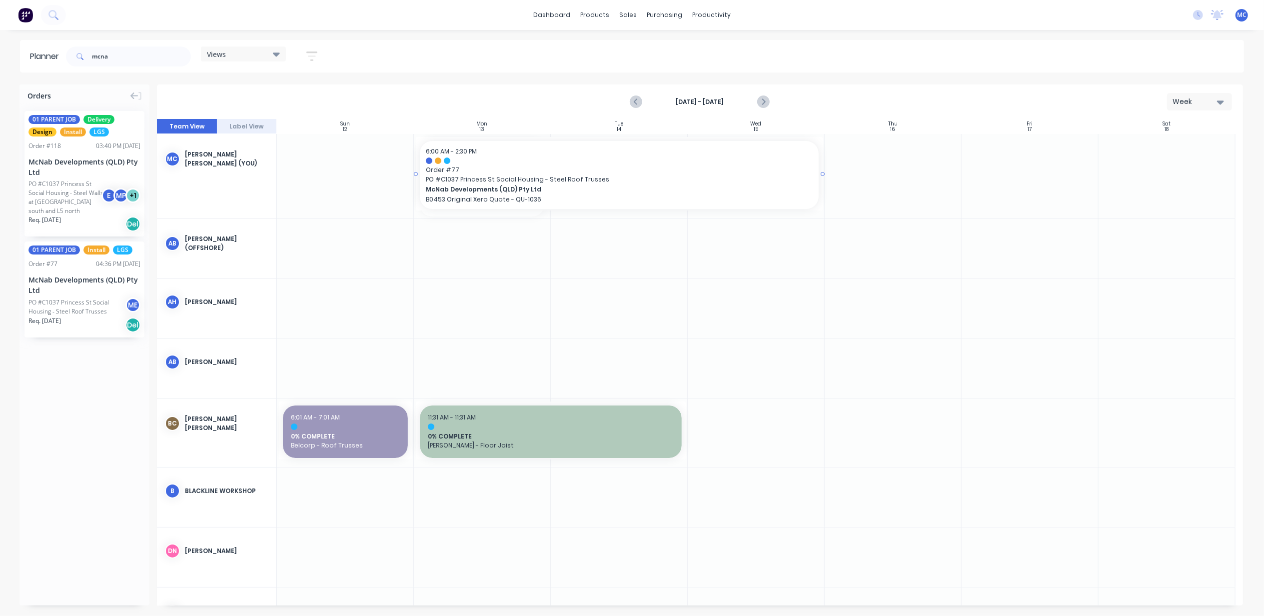
drag, startPoint x: 548, startPoint y: 170, endPoint x: 728, endPoint y: 177, distance: 180.0
click at [636, 100] on icon "Previous page" at bounding box center [637, 102] width 12 height 12
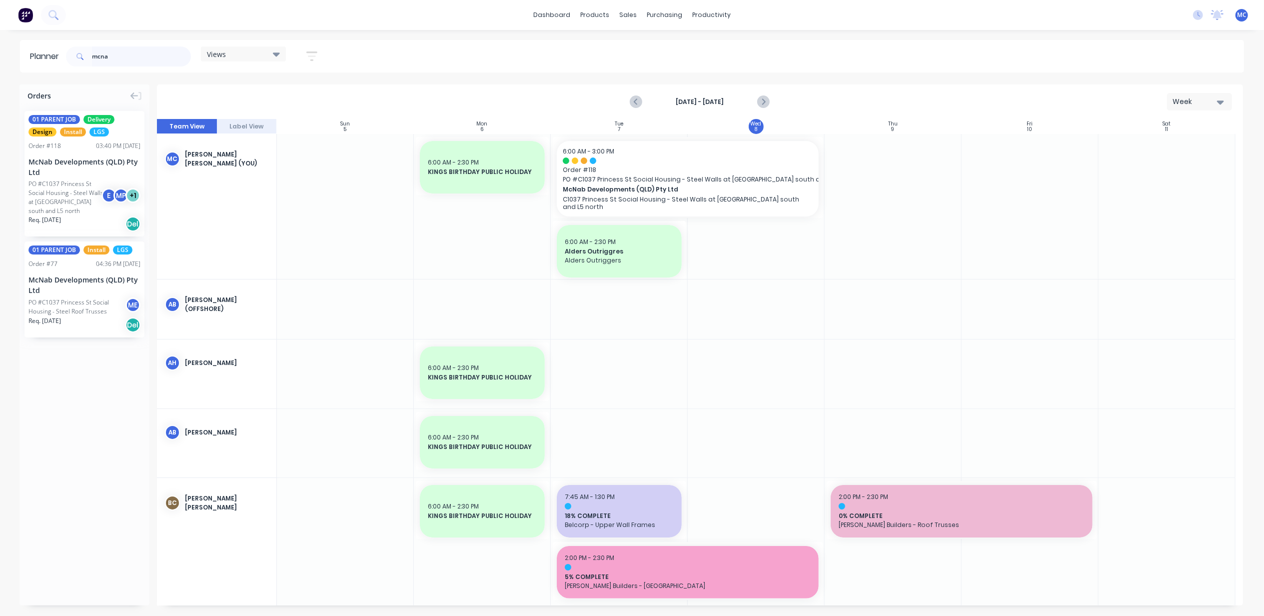
drag, startPoint x: 149, startPoint y: 49, endPoint x: 36, endPoint y: 45, distance: 112.5
click at [36, 45] on header "Planner mcna Views Save new view None (Default) edit DESIGN TEAM (INTERNAL) edi…" at bounding box center [632, 56] width 1224 height 32
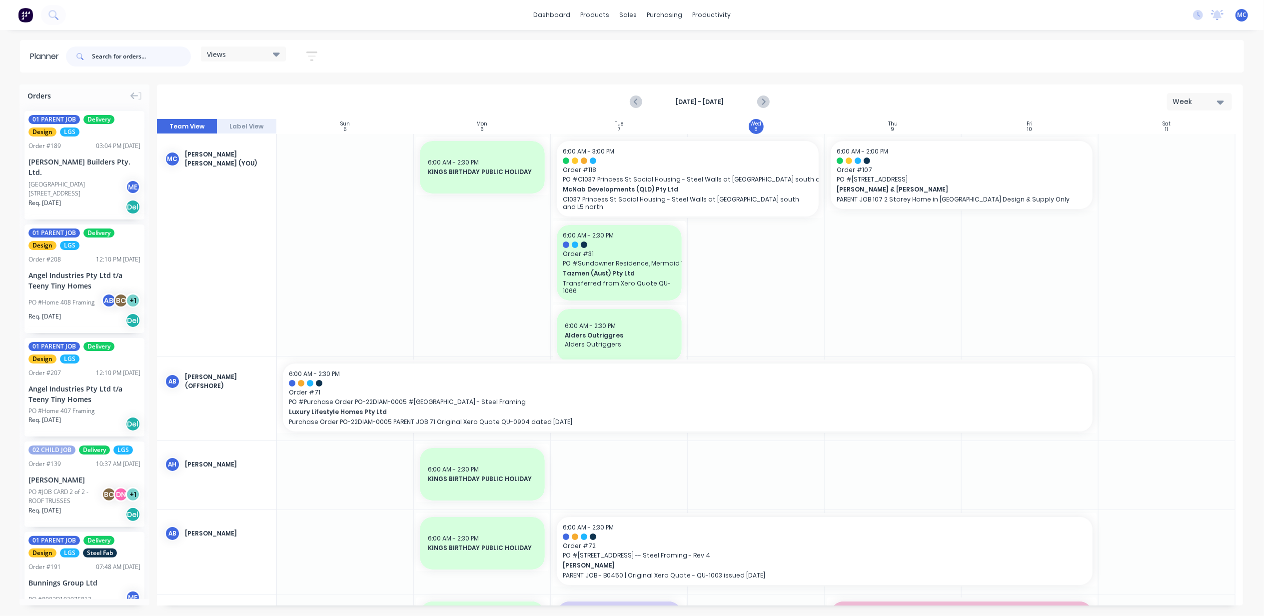
click at [120, 60] on input "text" at bounding box center [141, 56] width 99 height 20
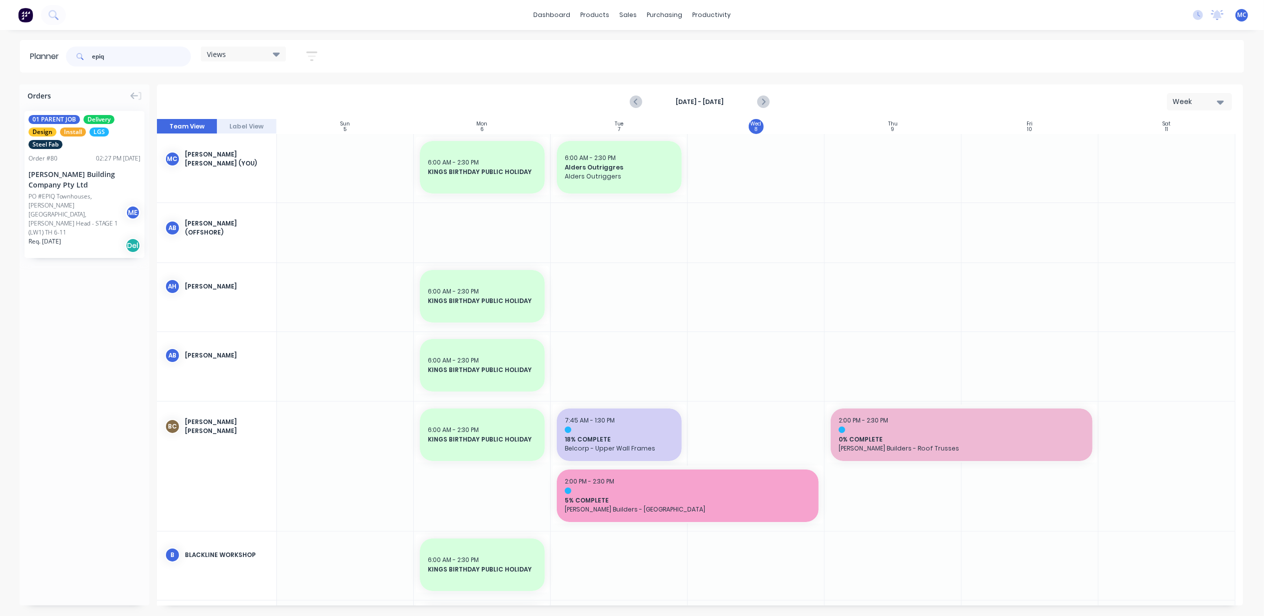
type input "epiq"
drag, startPoint x: 77, startPoint y: 198, endPoint x: 986, endPoint y: 179, distance: 908.9
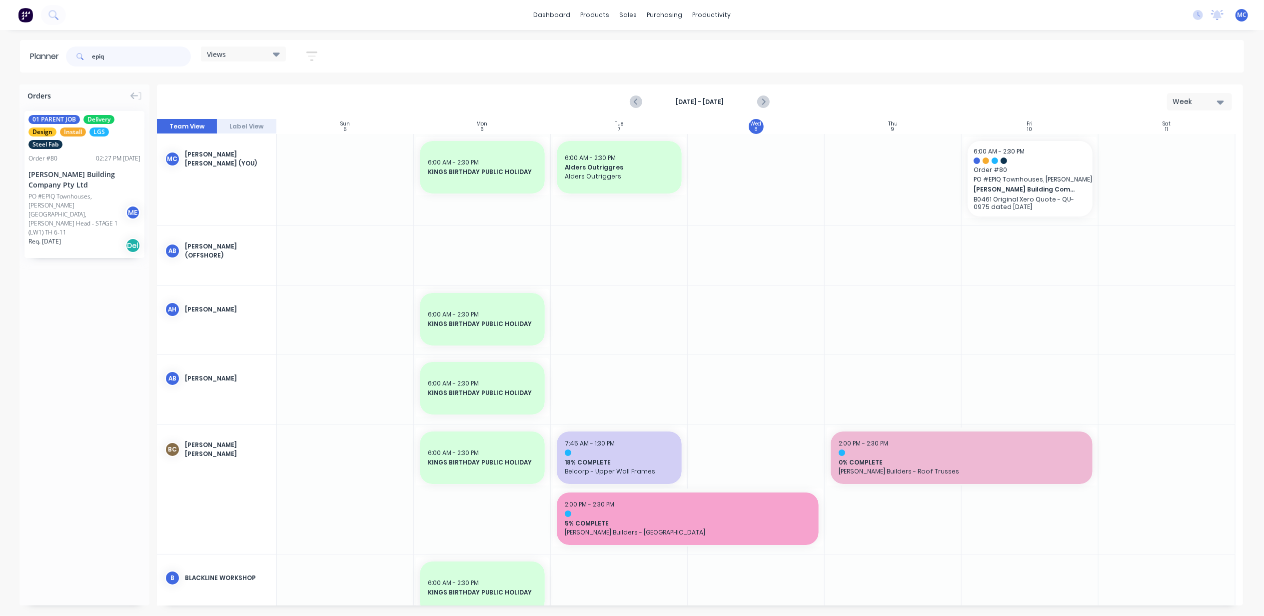
drag, startPoint x: 120, startPoint y: 52, endPoint x: 50, endPoint y: 63, distance: 70.8
click at [50, 63] on header "Planner epiq Views Save new view None (Default) edit DESIGN TEAM (INTERNAL) edi…" at bounding box center [632, 56] width 1224 height 32
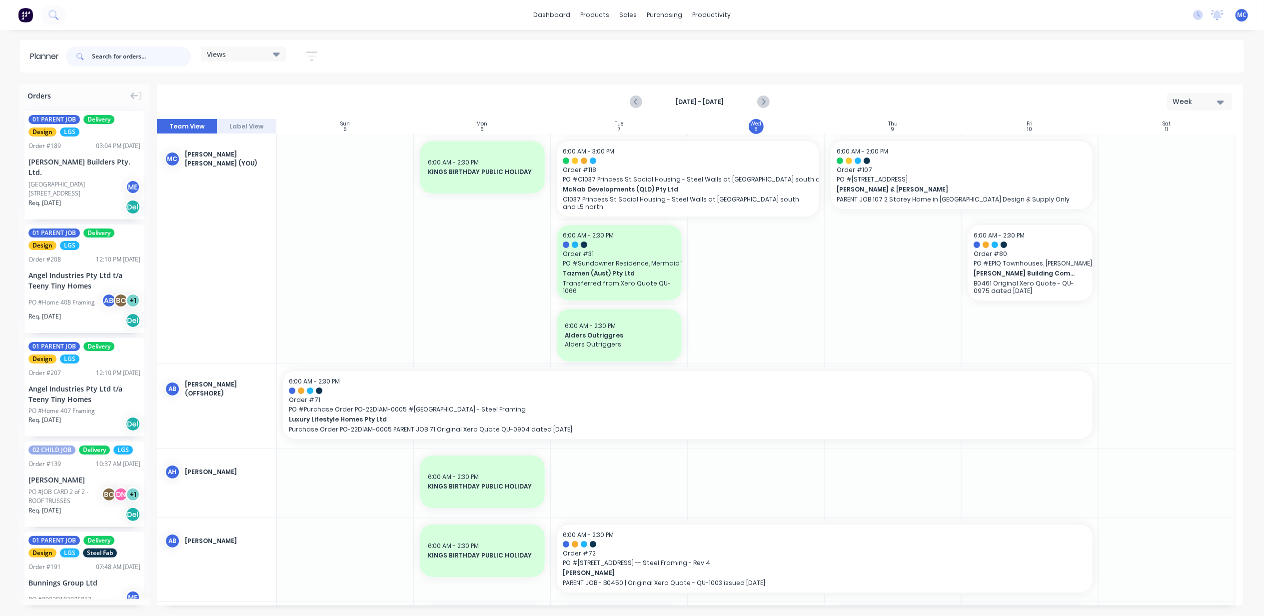
click at [108, 62] on input "text" at bounding box center [141, 56] width 99 height 20
type input "eastern"
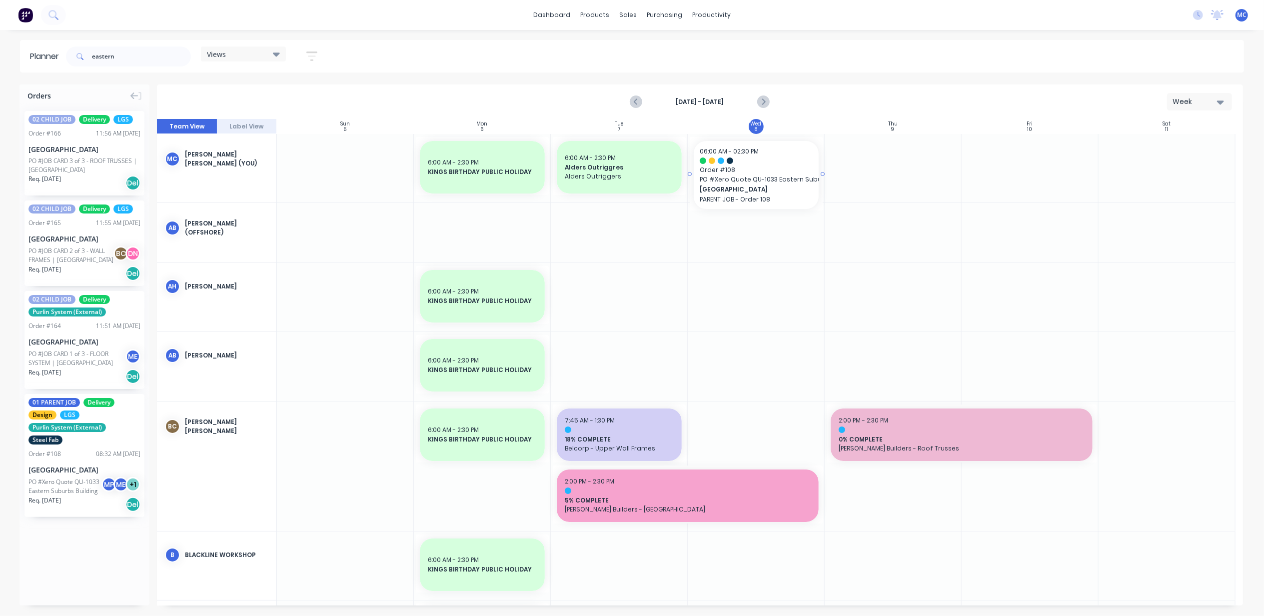
drag, startPoint x: 80, startPoint y: 484, endPoint x: 721, endPoint y: 164, distance: 716.4
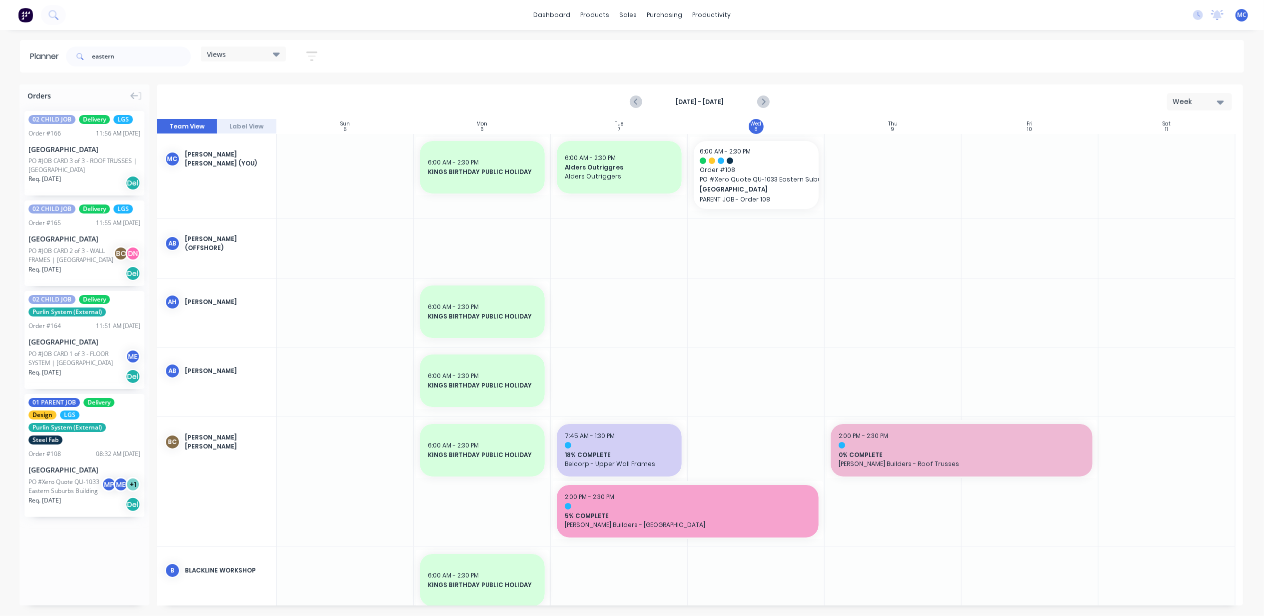
click at [1196, 99] on div "Week" at bounding box center [1196, 101] width 46 height 10
drag, startPoint x: 135, startPoint y: 57, endPoint x: 46, endPoint y: 51, distance: 89.2
click at [46, 52] on header "Planner eastern Views Save new view None (Default) edit DESIGN TEAM (INTERNAL) …" at bounding box center [632, 56] width 1224 height 32
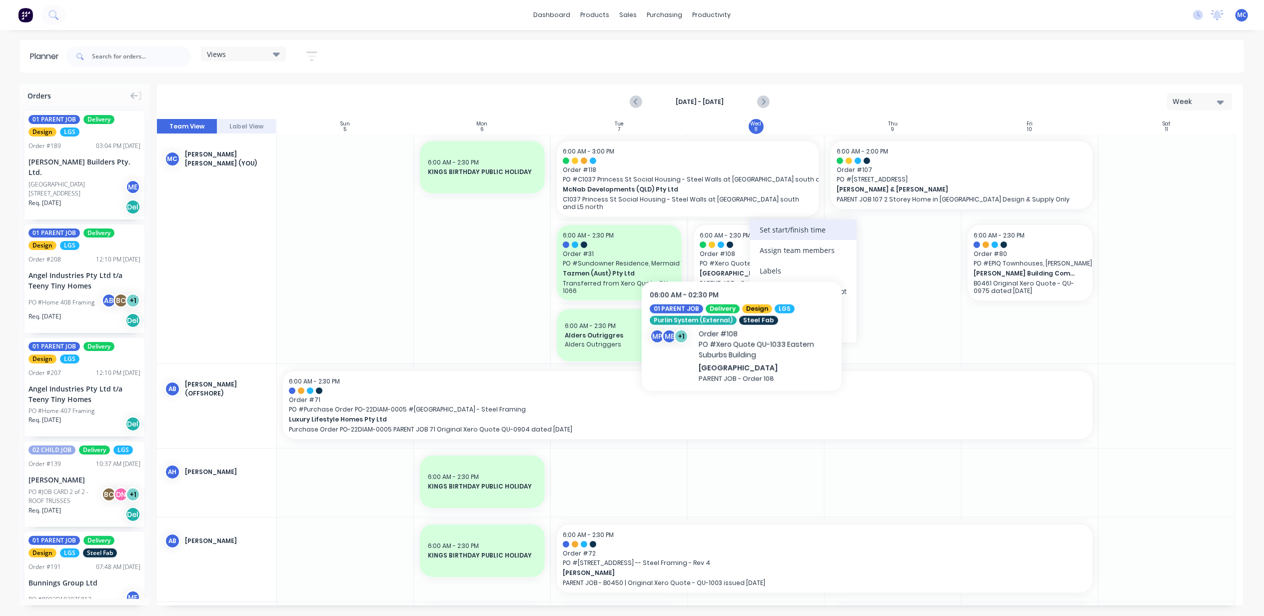
click at [786, 227] on div "Set start/finish time" at bounding box center [803, 229] width 107 height 20
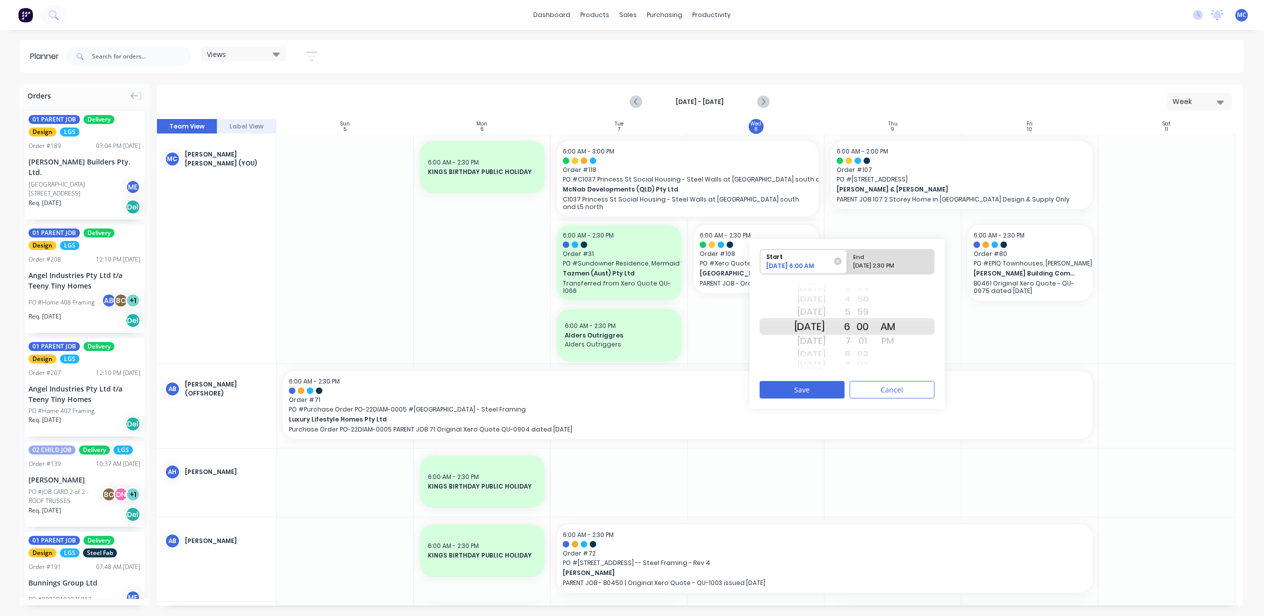
click at [892, 262] on div "10/08/2025 2:30 PM" at bounding box center [886, 267] width 72 height 12
click at [848, 262] on input "End 10/08/2025 2:30 PM" at bounding box center [847, 261] width 0 height 24
radio input "true"
click at [825, 386] on button "Save" at bounding box center [802, 389] width 85 height 17
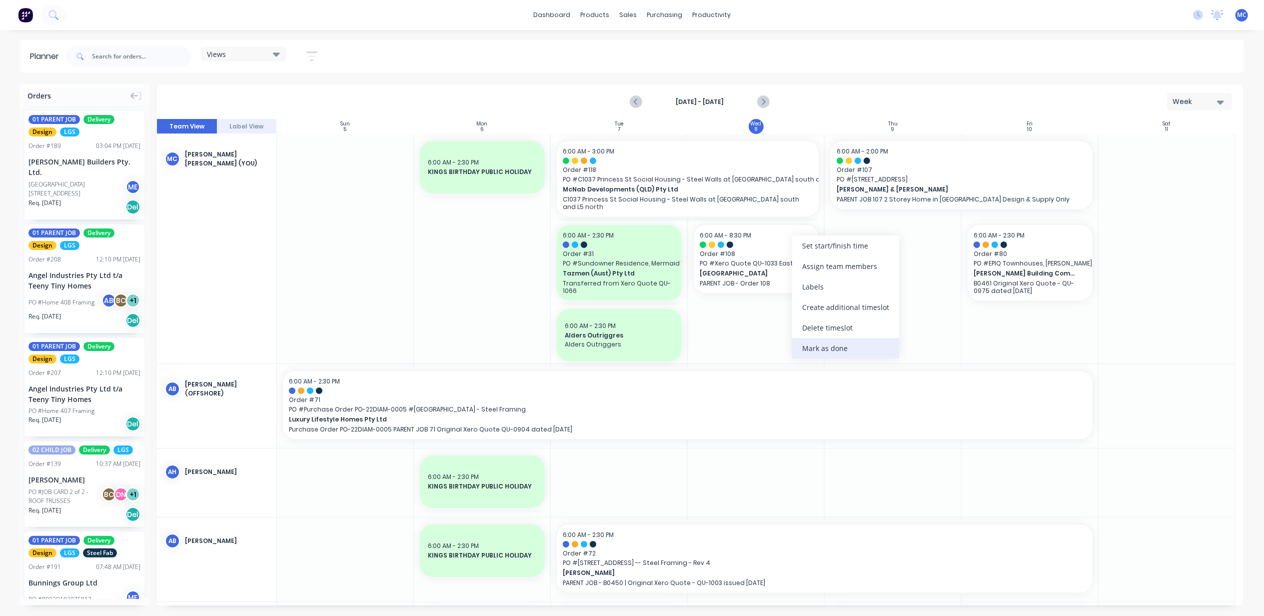
click at [851, 339] on div "Mark as done" at bounding box center [845, 348] width 107 height 20
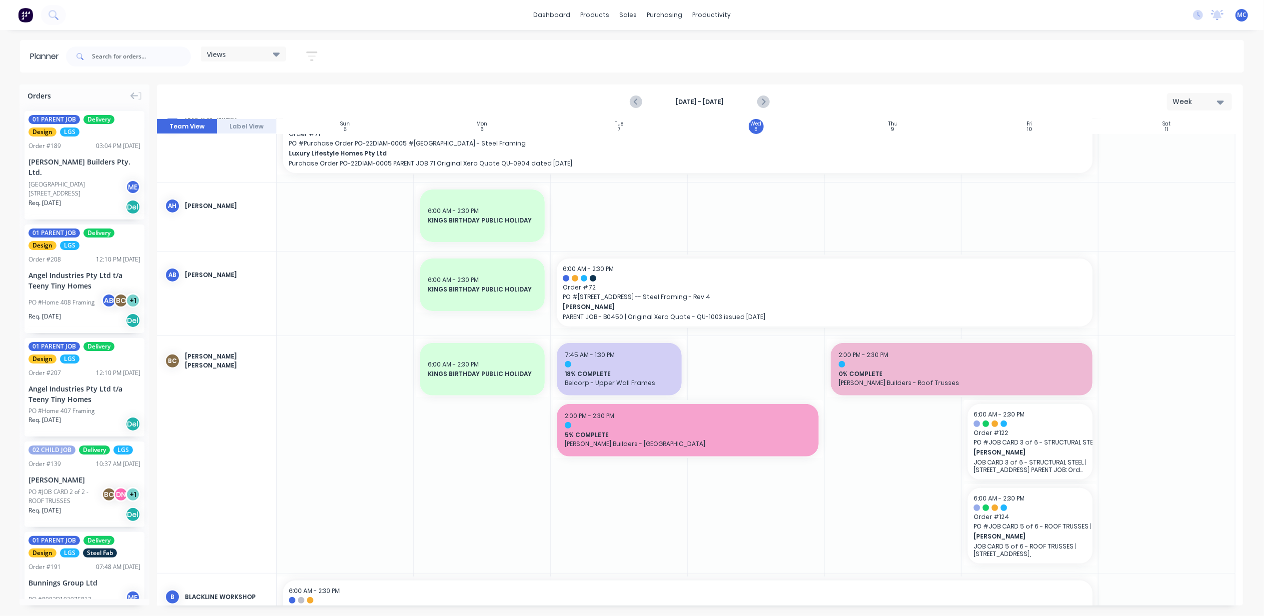
scroll to position [266, 0]
click at [628, 101] on button "Previous page" at bounding box center [637, 102] width 20 height 20
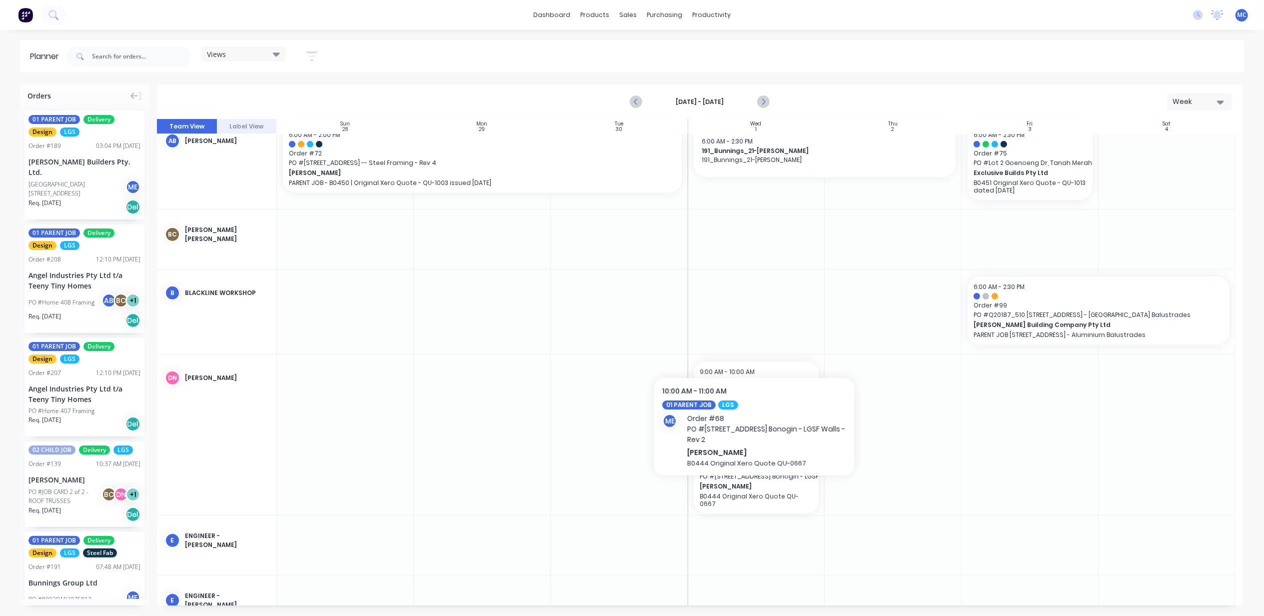
scroll to position [306, 0]
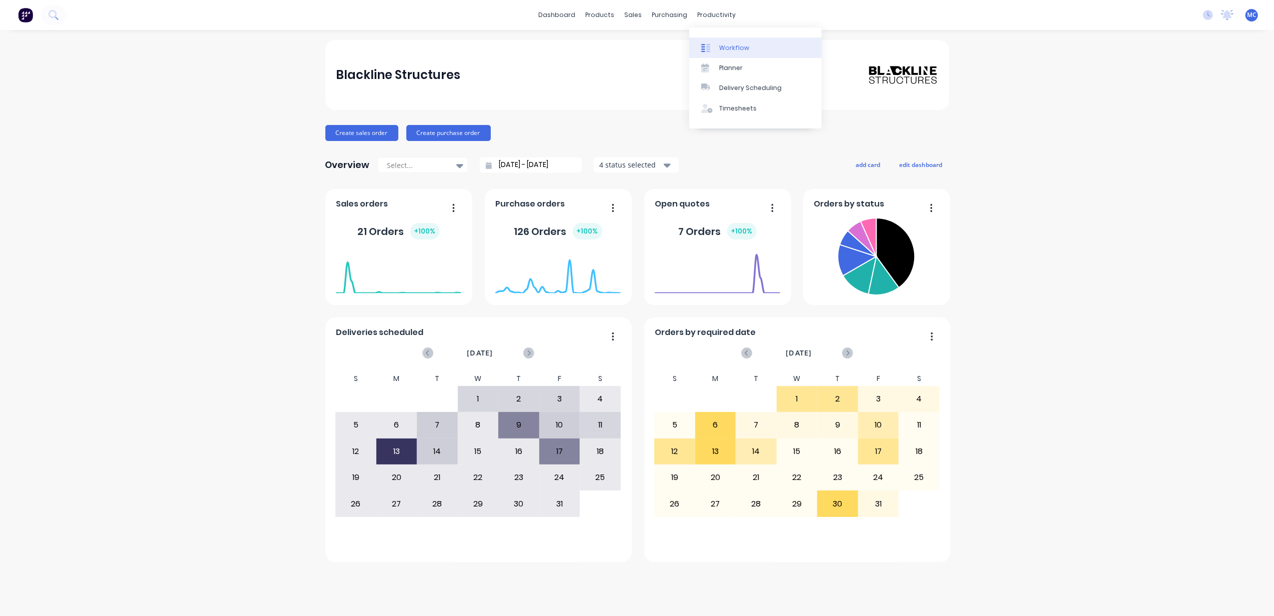
click at [726, 38] on link "Workflow" at bounding box center [755, 47] width 132 height 20
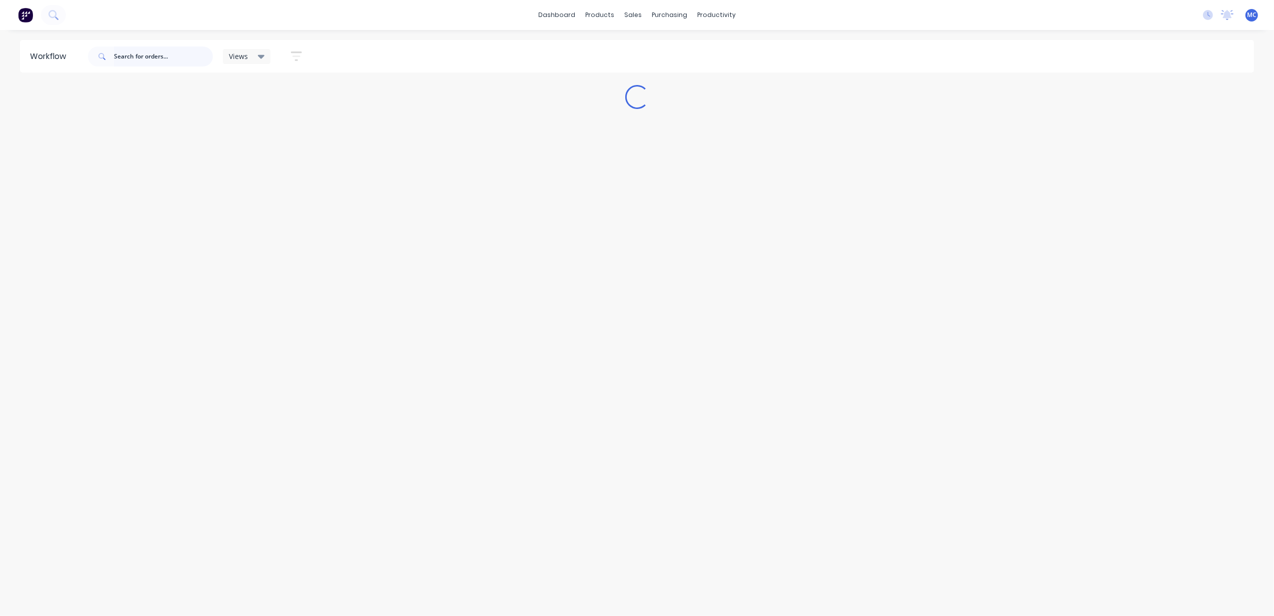
click at [142, 56] on input "text" at bounding box center [163, 56] width 99 height 20
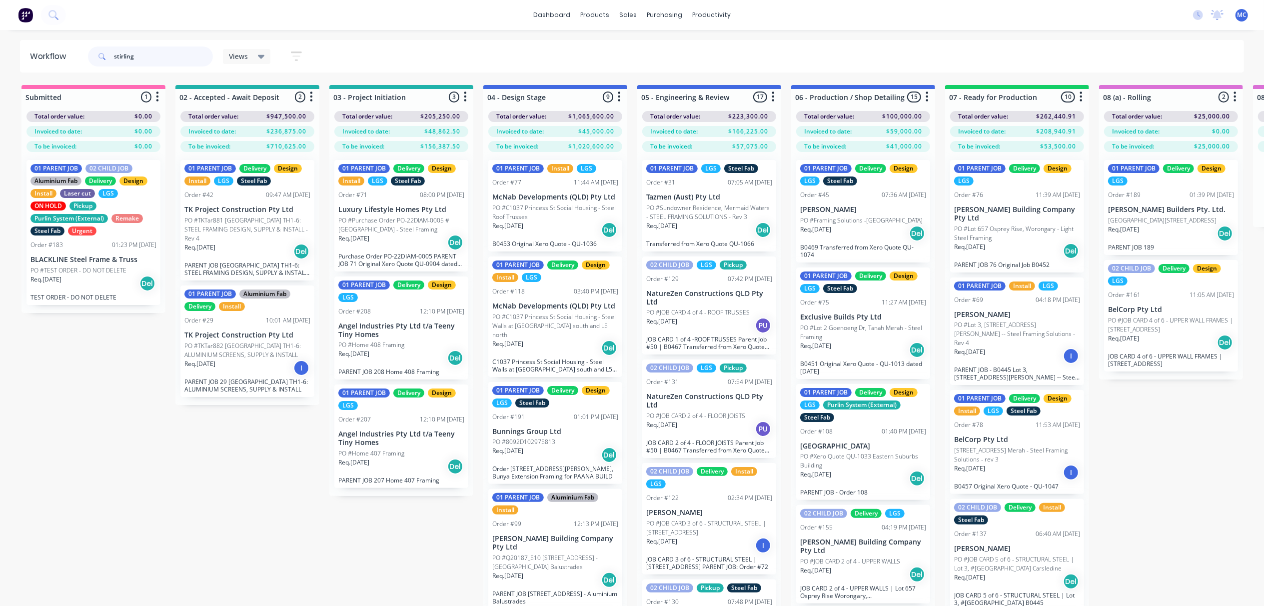
type input "stirling"
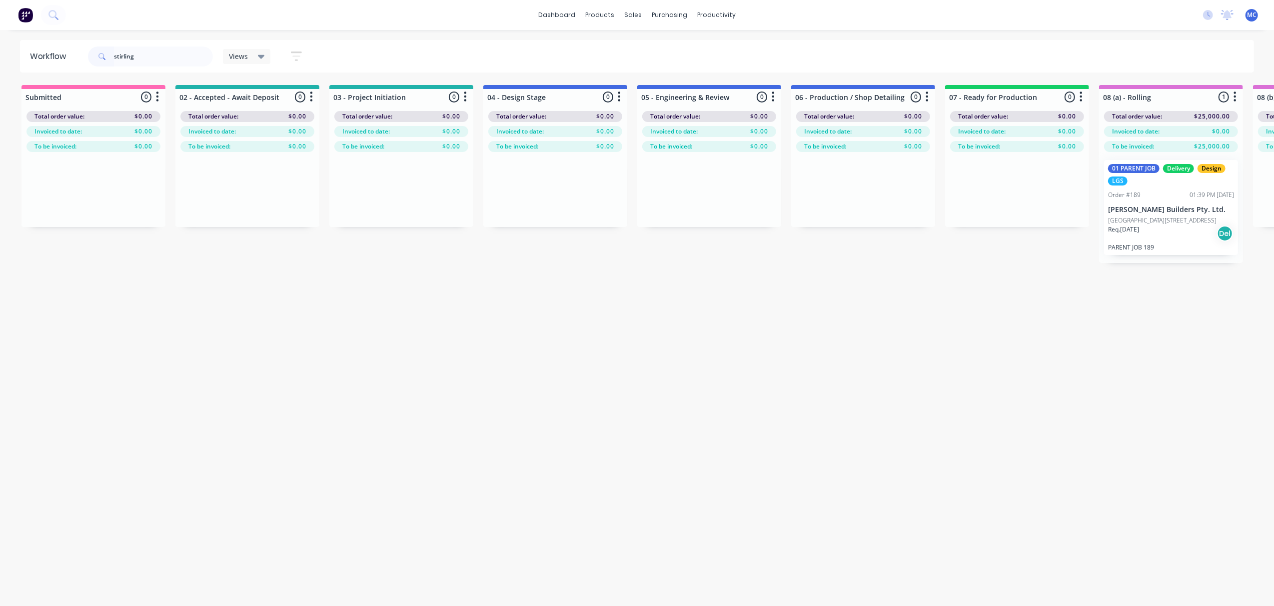
click at [1159, 202] on div "01 PARENT JOB Delivery Design LGS Order #189 01:39 PM 17/09/25 Leo Builders Pty…" at bounding box center [1171, 207] width 134 height 95
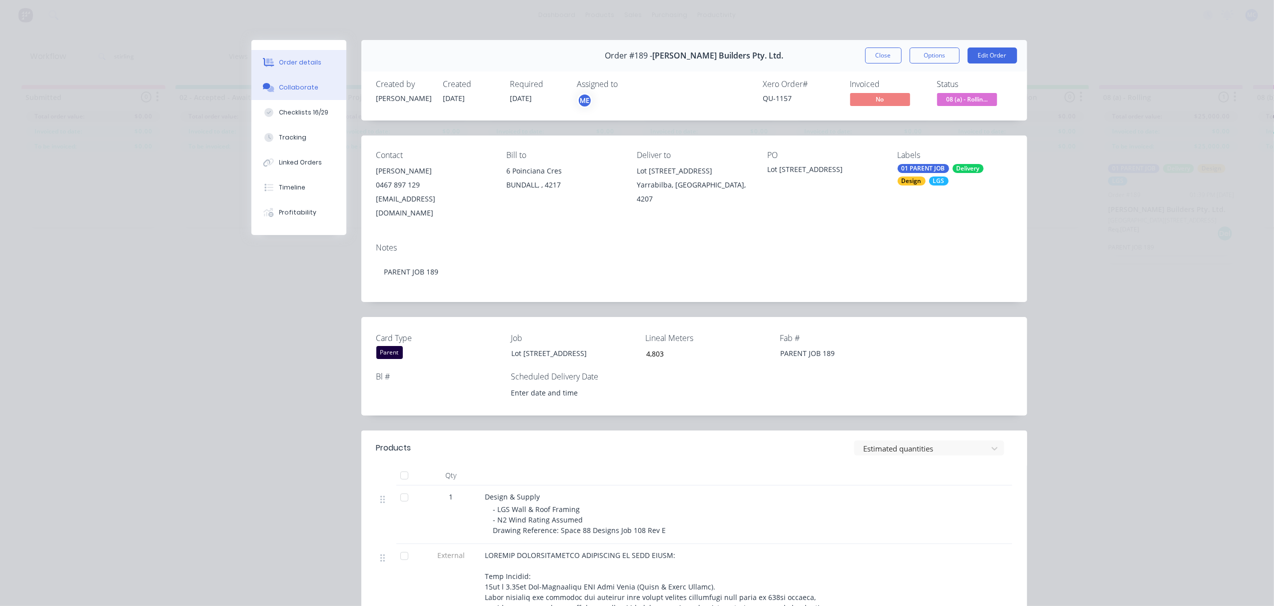
click at [294, 92] on button "Collaborate" at bounding box center [298, 87] width 95 height 25
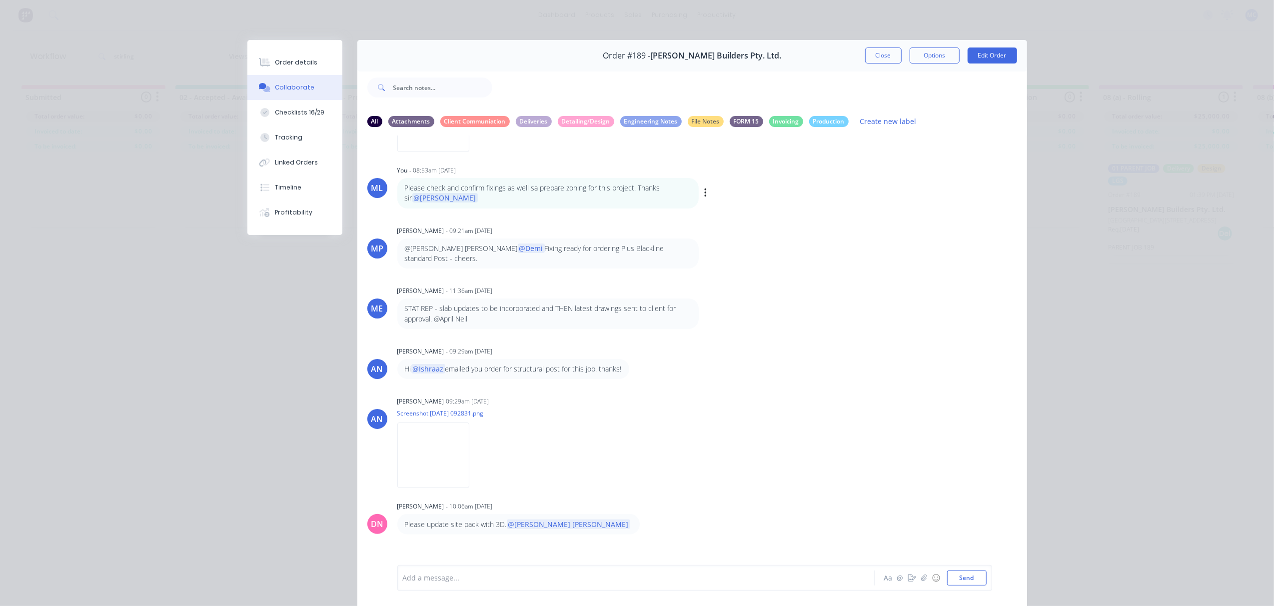
scroll to position [56, 0]
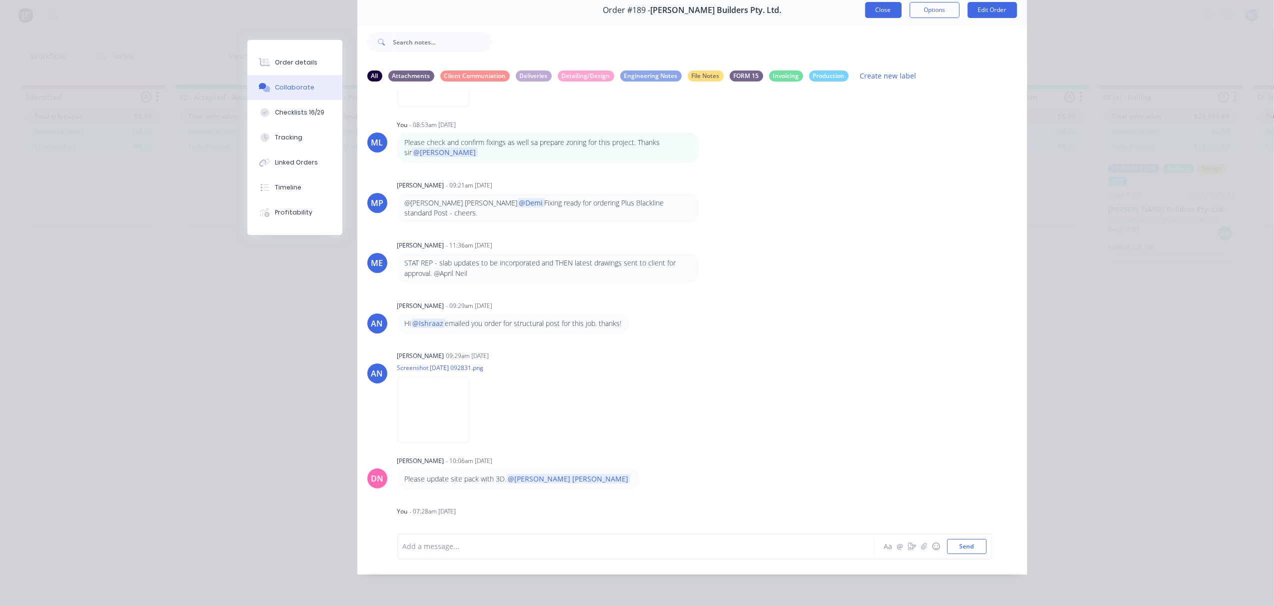
click at [883, 4] on button "Close" at bounding box center [883, 10] width 36 height 16
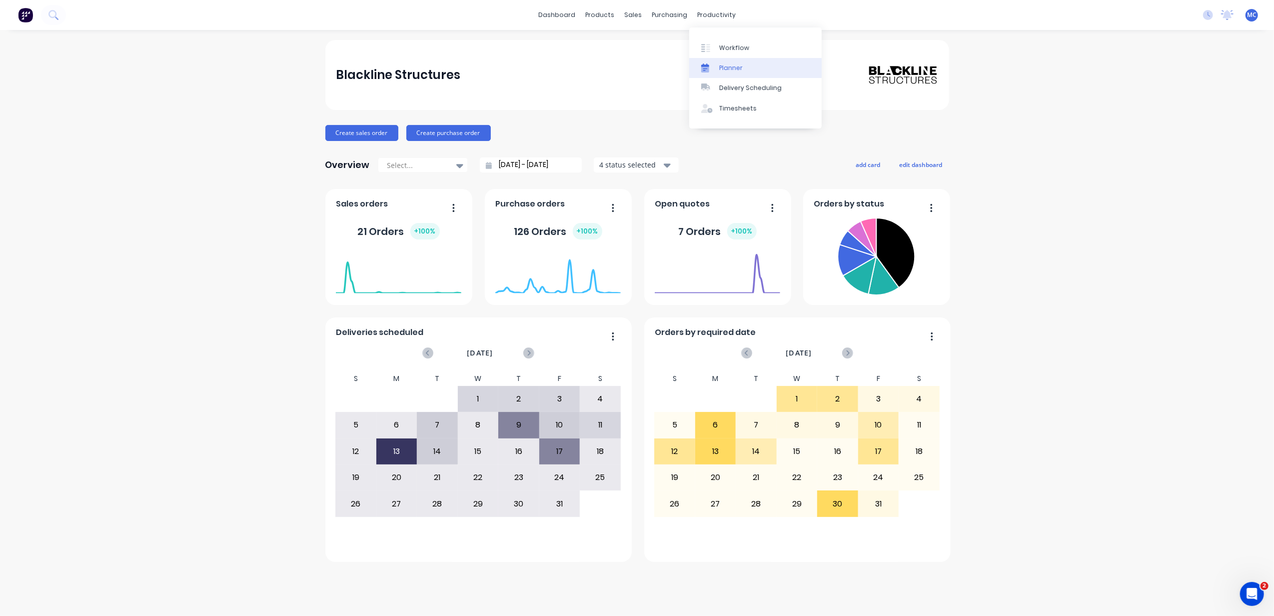
click at [743, 60] on link "Planner" at bounding box center [755, 68] width 132 height 20
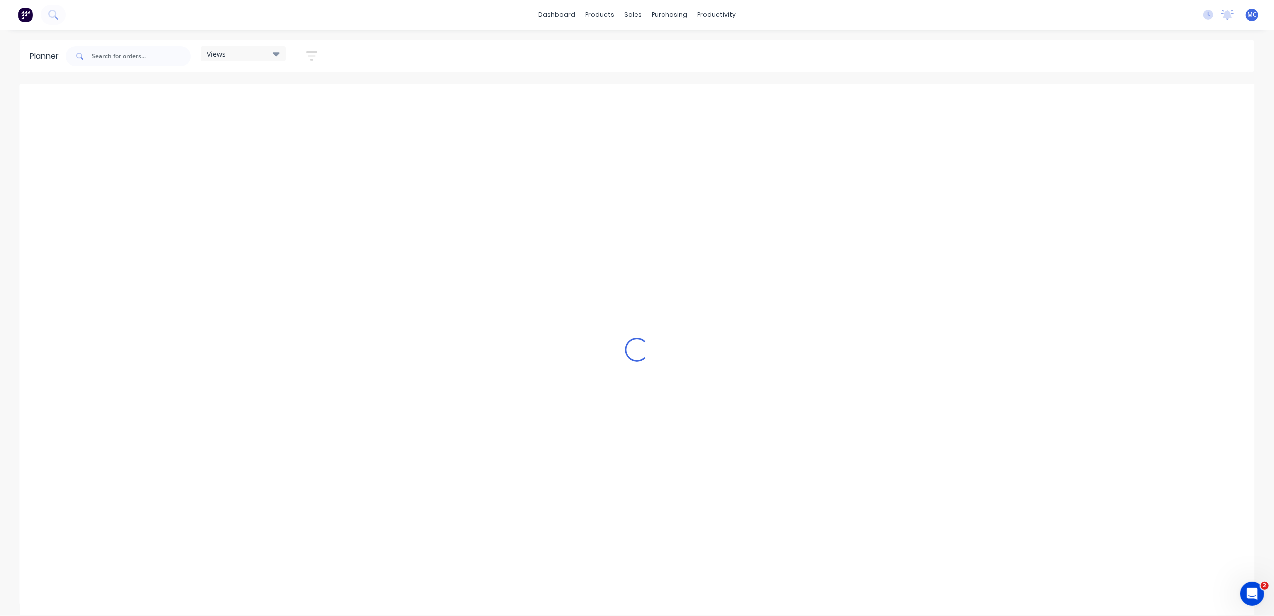
scroll to position [0, 387]
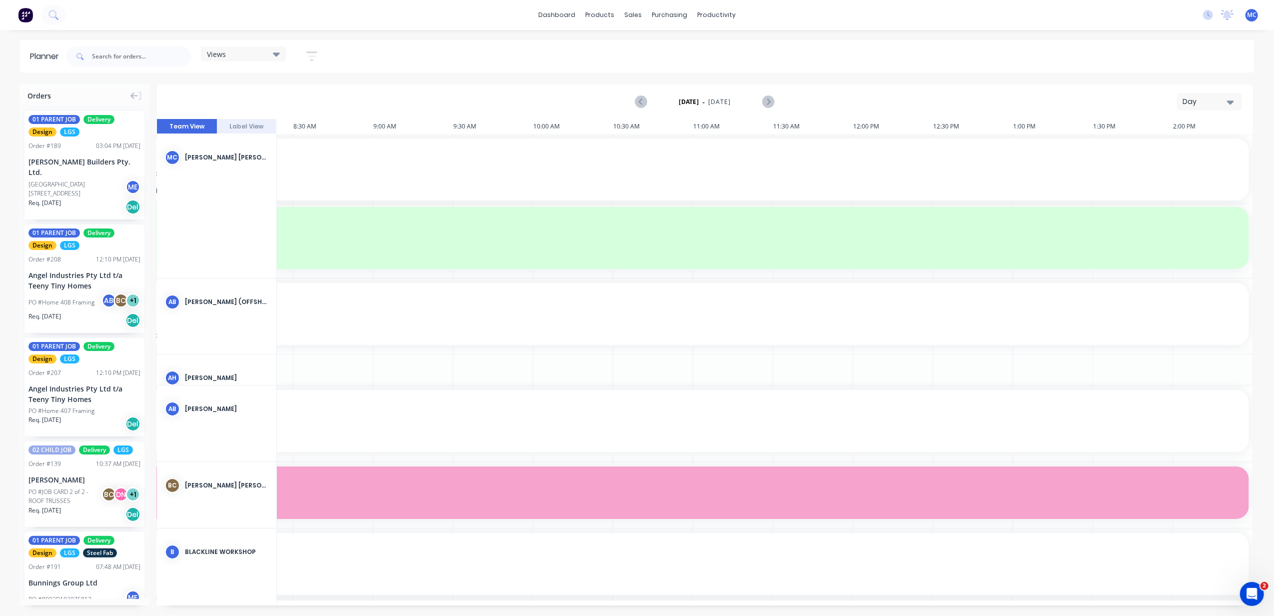
click at [1222, 105] on div "Day" at bounding box center [1206, 101] width 46 height 10
click at [1182, 149] on div "Week" at bounding box center [1191, 148] width 99 height 20
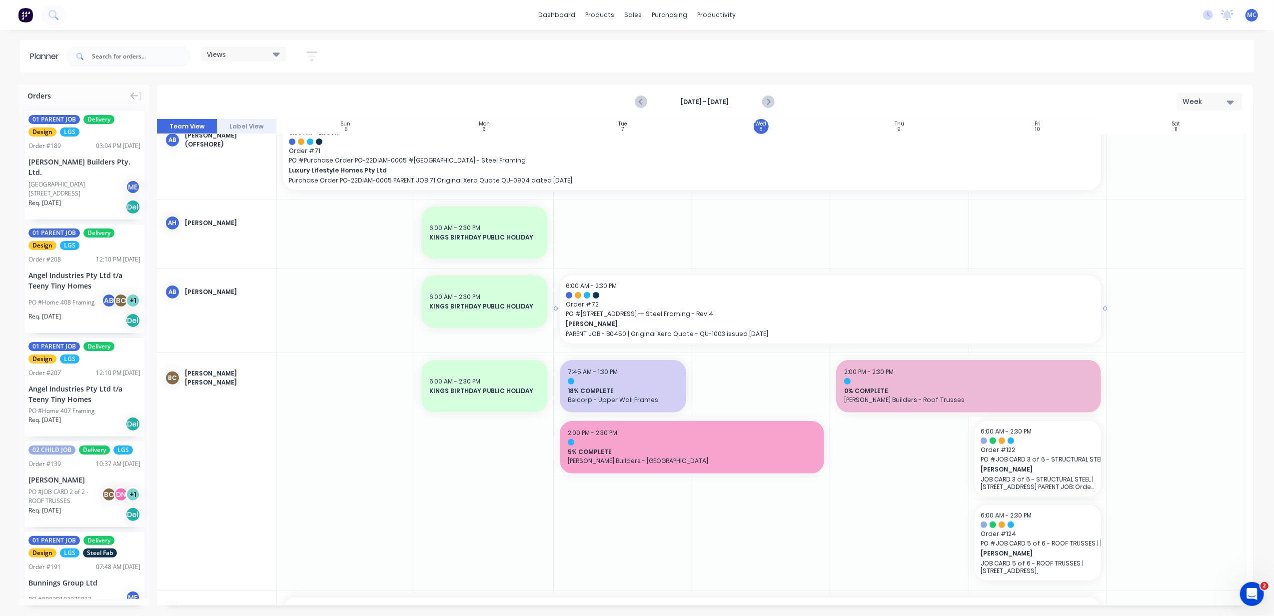
scroll to position [266, 0]
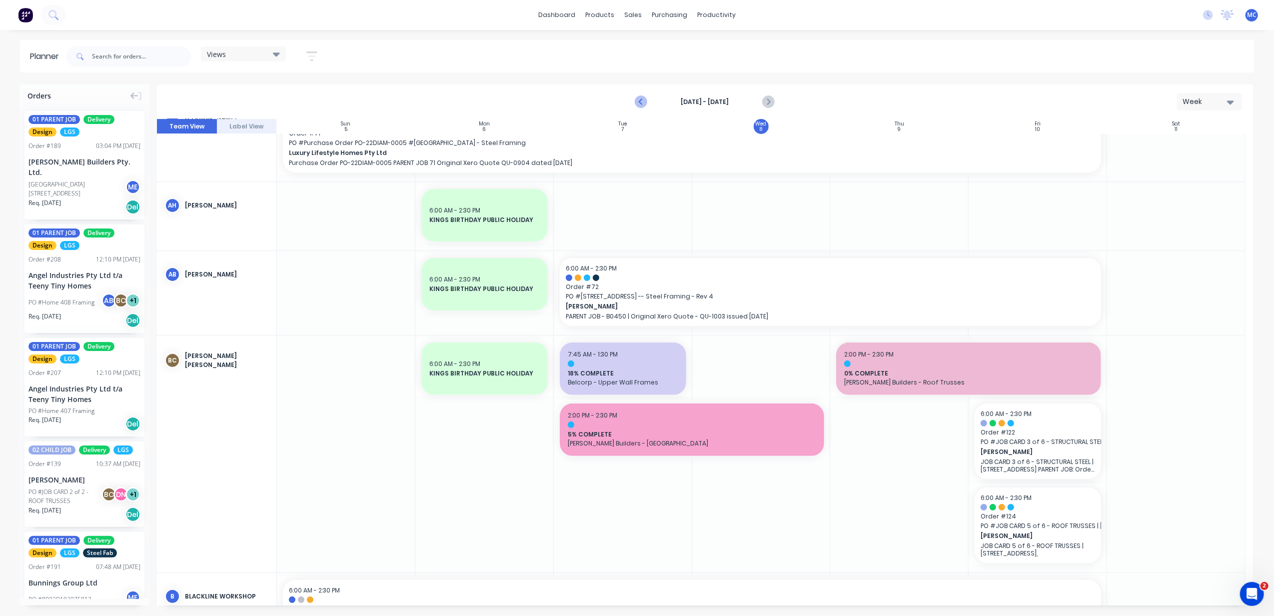
click at [640, 97] on icon "Previous page" at bounding box center [642, 102] width 12 height 12
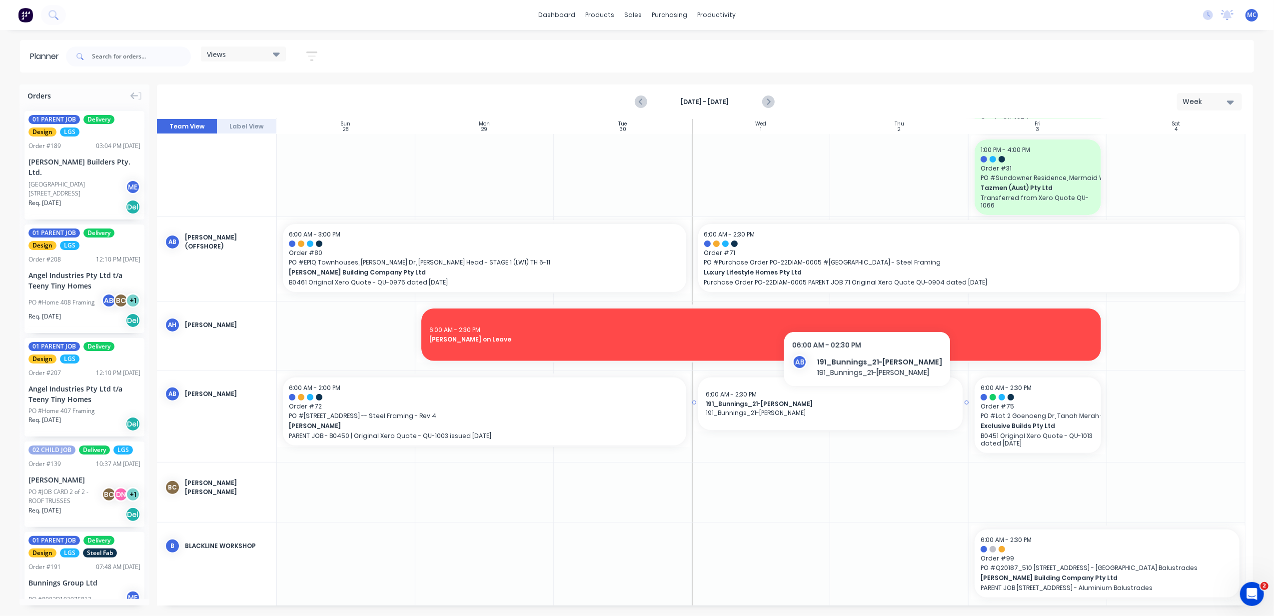
scroll to position [240, 0]
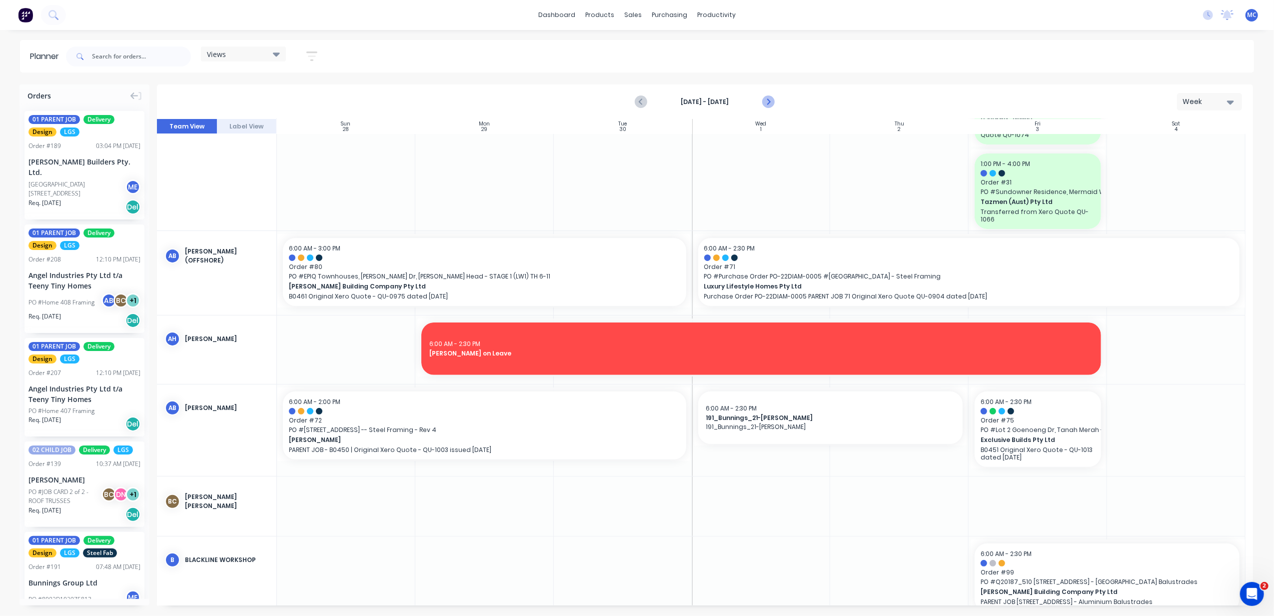
click at [766, 104] on icon "Next page" at bounding box center [768, 102] width 12 height 12
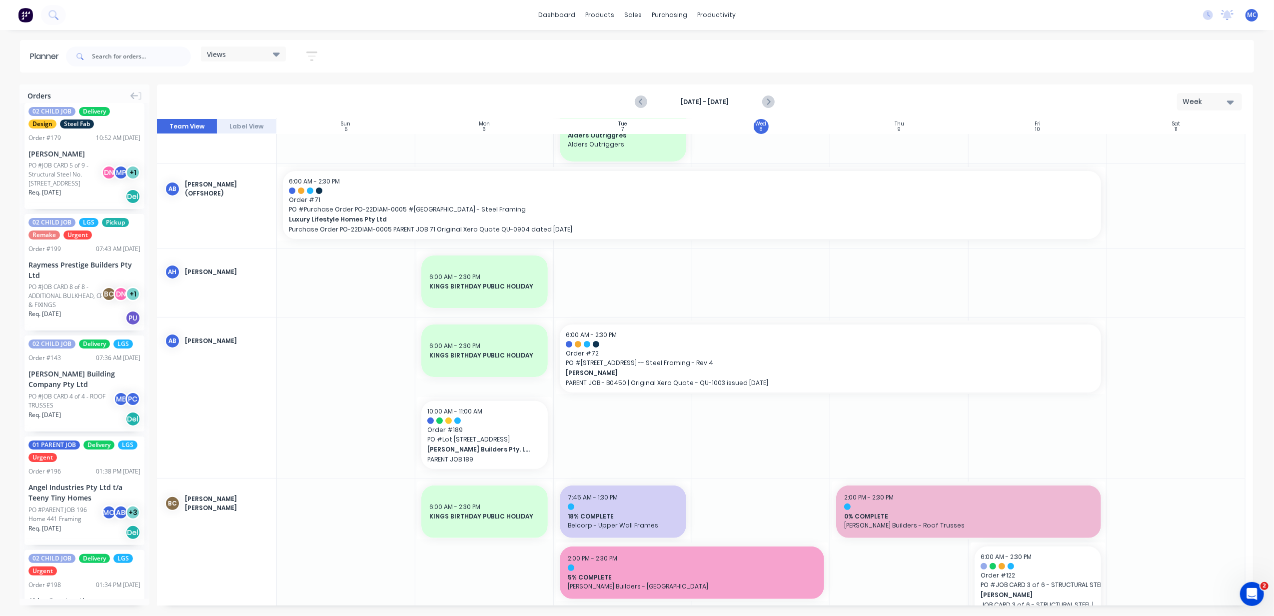
scroll to position [666, 0]
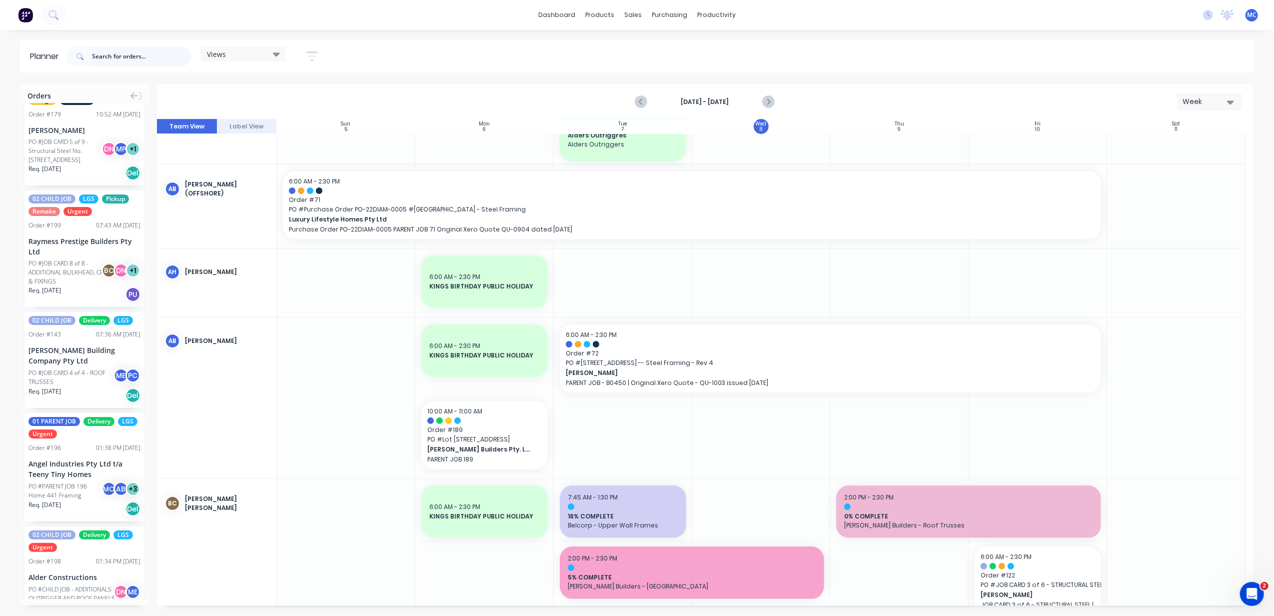
click at [115, 52] on input "text" at bounding box center [141, 56] width 99 height 20
type input "naturezen"
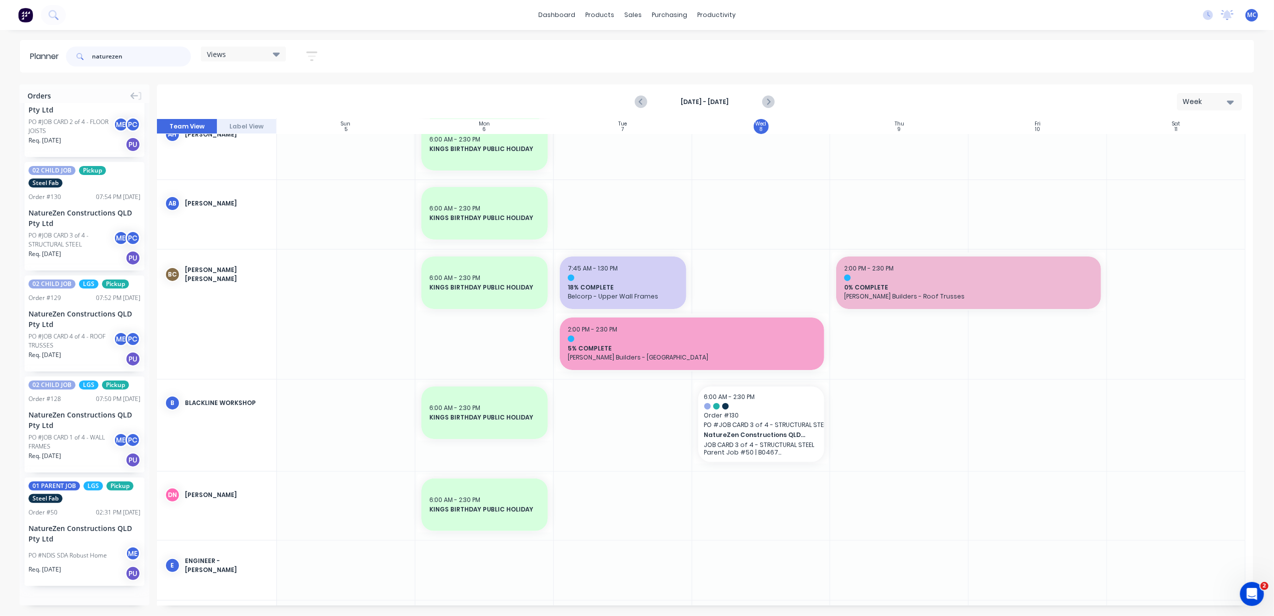
scroll to position [0, 0]
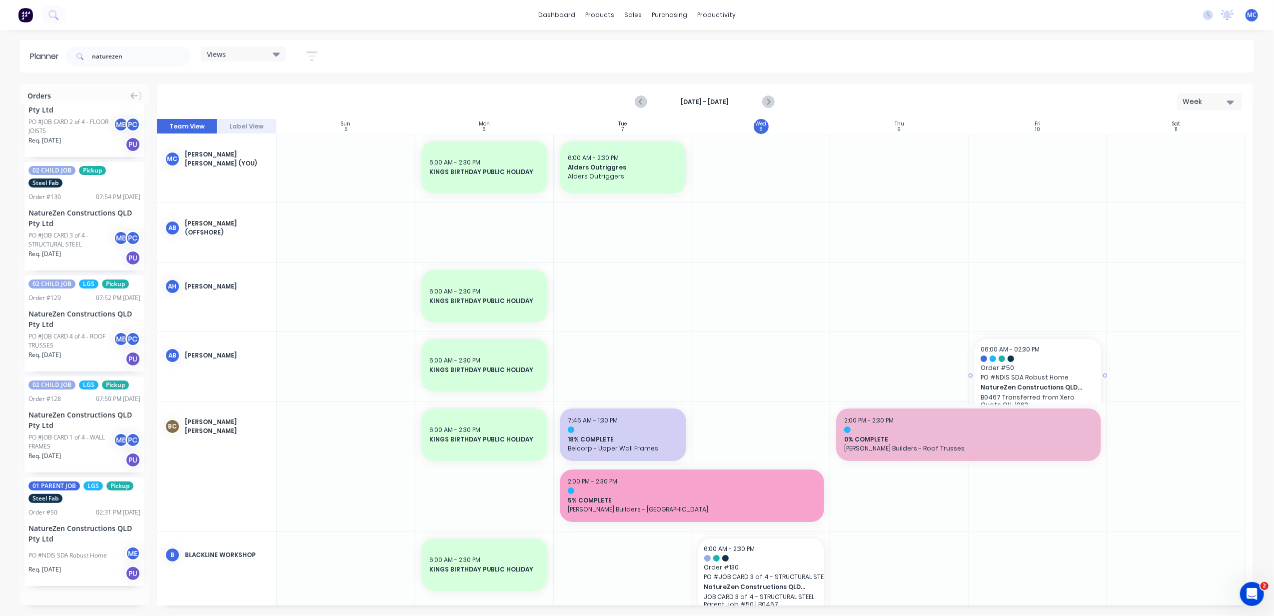
drag, startPoint x: 71, startPoint y: 519, endPoint x: 978, endPoint y: 352, distance: 921.8
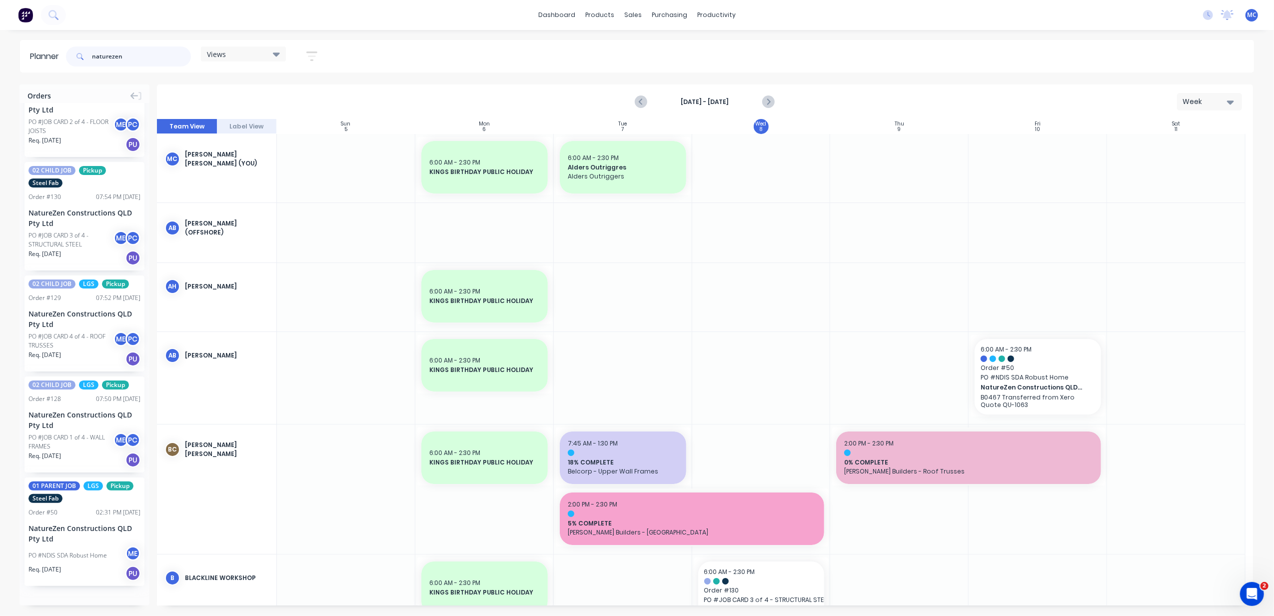
drag, startPoint x: 135, startPoint y: 57, endPoint x: 54, endPoint y: 68, distance: 81.2
click at [54, 68] on header "Planner naturezen Views Save new view None (Default) edit DESIGN TEAM (INTERNAL…" at bounding box center [637, 56] width 1234 height 32
